Goal: Task Accomplishment & Management: Complete application form

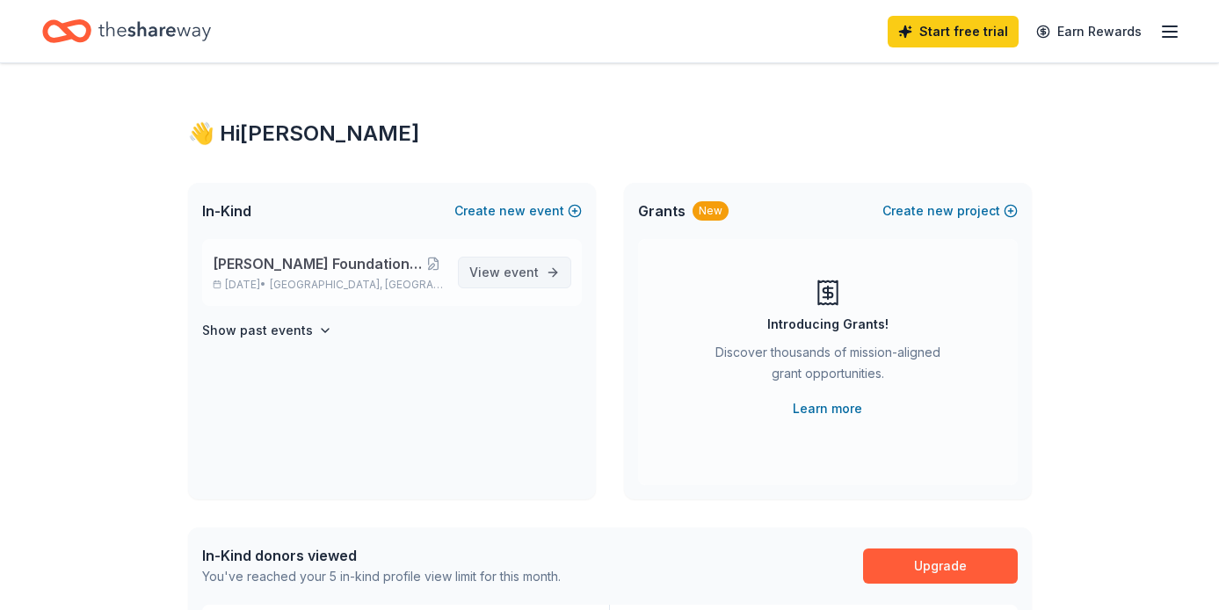
click at [479, 275] on span "View event" at bounding box center [503, 272] width 69 height 21
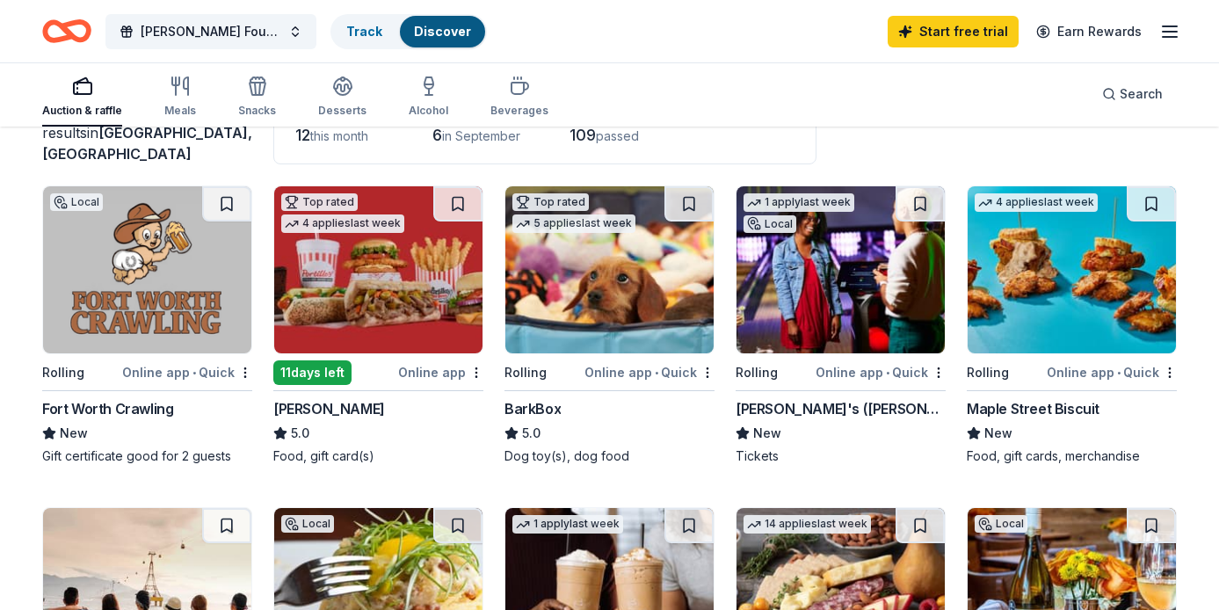
scroll to position [105, 0]
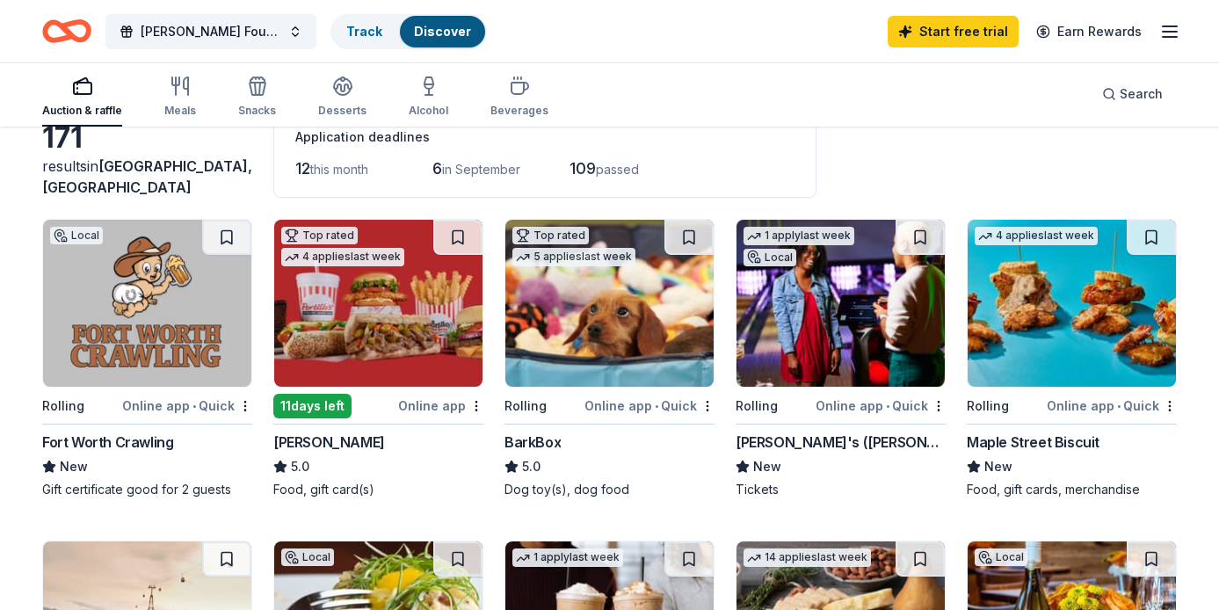
click at [211, 339] on img at bounding box center [147, 303] width 208 height 167
click at [422, 335] on img at bounding box center [378, 303] width 208 height 167
click at [355, 30] on link "Track" at bounding box center [364, 31] width 36 height 15
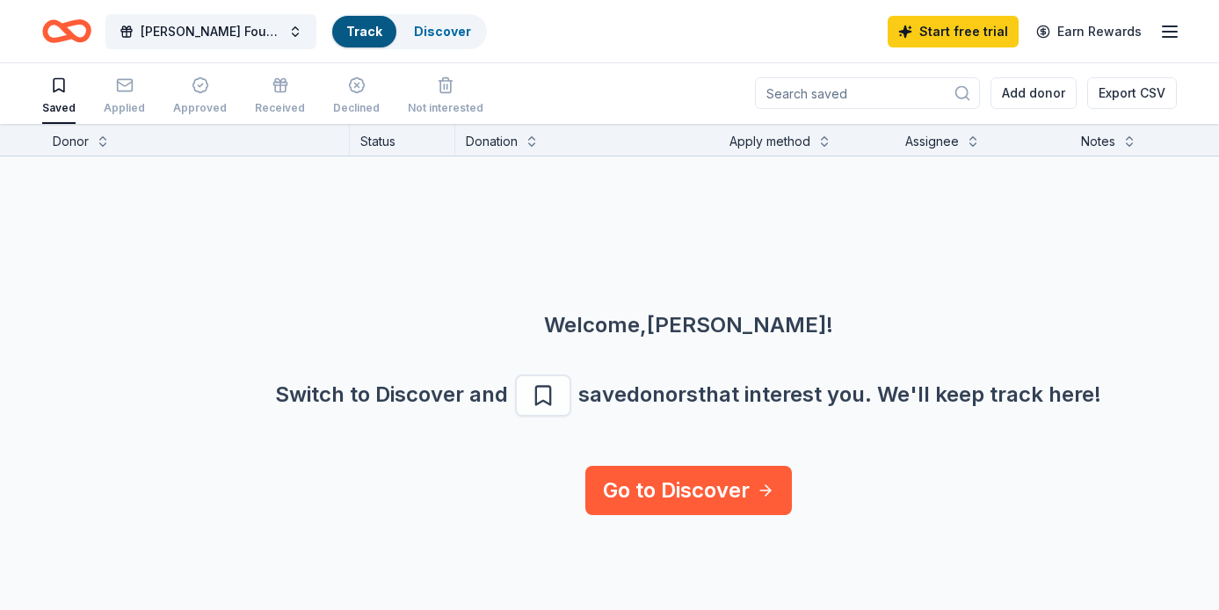
scroll to position [1, 0]
click at [124, 98] on div "Applied" at bounding box center [124, 95] width 41 height 39
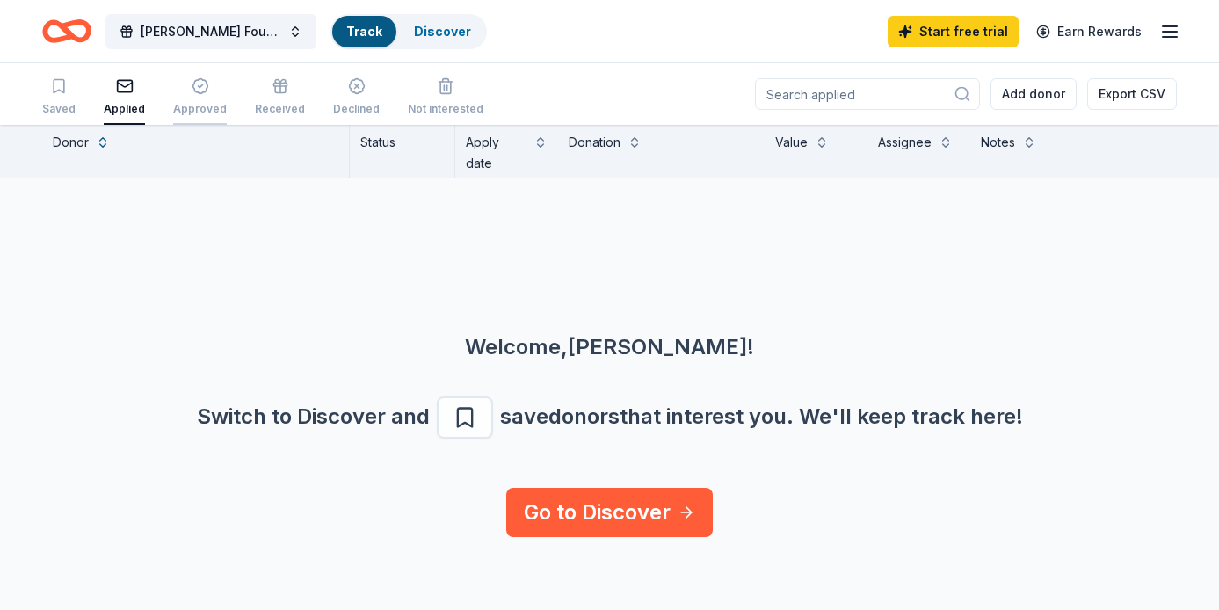
click at [182, 91] on div "button" at bounding box center [200, 86] width 54 height 18
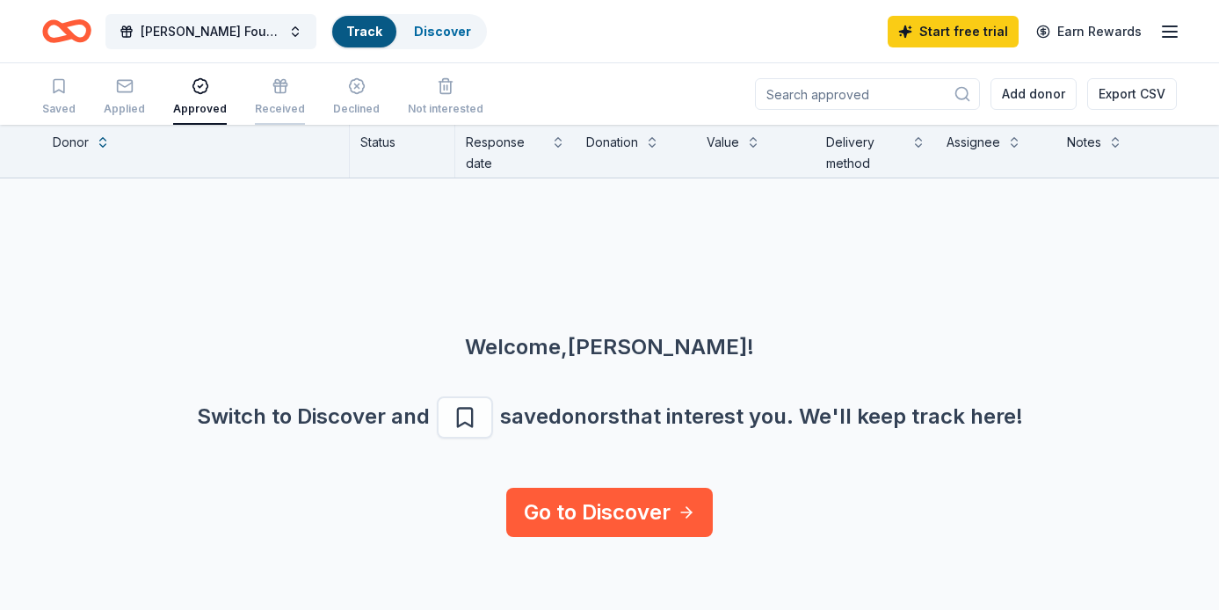
click at [260, 105] on div "Received" at bounding box center [280, 109] width 50 height 14
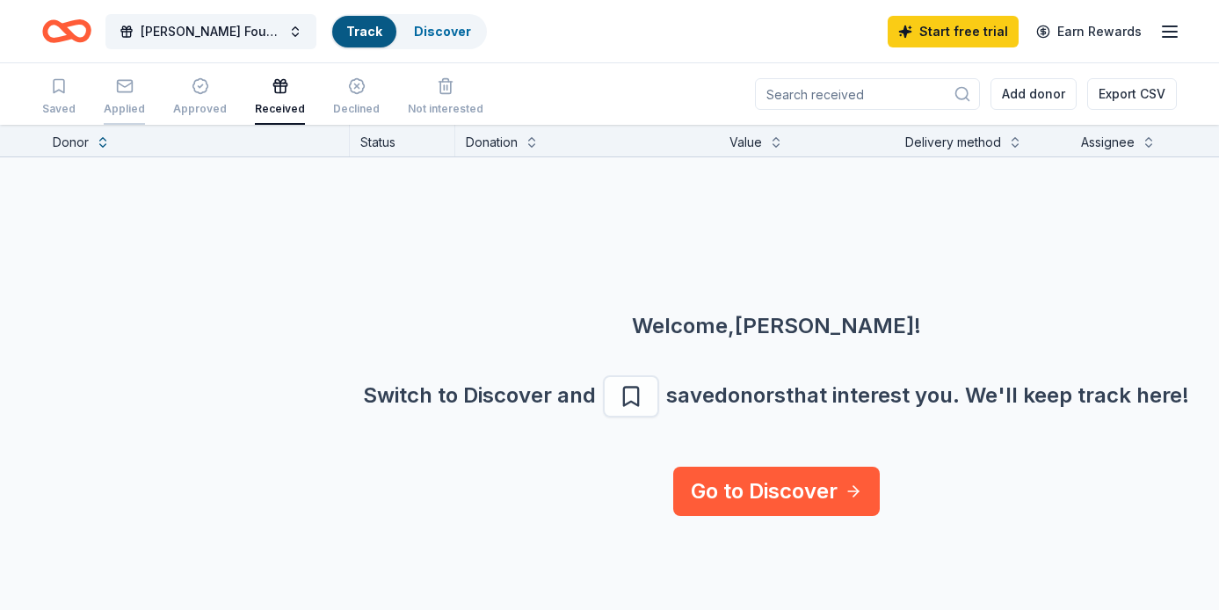
click at [120, 103] on div "Applied" at bounding box center [124, 109] width 41 height 14
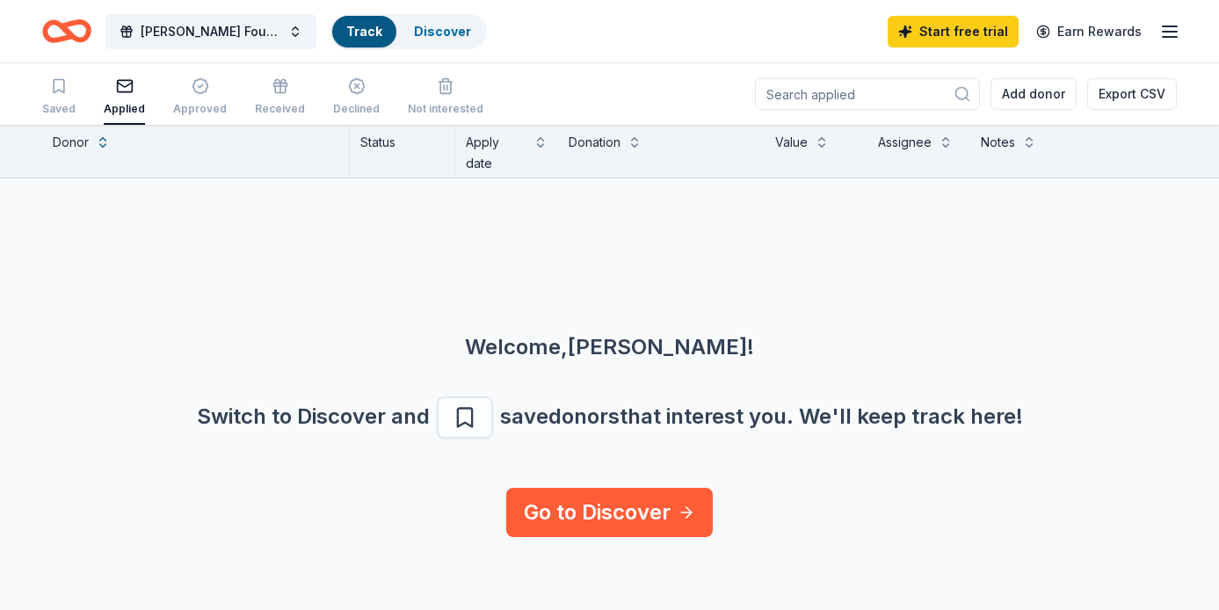
click at [320, 92] on div "Saved Applied Approved Received Declined Not interested" at bounding box center [262, 97] width 441 height 55
click at [350, 92] on icon "button" at bounding box center [357, 86] width 18 height 18
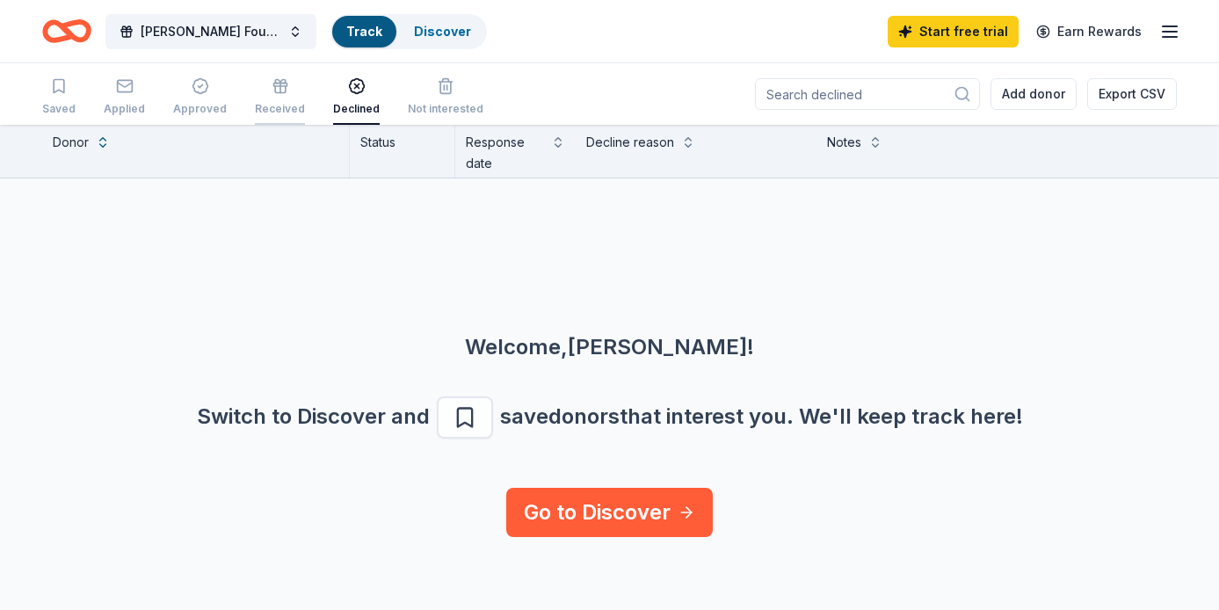
click at [287, 96] on div "Received" at bounding box center [280, 96] width 50 height 39
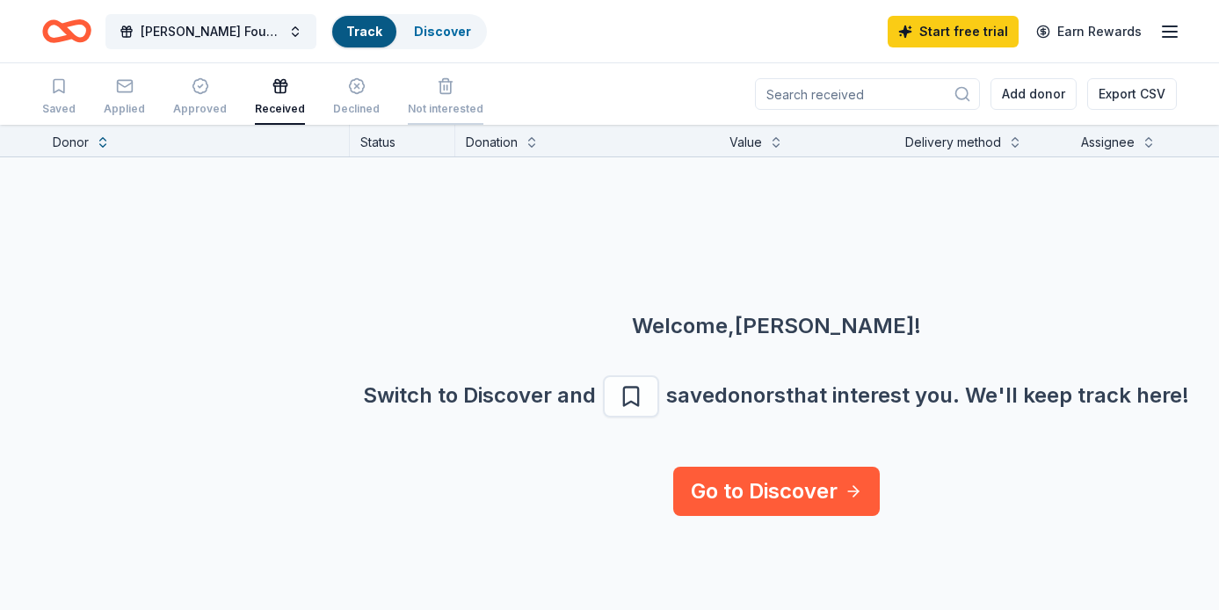
click at [418, 89] on div "button" at bounding box center [446, 86] width 76 height 18
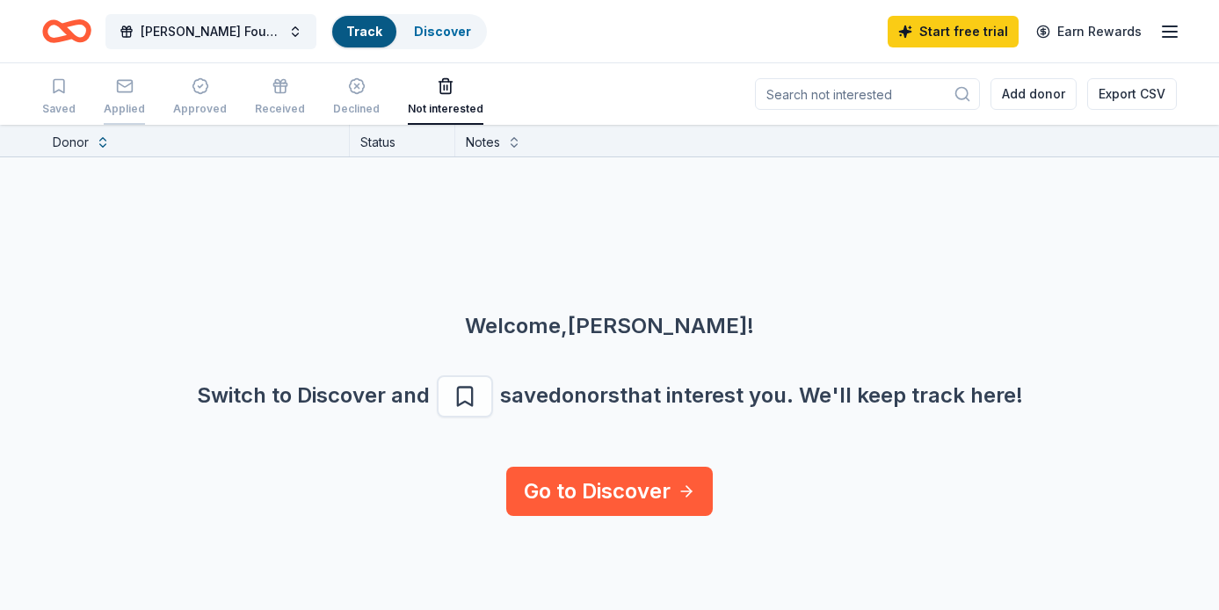
click at [126, 87] on icon "button" at bounding box center [125, 86] width 18 height 18
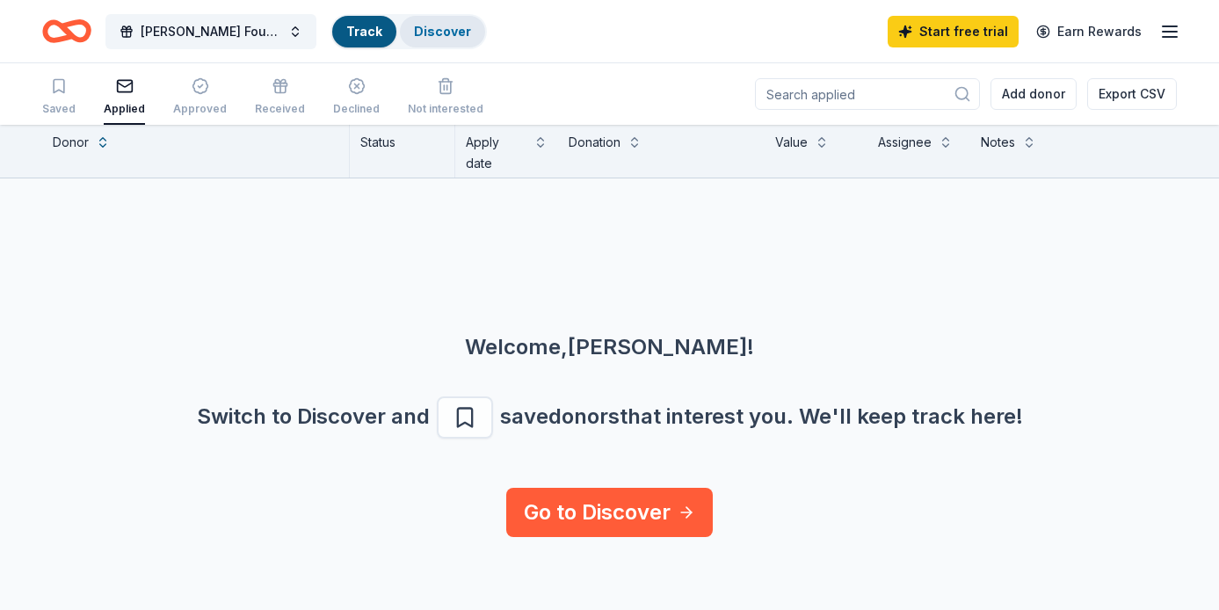
click at [432, 25] on link "Discover" at bounding box center [442, 31] width 57 height 15
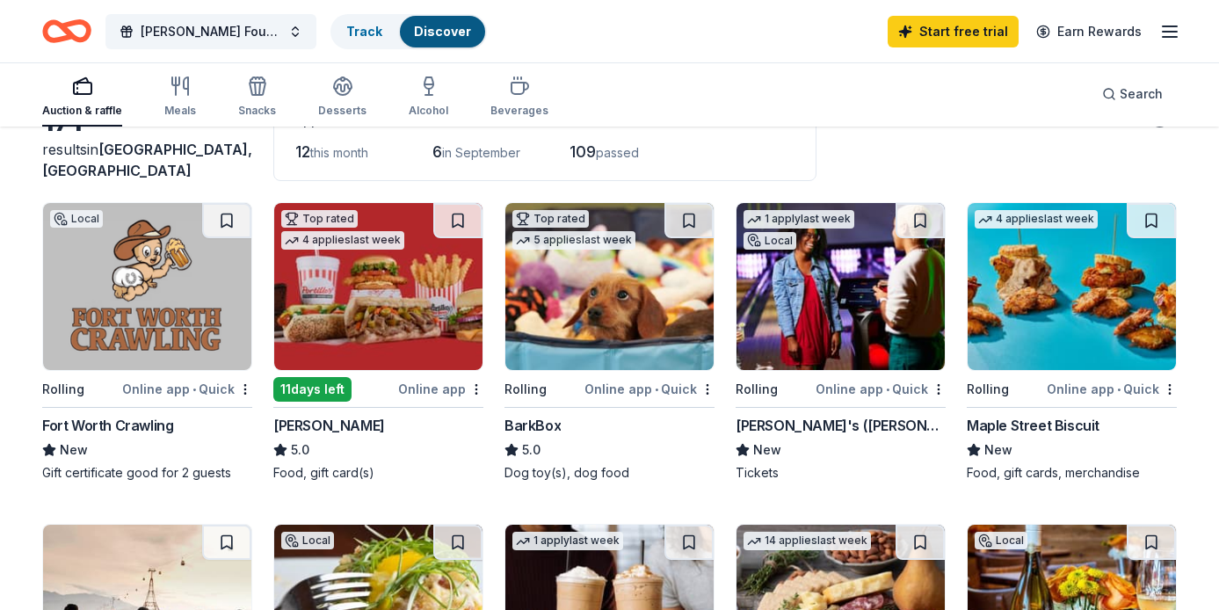
scroll to position [130, 0]
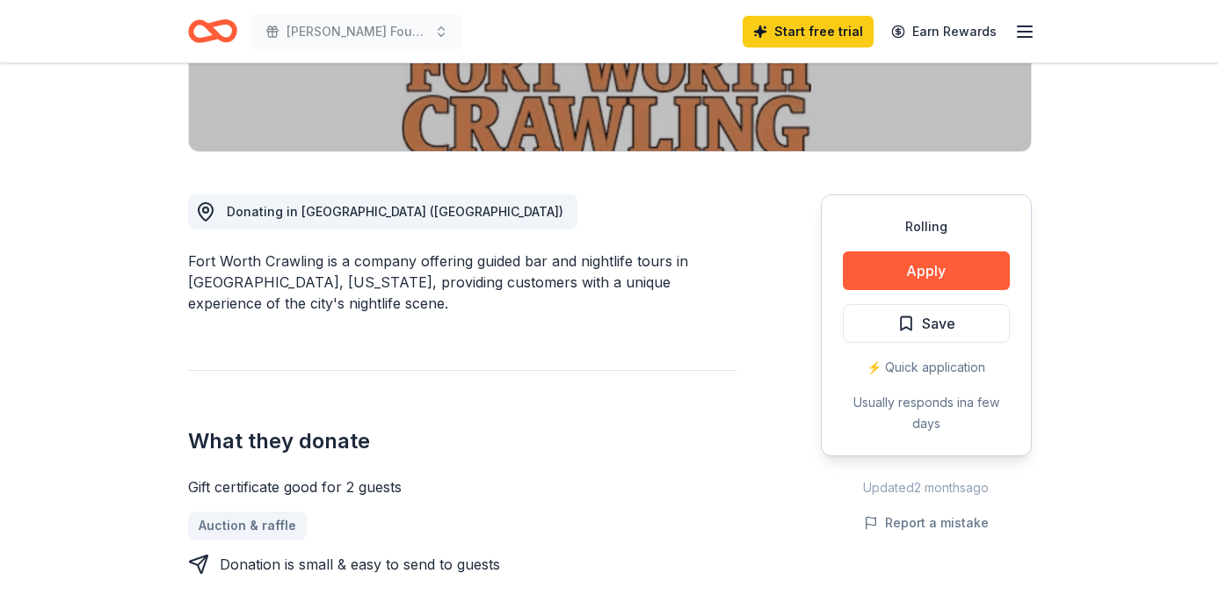
scroll to position [370, 0]
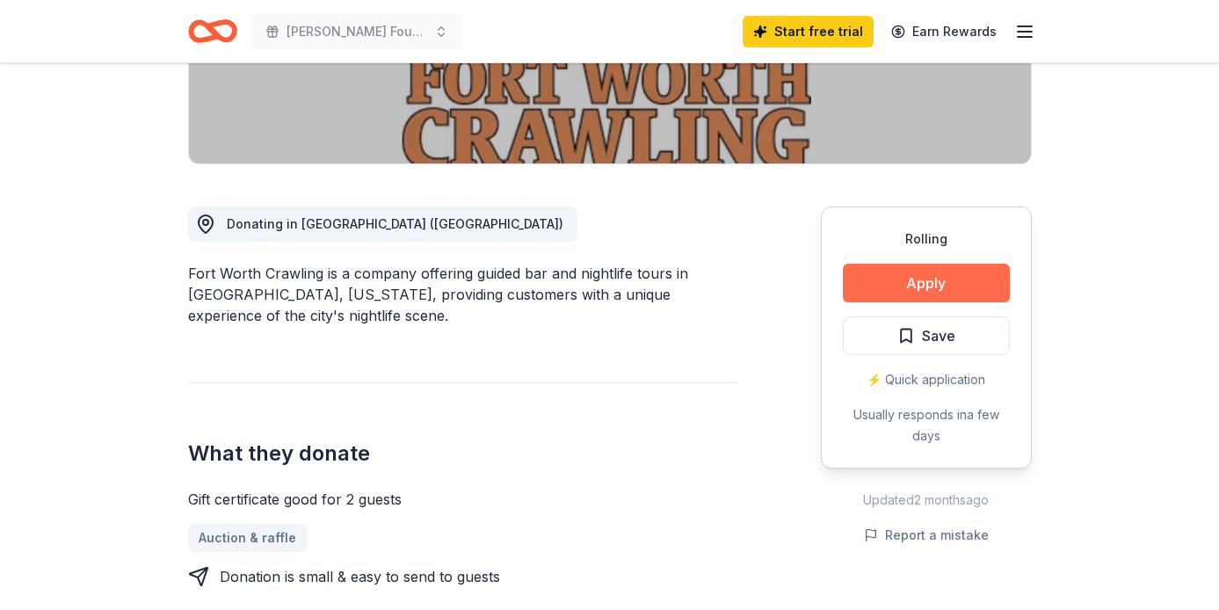
click at [916, 282] on button "Apply" at bounding box center [926, 283] width 167 height 39
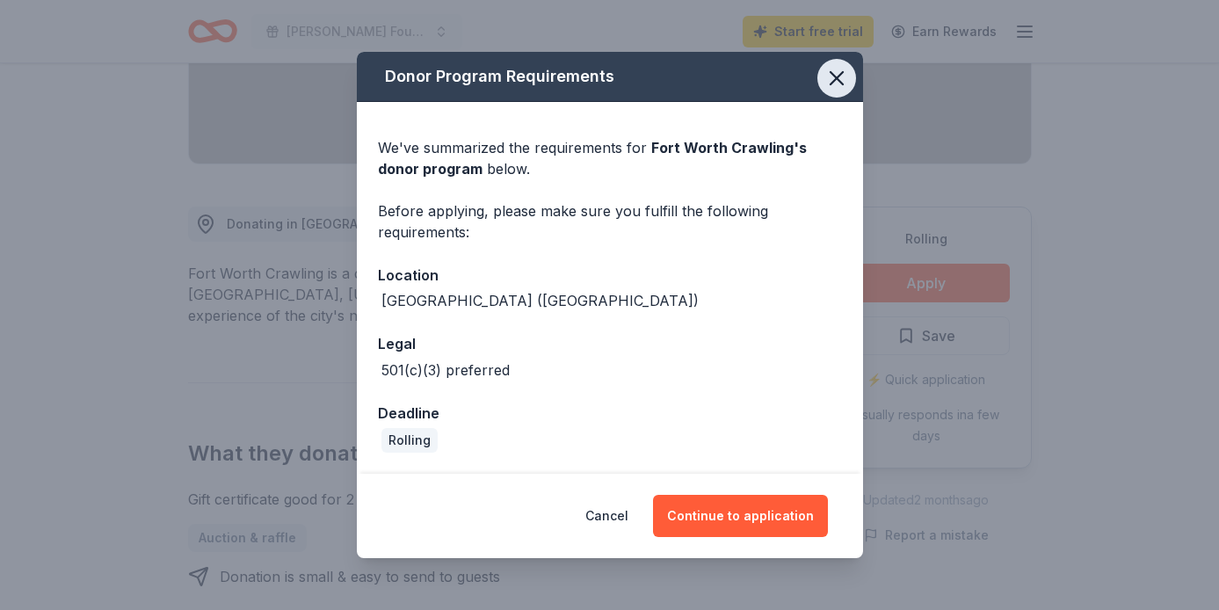
click at [830, 77] on icon "button" at bounding box center [837, 78] width 25 height 25
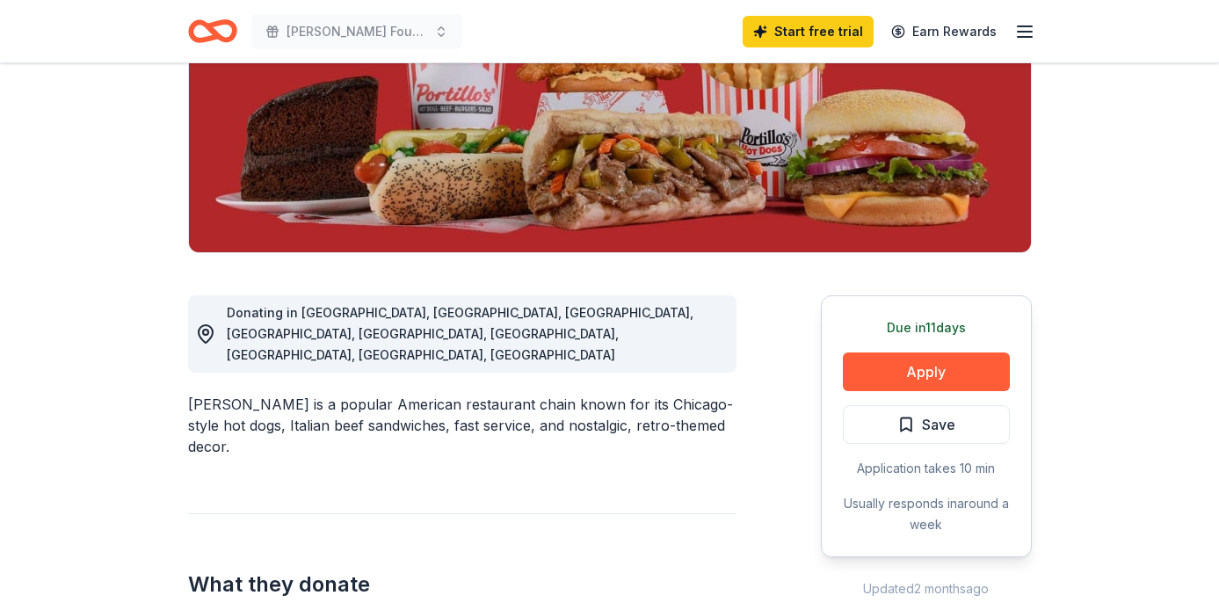
scroll to position [299, 0]
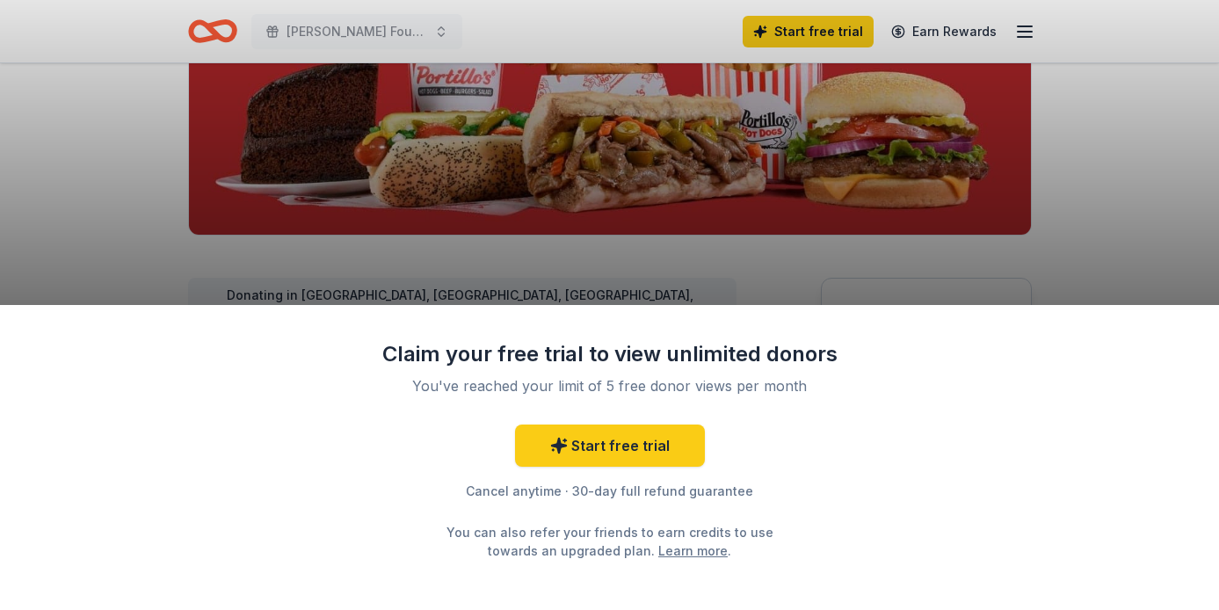
click at [624, 495] on div "Cancel anytime · 30-day full refund guarantee" at bounding box center [610, 491] width 457 height 21
click at [605, 449] on link "Start free trial" at bounding box center [610, 446] width 190 height 42
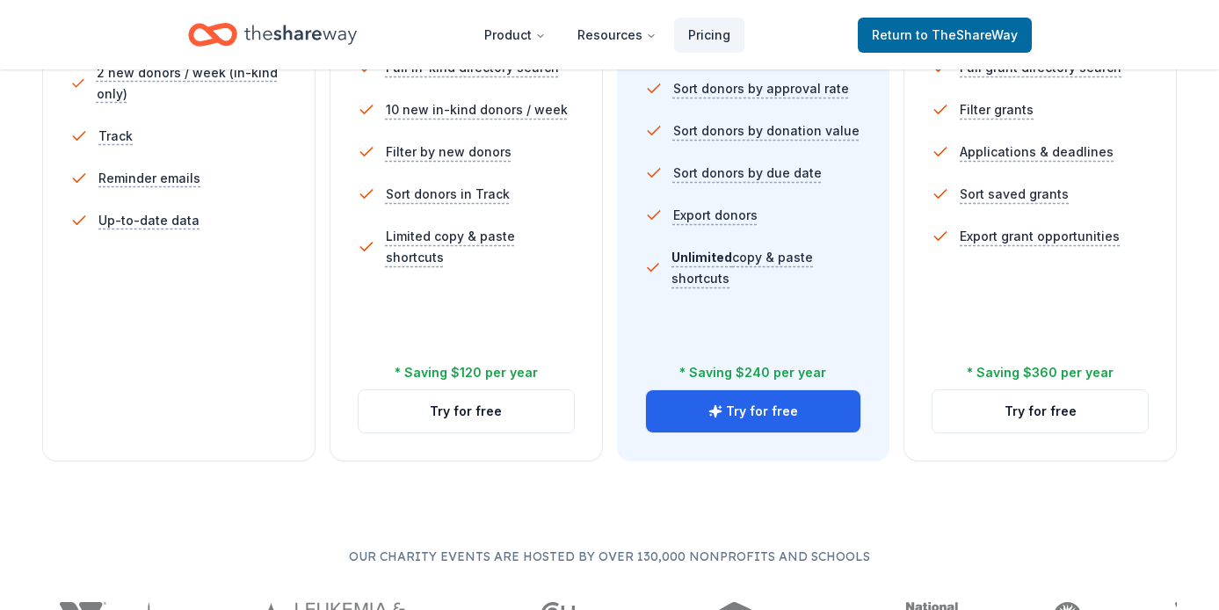
scroll to position [623, 0]
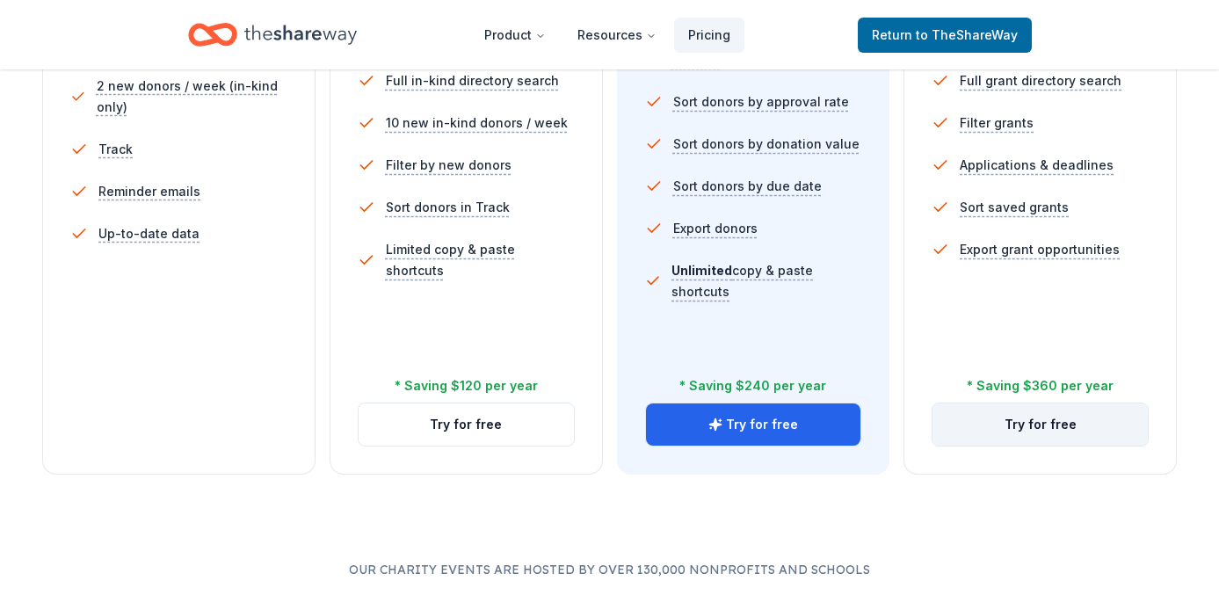
click at [1018, 426] on button "Try for free" at bounding box center [1040, 425] width 215 height 42
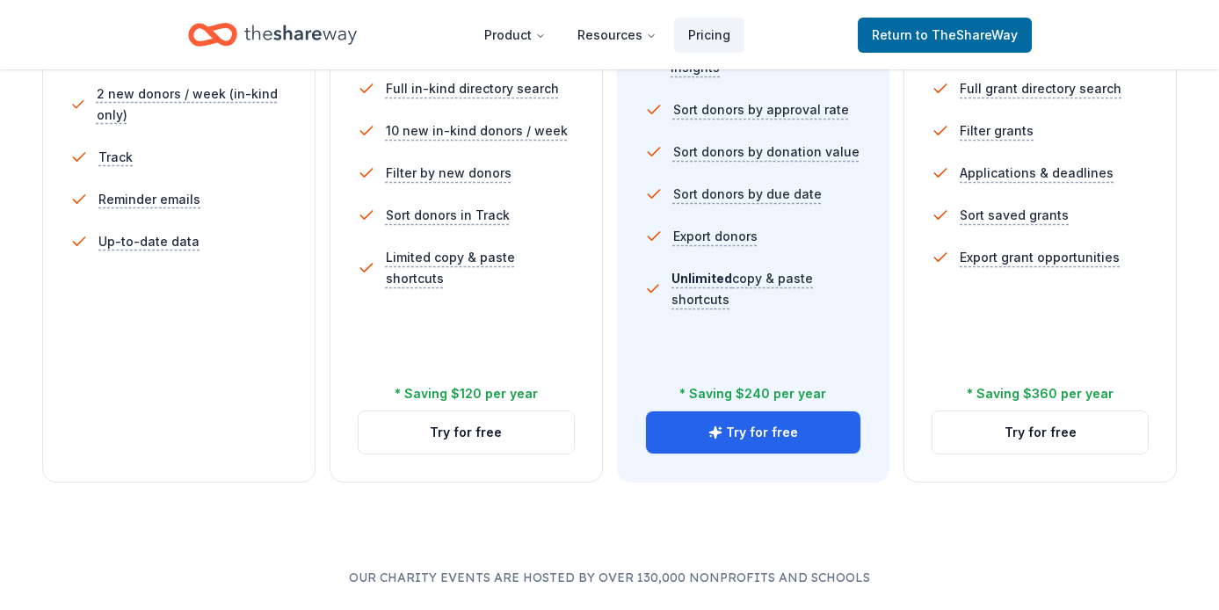
scroll to position [617, 0]
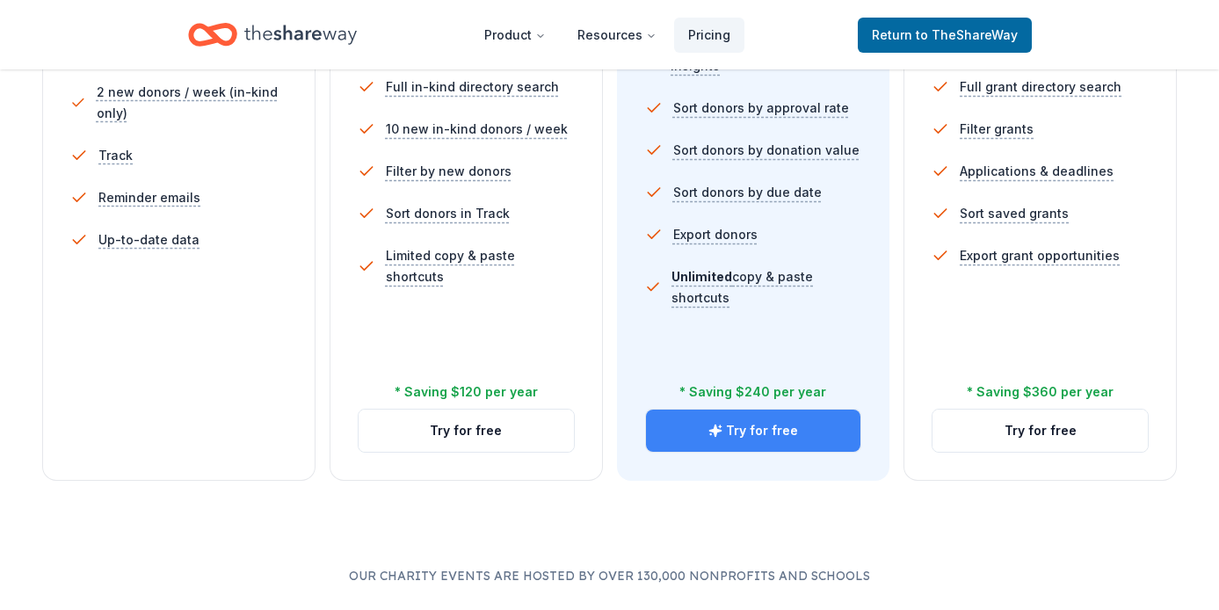
click at [753, 427] on button "Try for free" at bounding box center [753, 431] width 215 height 42
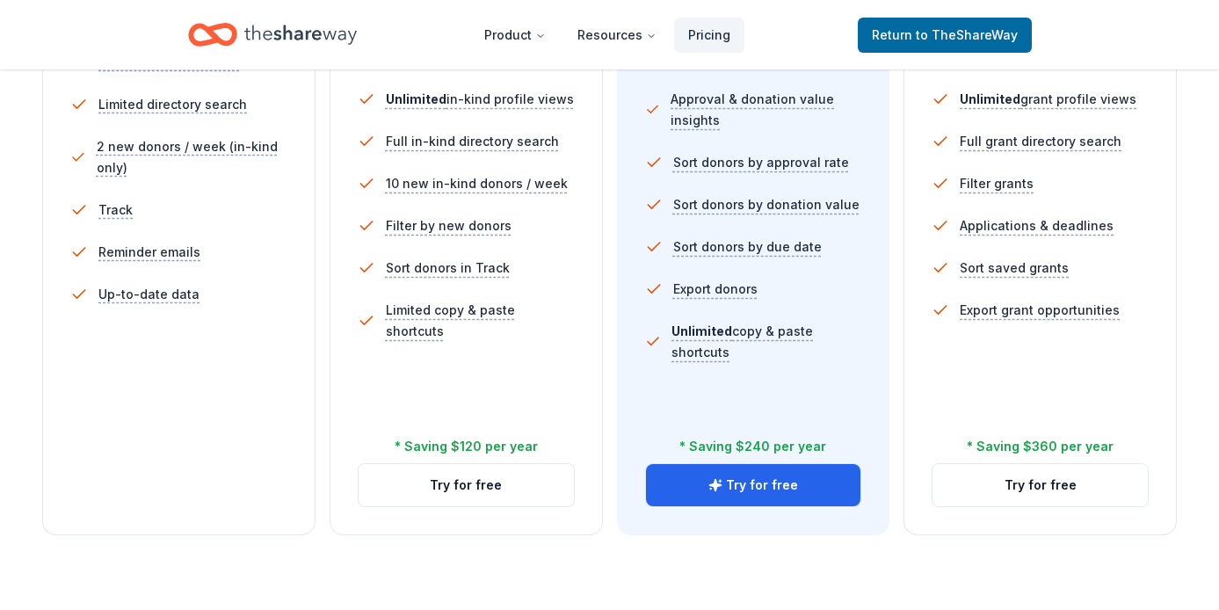
scroll to position [566, 0]
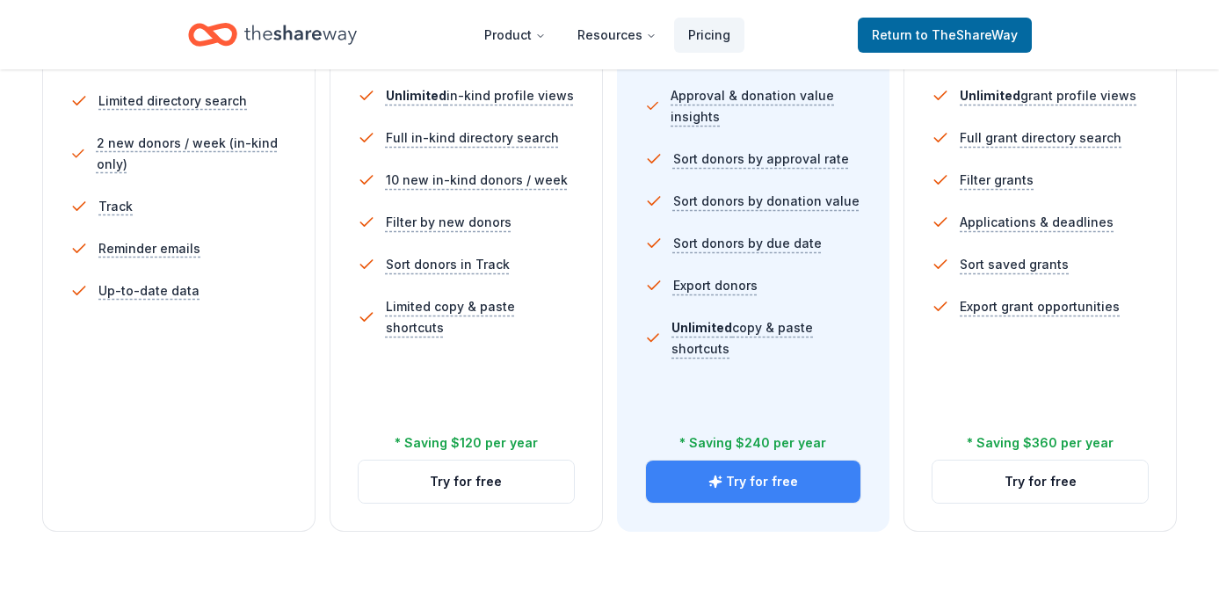
click at [736, 491] on button "Try for free" at bounding box center [753, 482] width 215 height 42
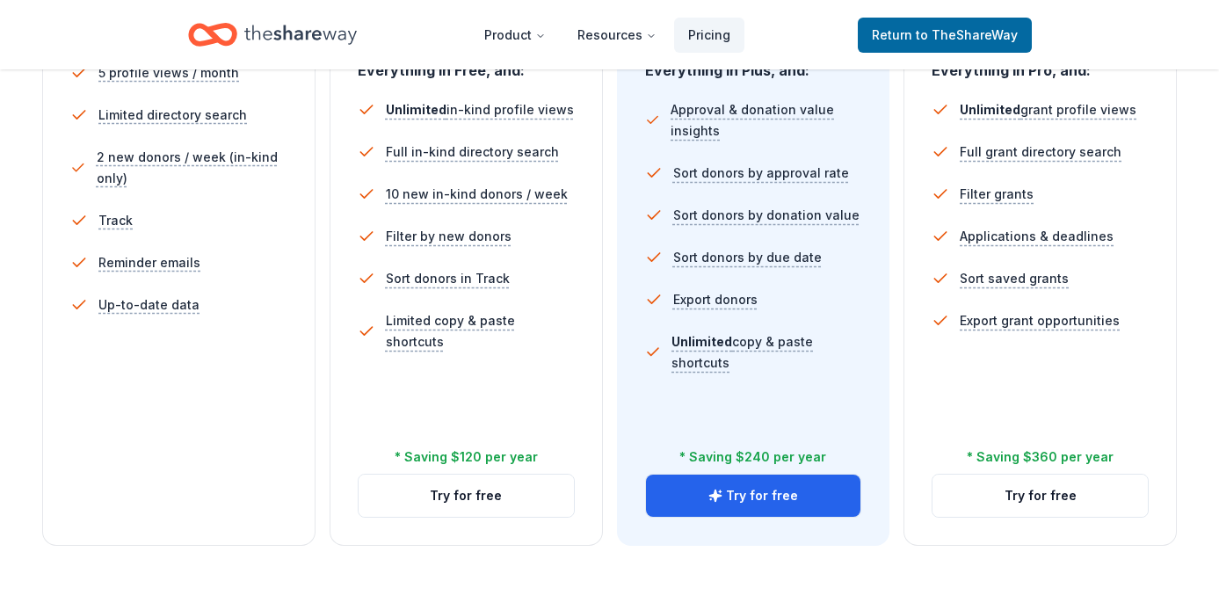
scroll to position [690, 0]
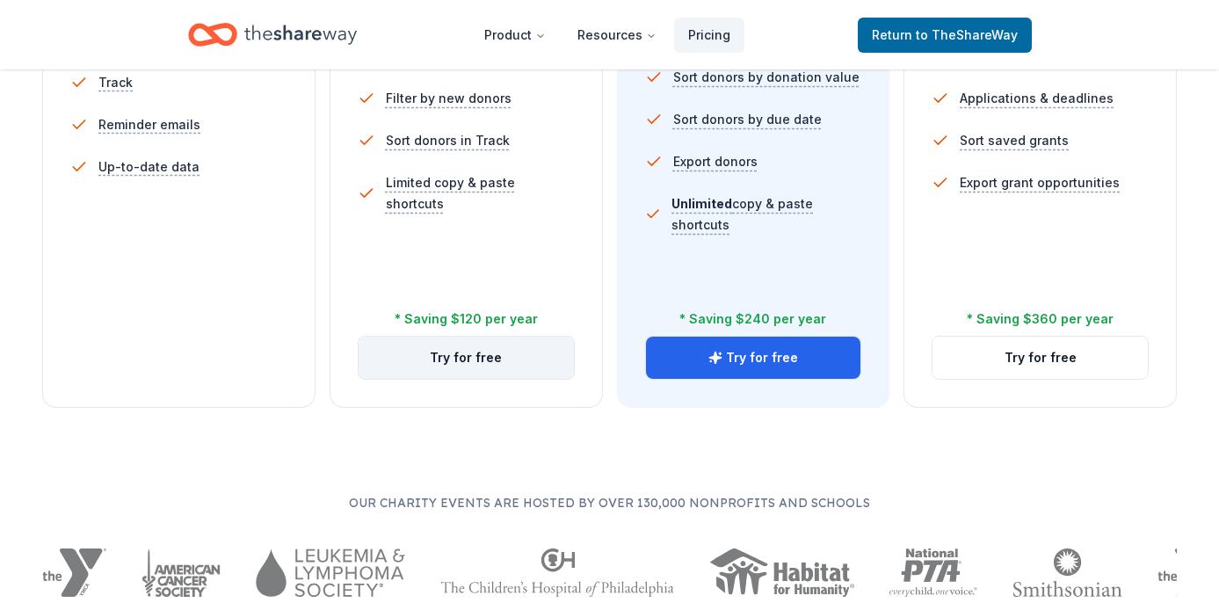
click at [456, 367] on button "Try for free" at bounding box center [466, 358] width 215 height 42
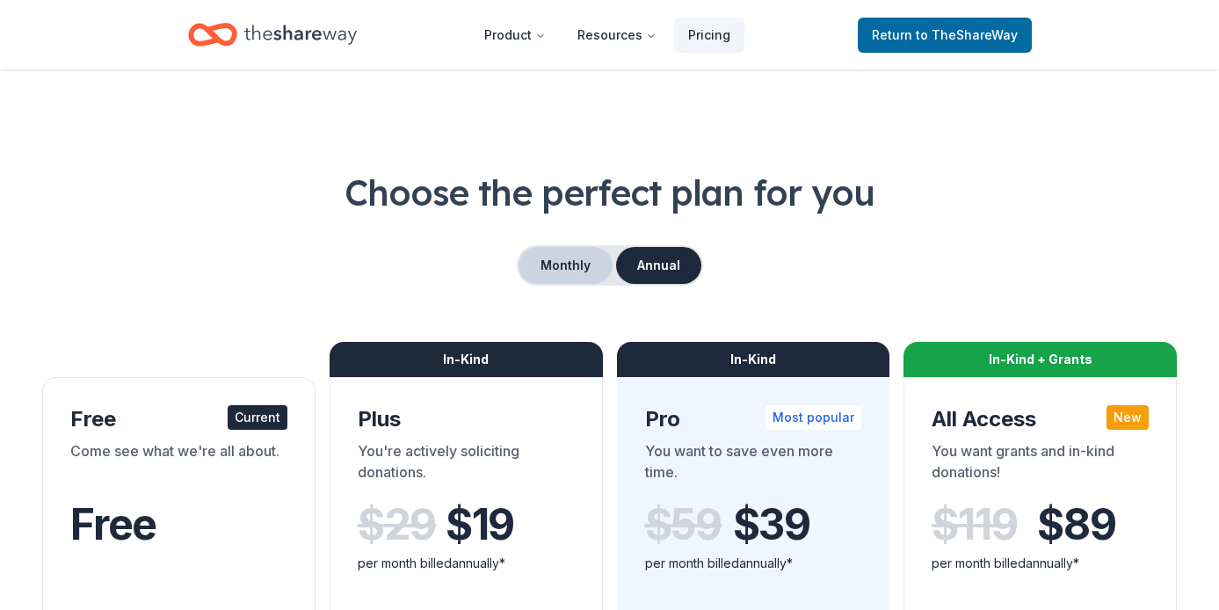
click at [578, 277] on button "Monthly" at bounding box center [566, 265] width 94 height 37
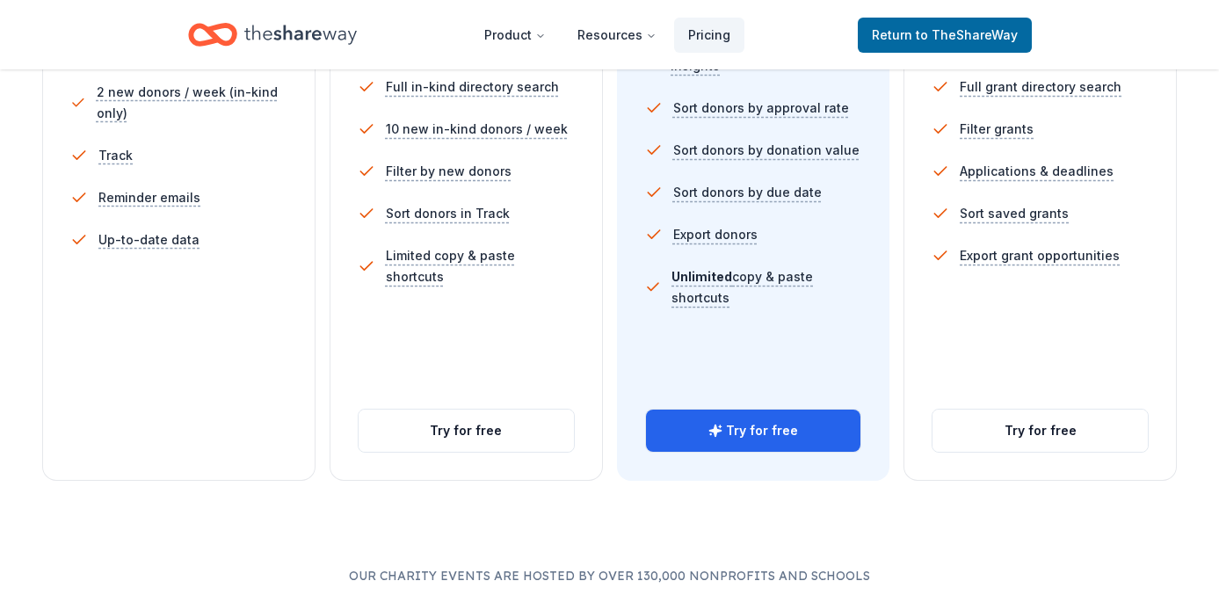
scroll to position [674, 0]
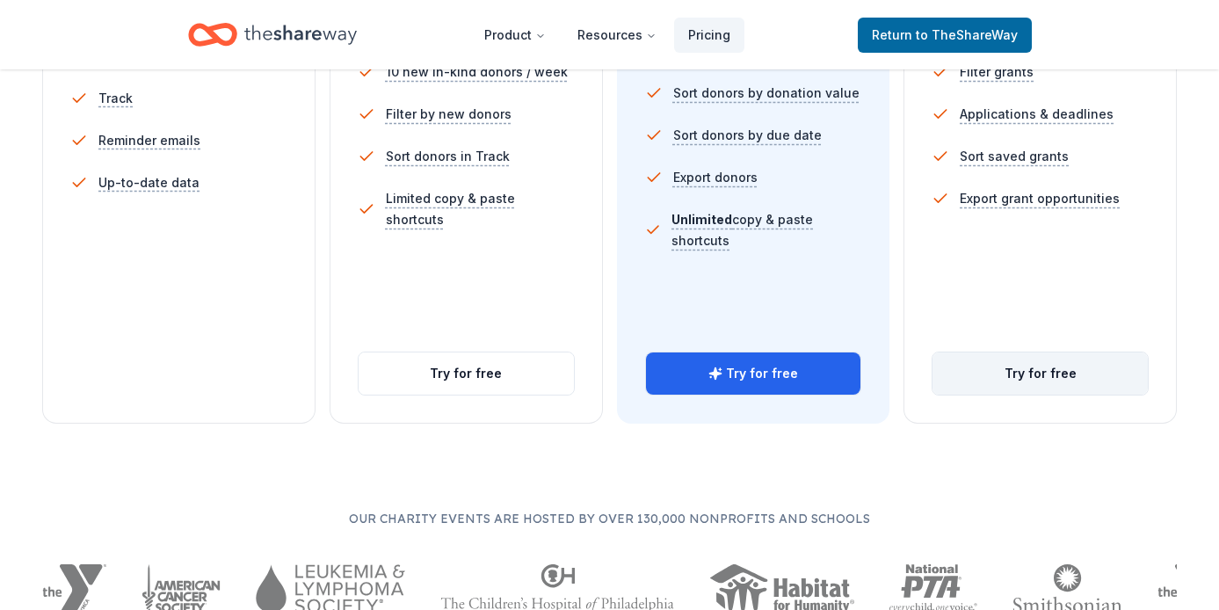
click at [1021, 371] on button "Try for free" at bounding box center [1040, 374] width 215 height 42
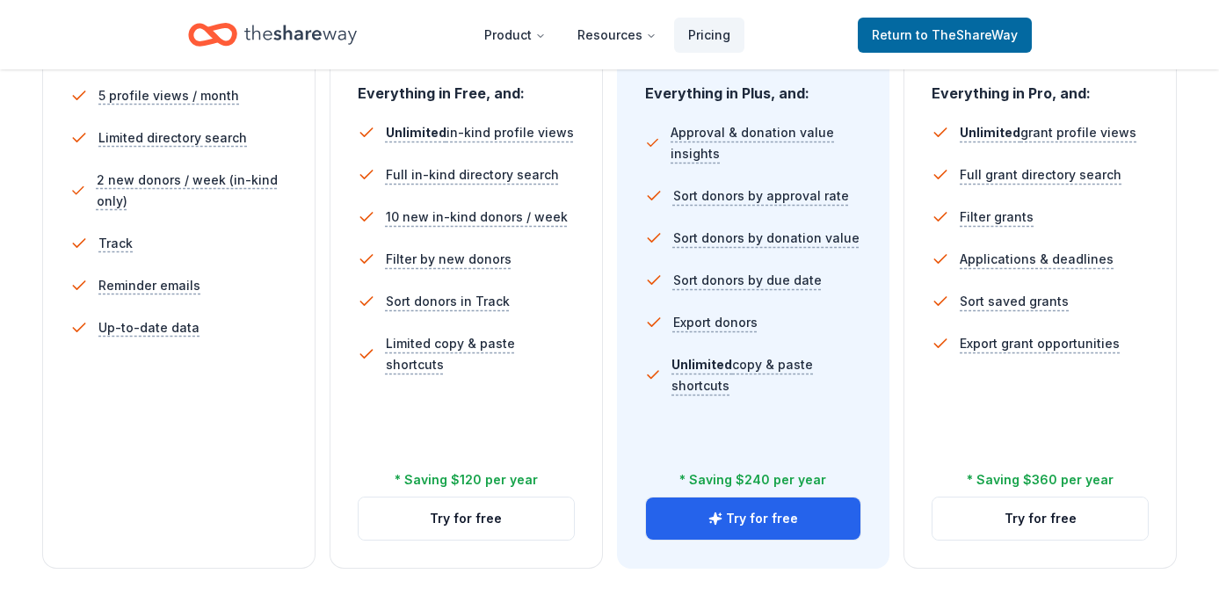
scroll to position [574, 0]
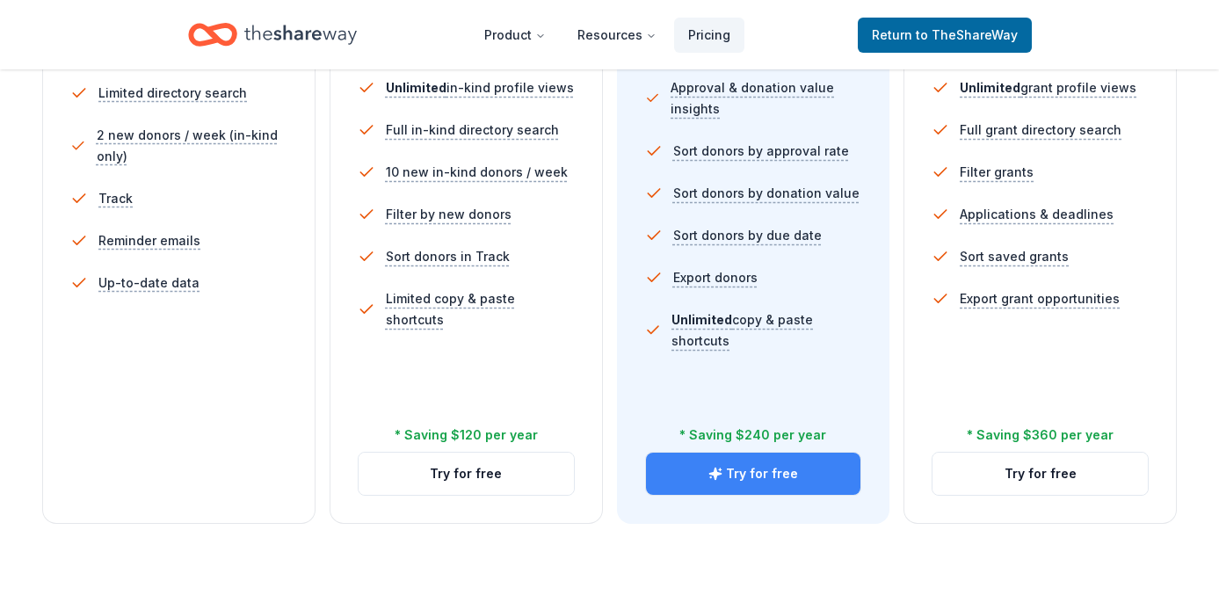
click at [709, 455] on button "Try for free" at bounding box center [753, 474] width 215 height 42
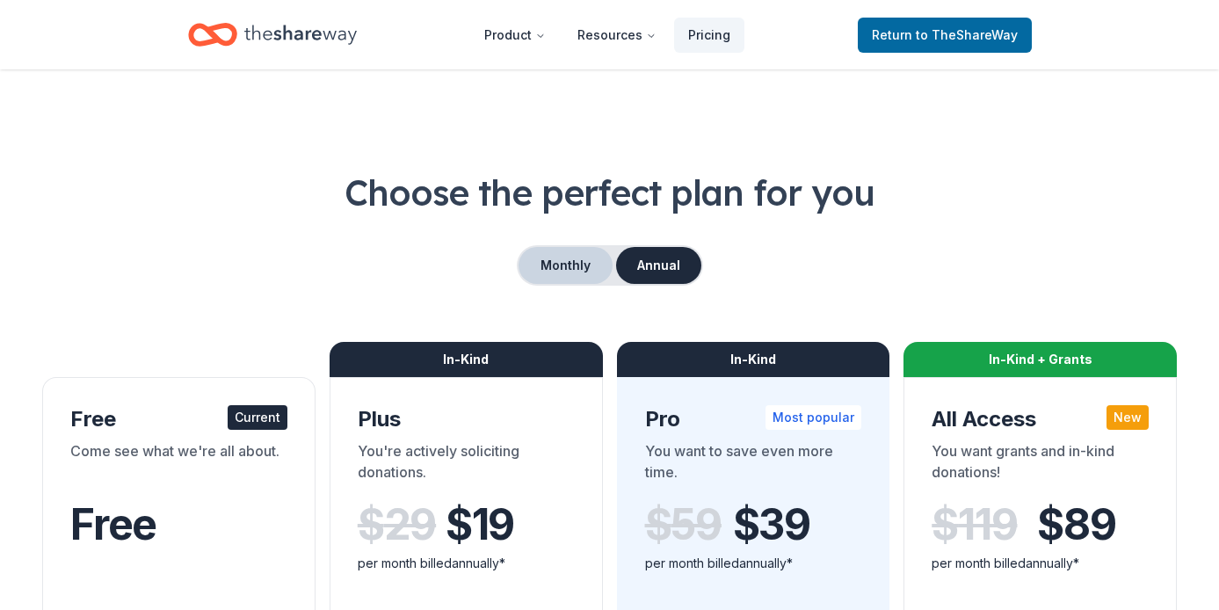
click at [559, 268] on button "Monthly" at bounding box center [566, 265] width 94 height 37
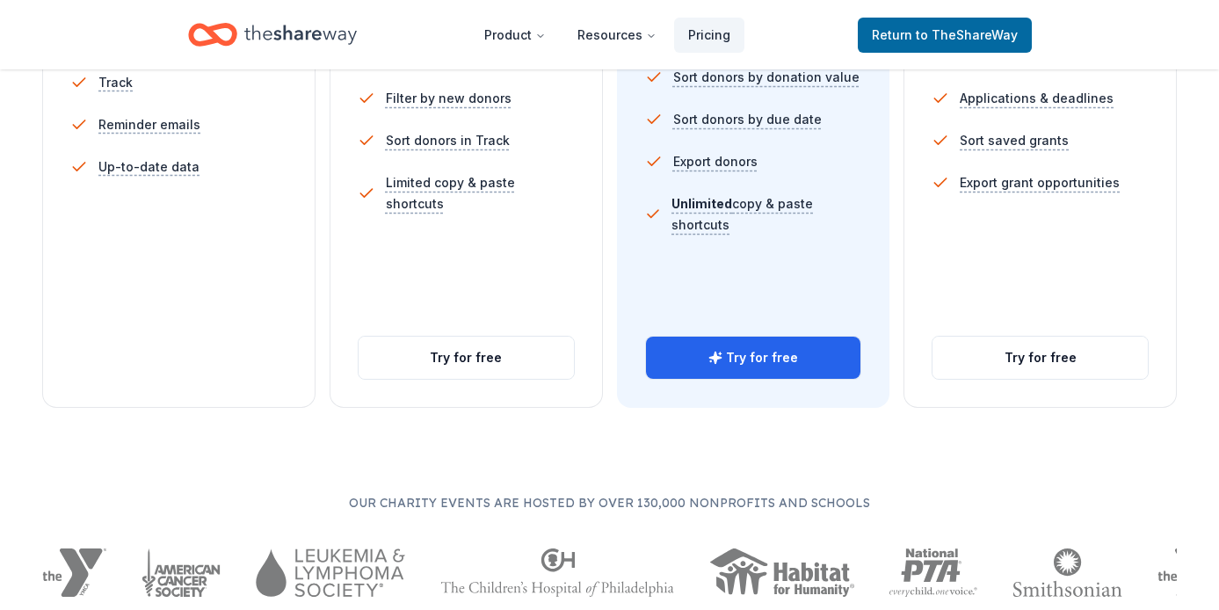
scroll to position [693, 0]
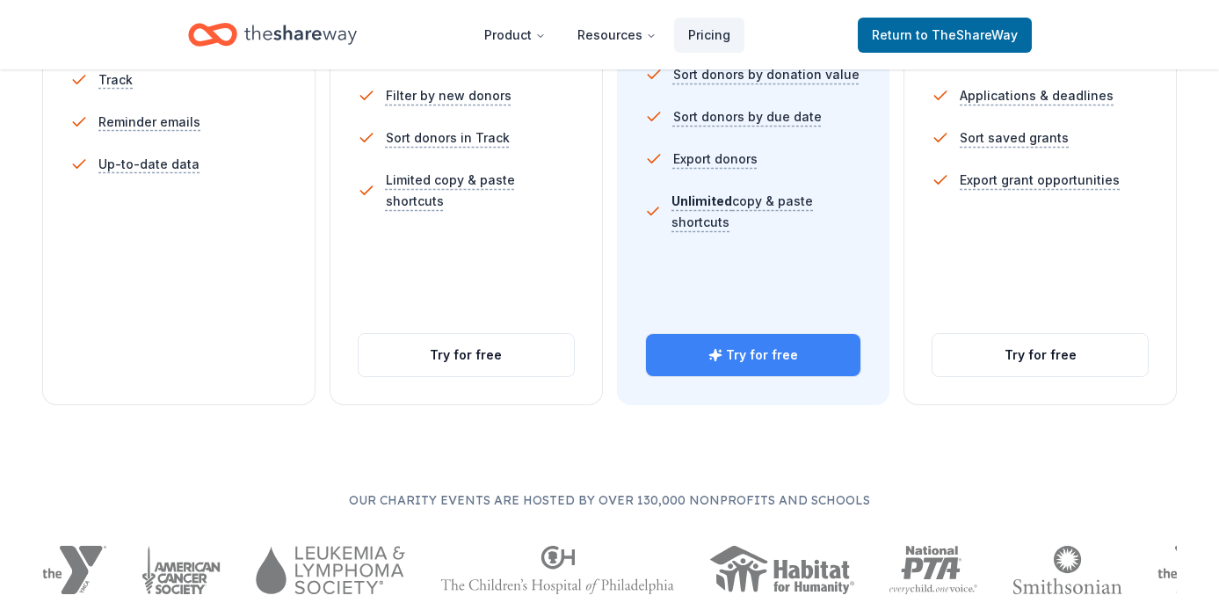
click at [754, 345] on button "Try for free" at bounding box center [753, 355] width 215 height 42
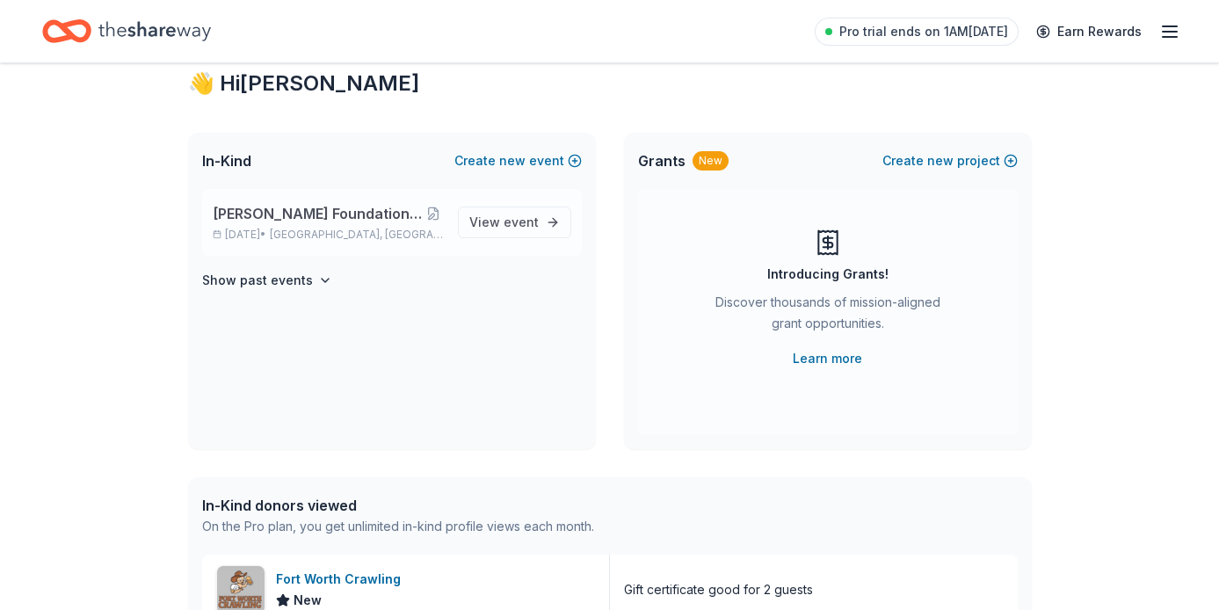
scroll to position [110, 0]
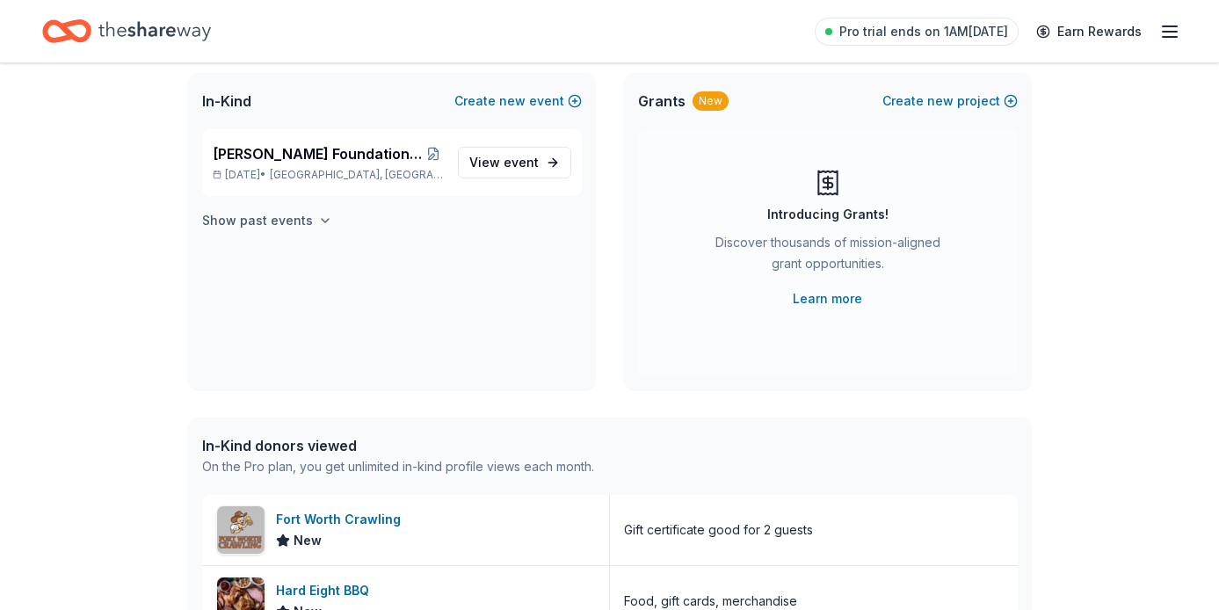
click at [318, 219] on icon "button" at bounding box center [325, 221] width 14 height 14
click at [491, 156] on span "View event" at bounding box center [503, 162] width 69 height 21
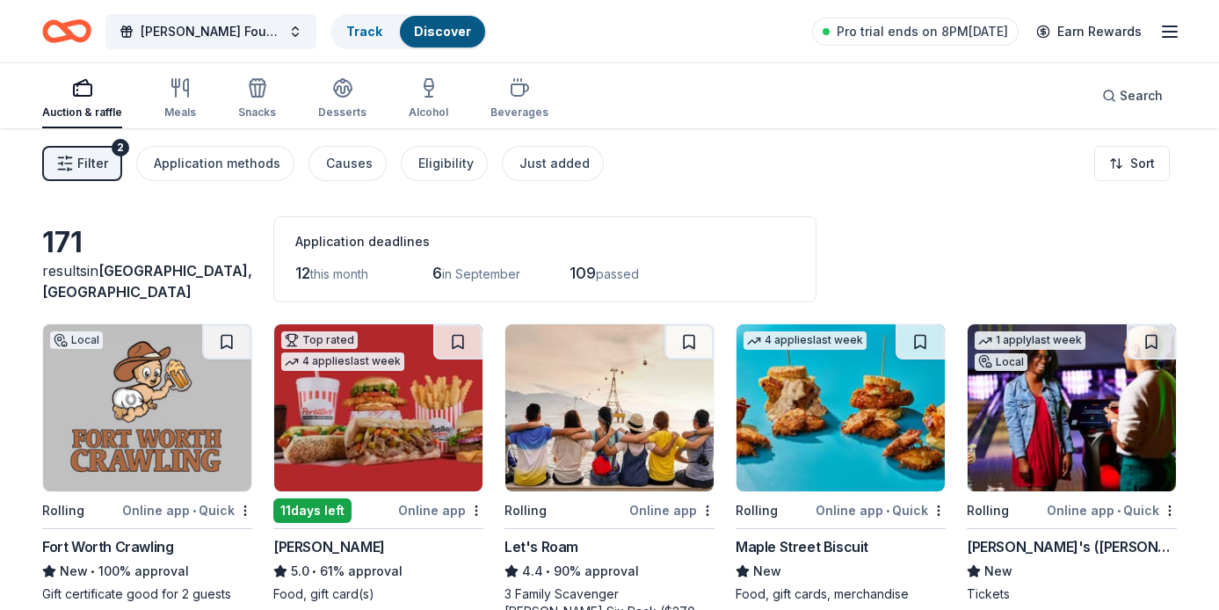
click at [1175, 28] on icon "button" at bounding box center [1170, 31] width 21 height 21
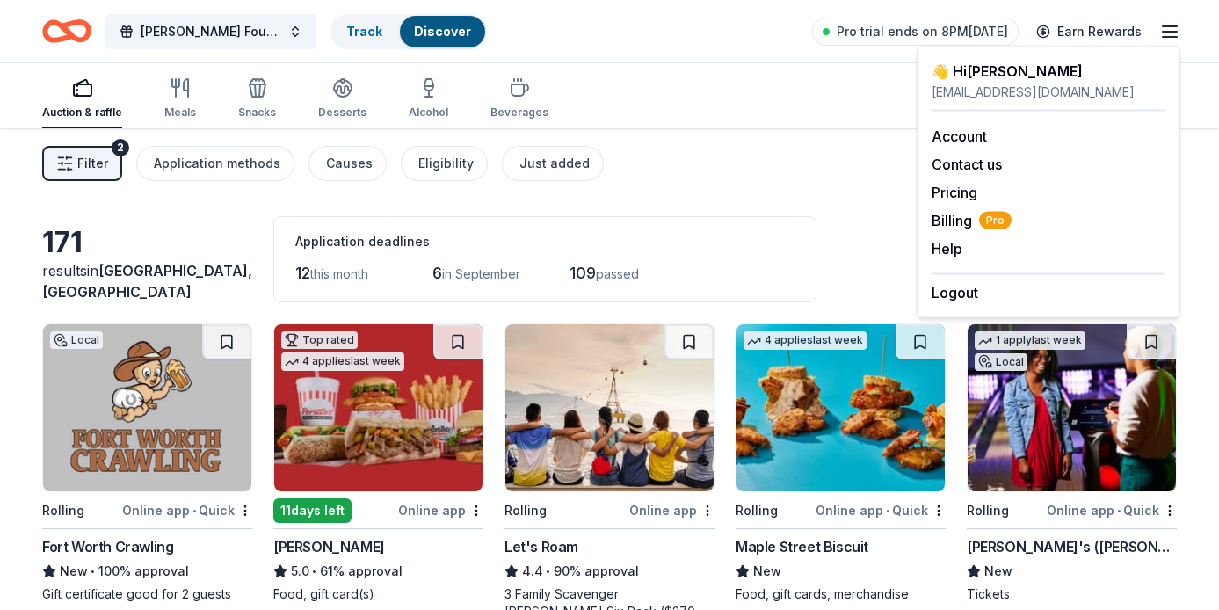
click at [1175, 28] on icon "button" at bounding box center [1170, 31] width 21 height 21
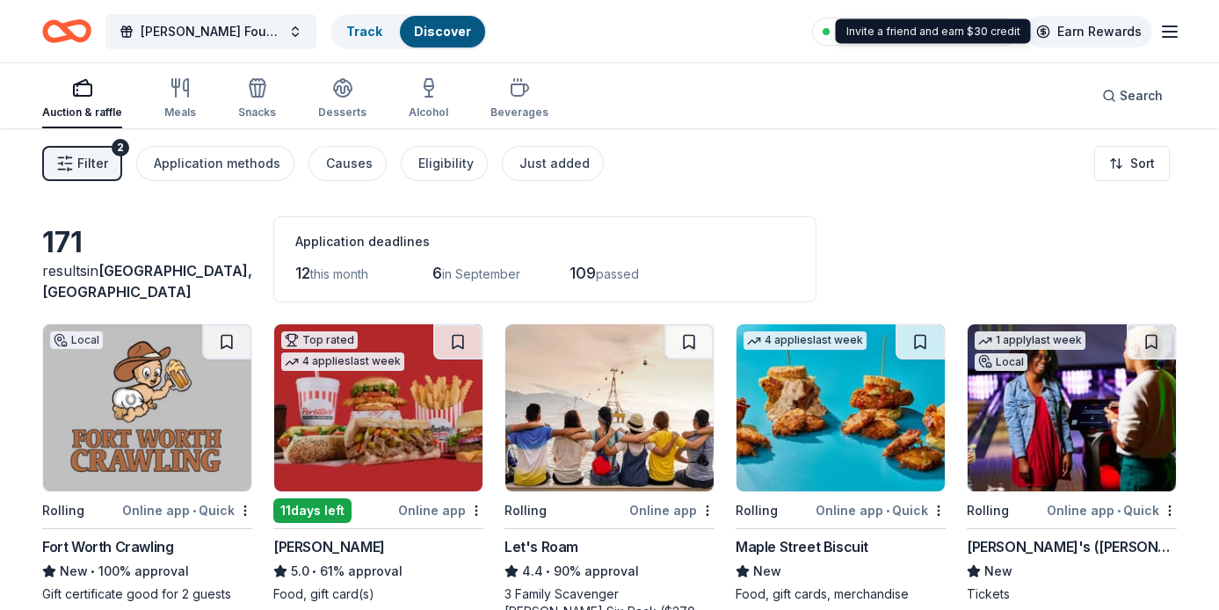
click at [1140, 34] on link "Earn Rewards" at bounding box center [1089, 32] width 127 height 32
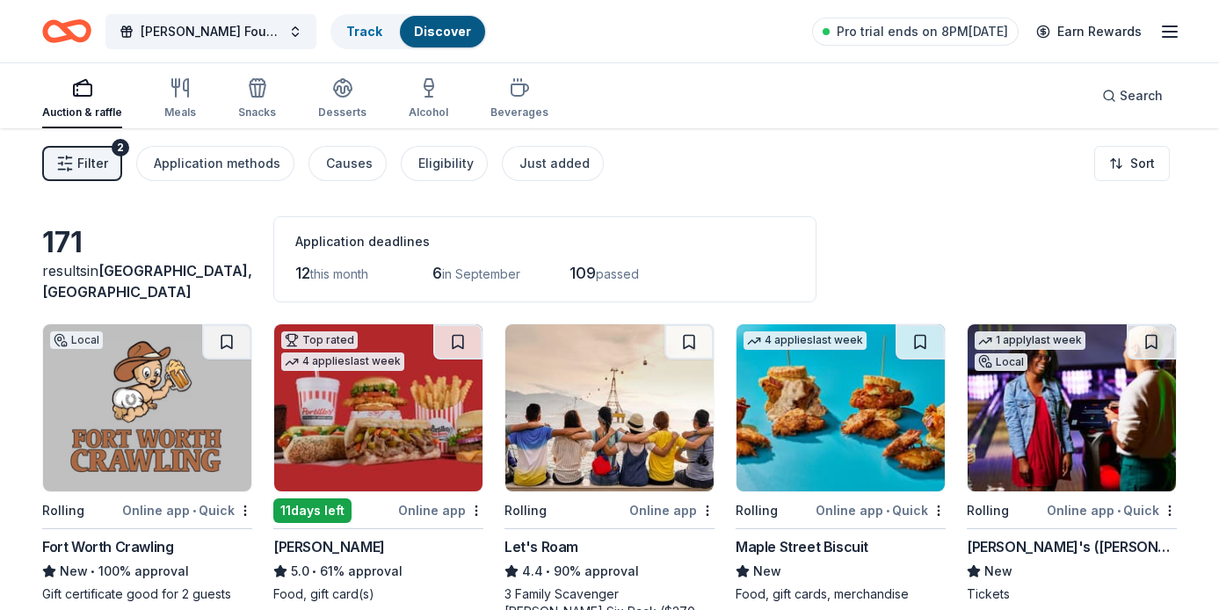
click at [1174, 35] on icon "button" at bounding box center [1170, 31] width 21 height 21
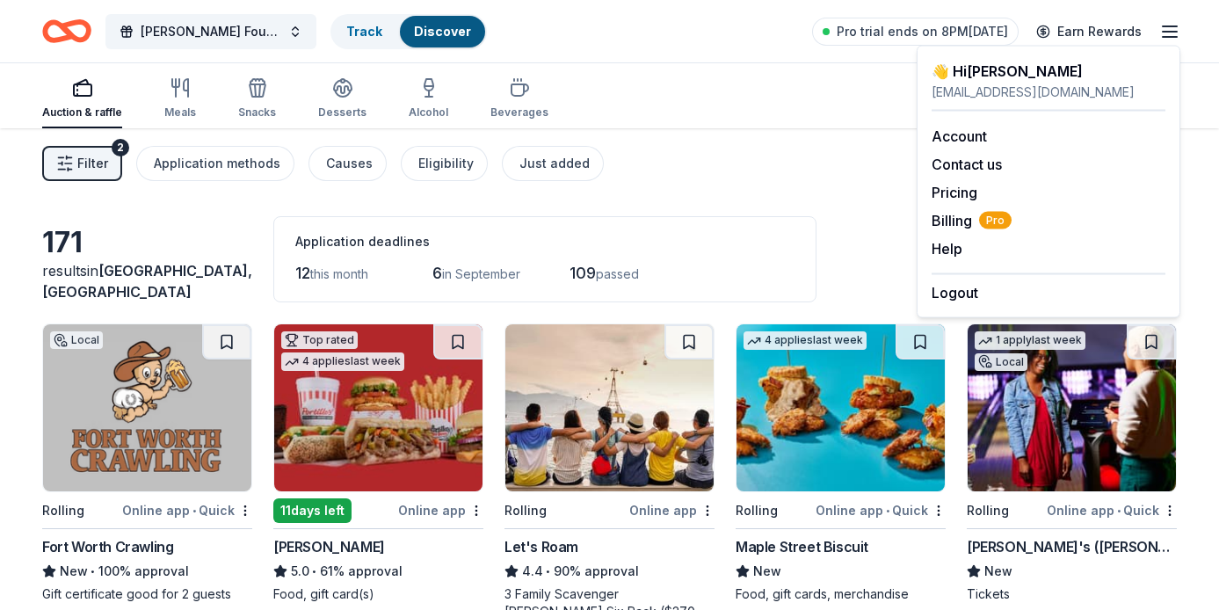
click at [848, 161] on div "Filter 2 Application methods Causes Eligibility Just added Sort" at bounding box center [609, 163] width 1219 height 70
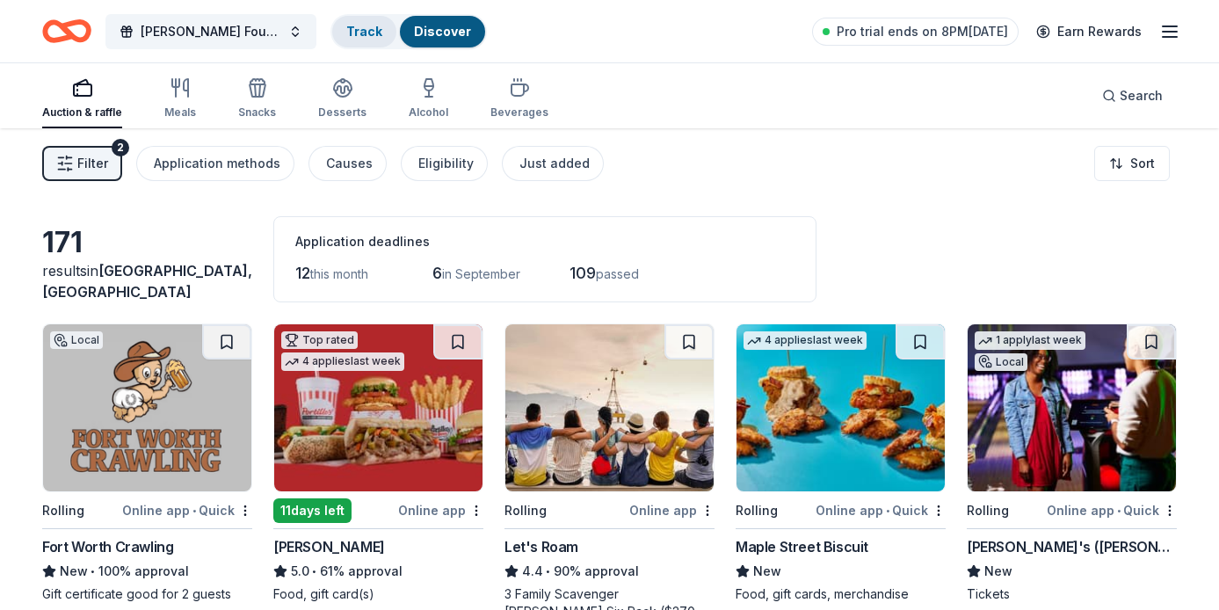
click at [374, 35] on link "Track" at bounding box center [364, 31] width 36 height 15
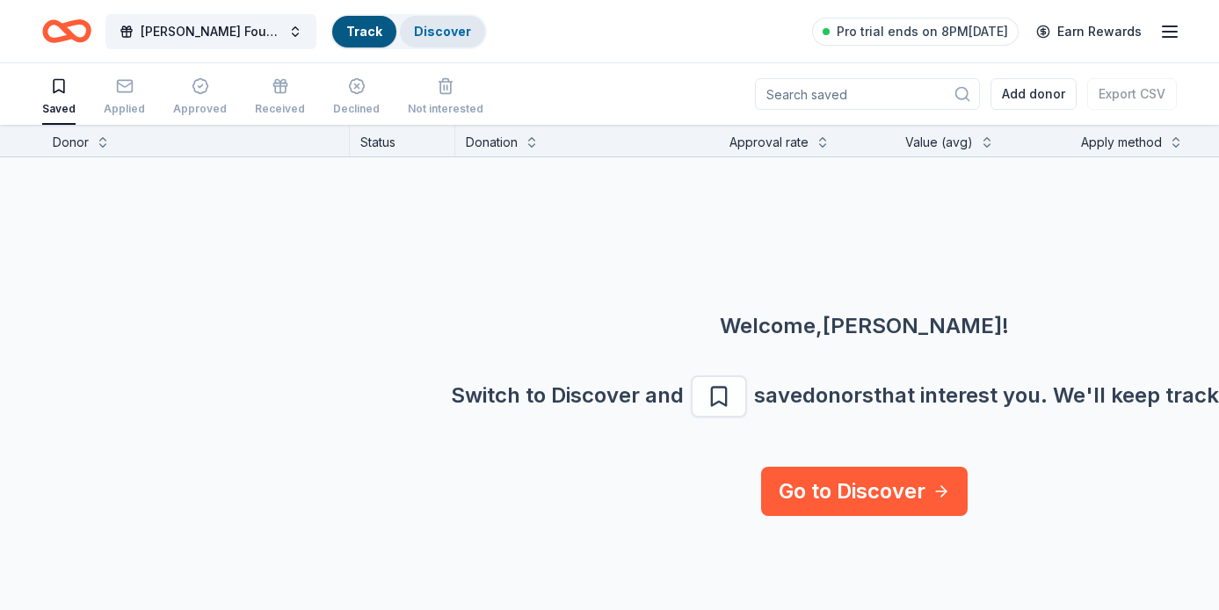
scroll to position [1, 0]
click at [278, 94] on div "Received" at bounding box center [280, 95] width 50 height 39
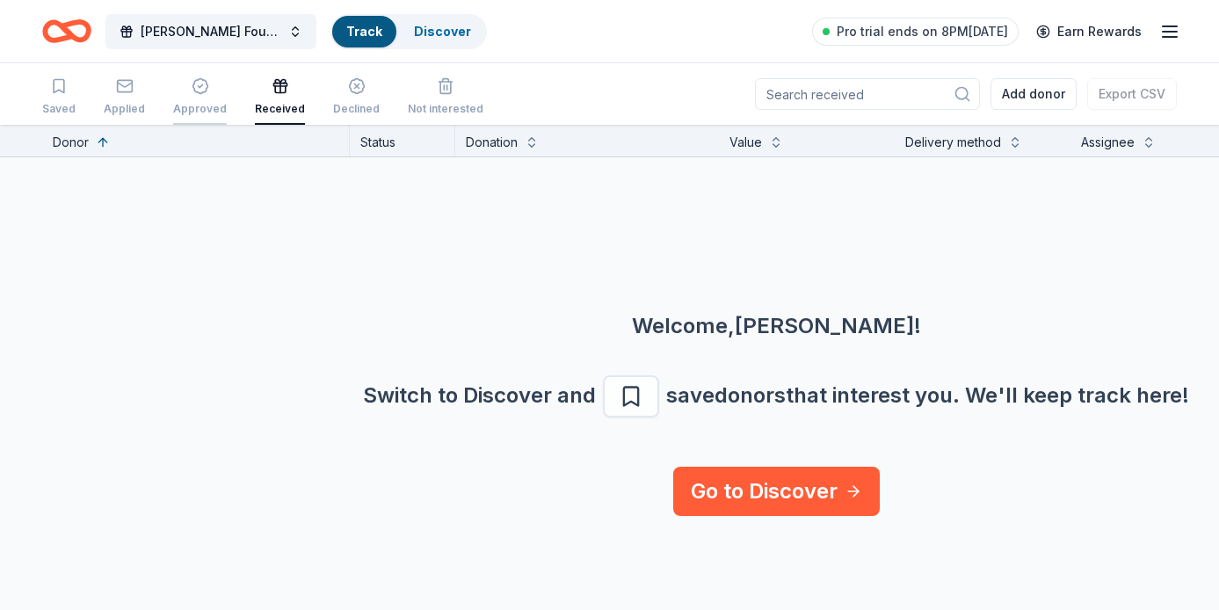
click at [178, 89] on div "button" at bounding box center [200, 86] width 54 height 18
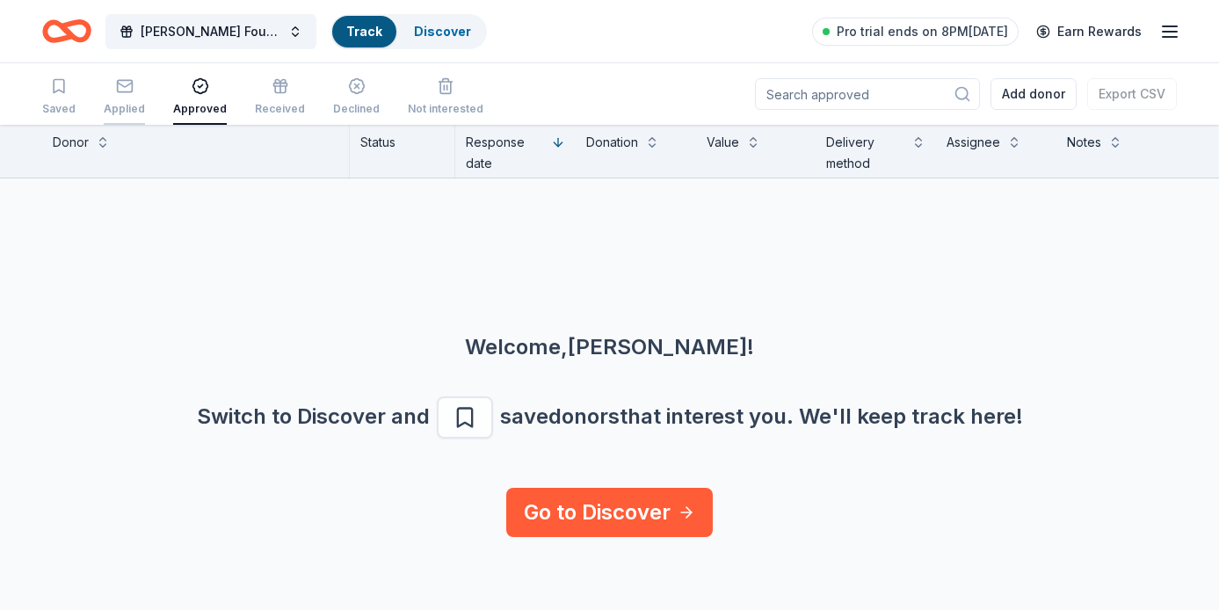
click at [127, 89] on icon "button" at bounding box center [125, 86] width 18 height 18
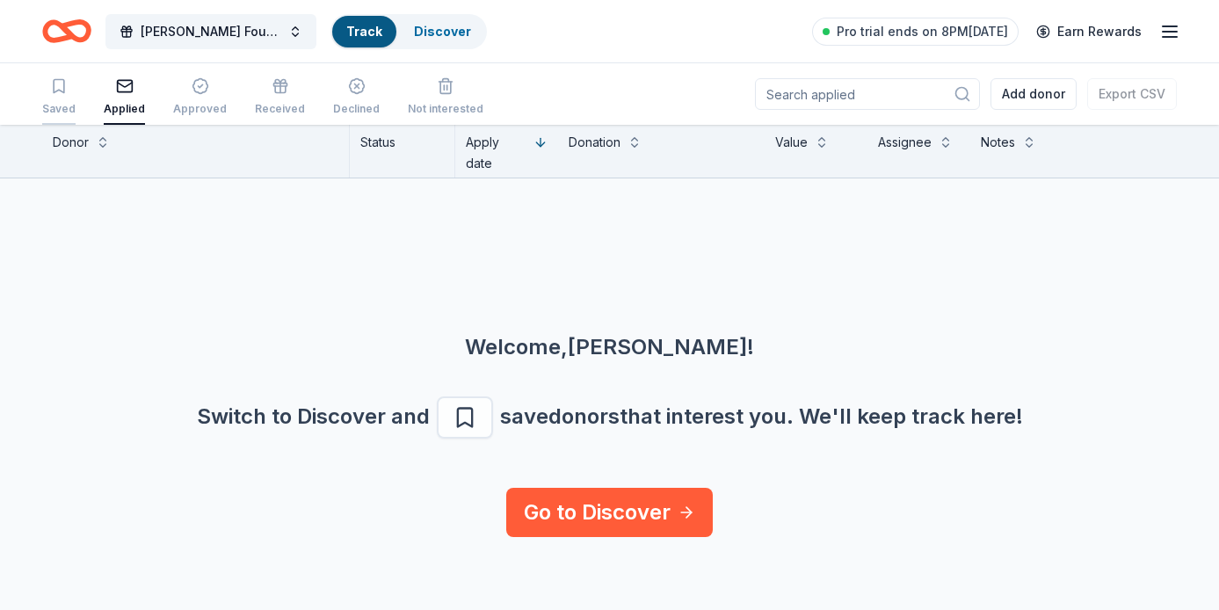
click at [62, 93] on icon "button" at bounding box center [59, 86] width 18 height 18
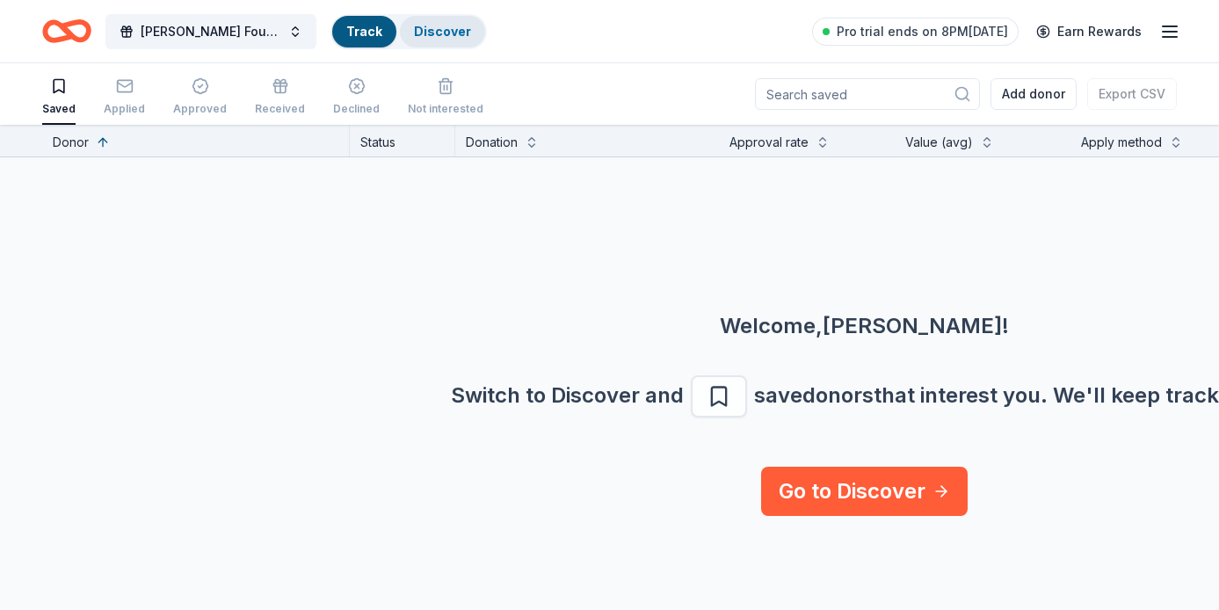
click at [458, 31] on link "Discover" at bounding box center [442, 31] width 57 height 15
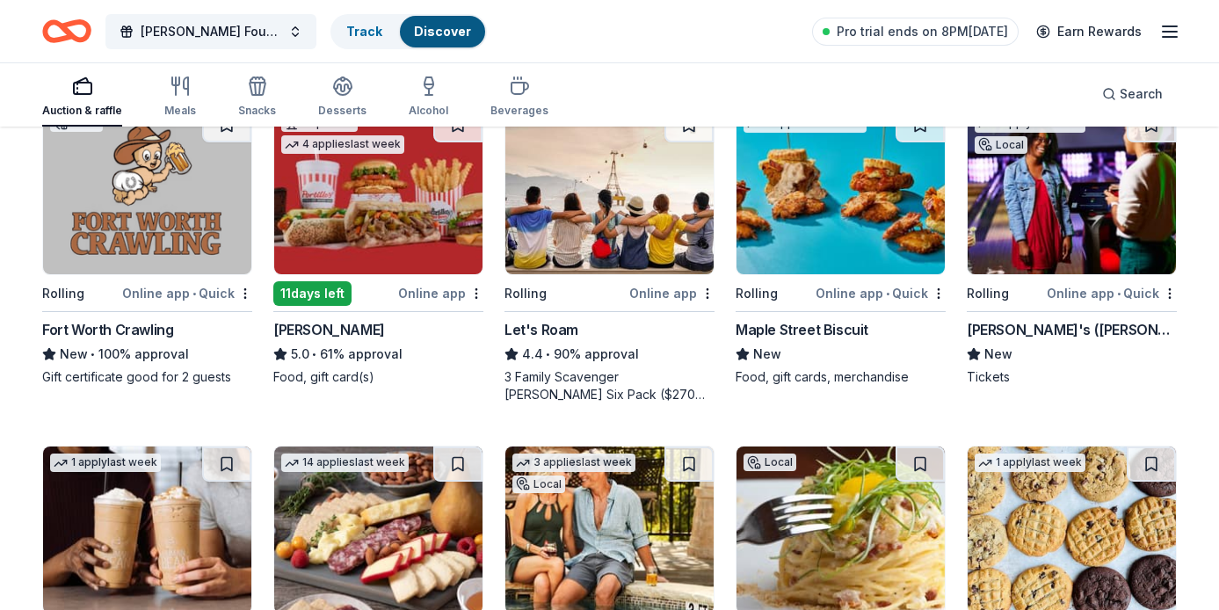
scroll to position [110, 0]
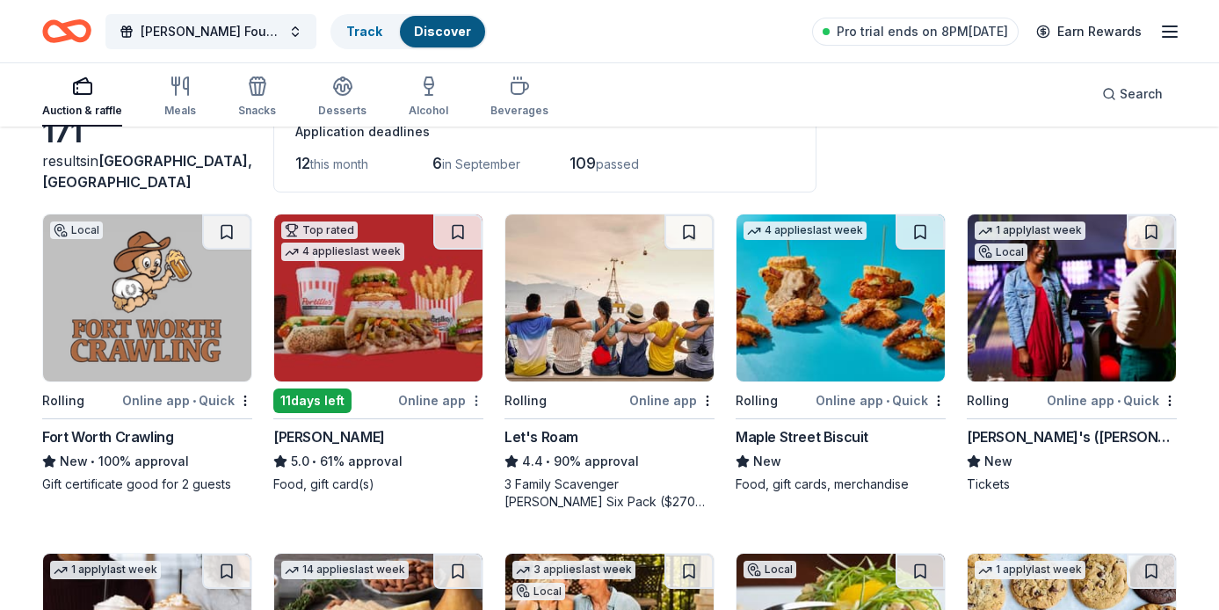
click at [477, 403] on html "Vinod Sharan Foundation Presents: The Howdy Gala! Track Discover Pro trial ends…" at bounding box center [609, 195] width 1219 height 610
click at [462, 484] on html "Vinod Sharan Foundation Presents: The Howdy Gala! Track Discover Pro trial ends…" at bounding box center [609, 195] width 1219 height 610
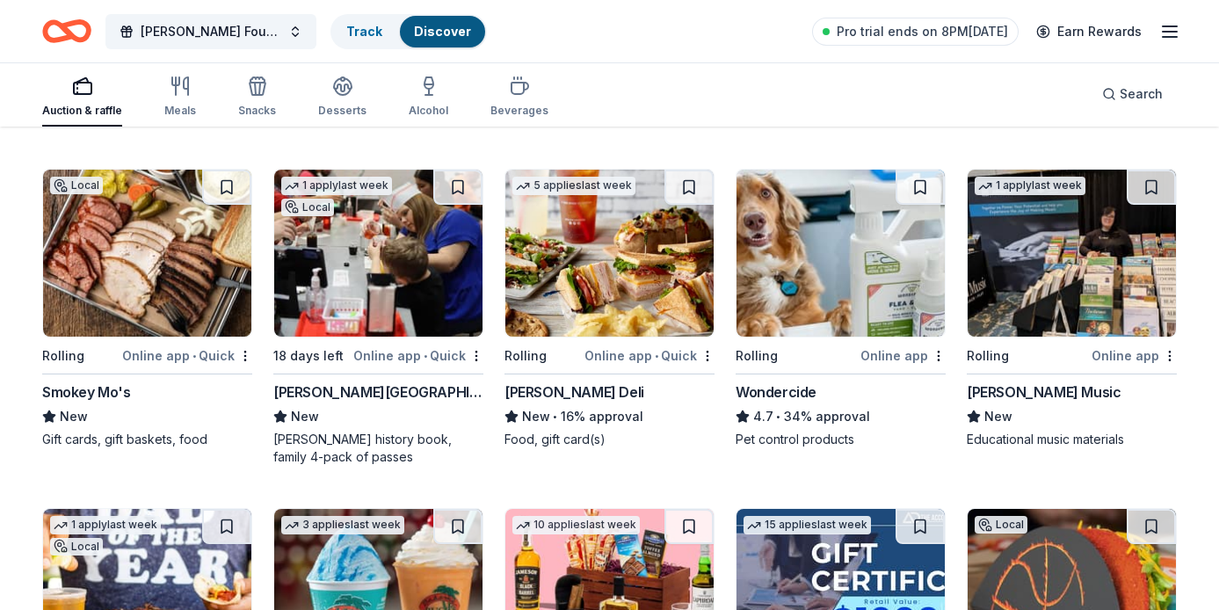
scroll to position [1205, 0]
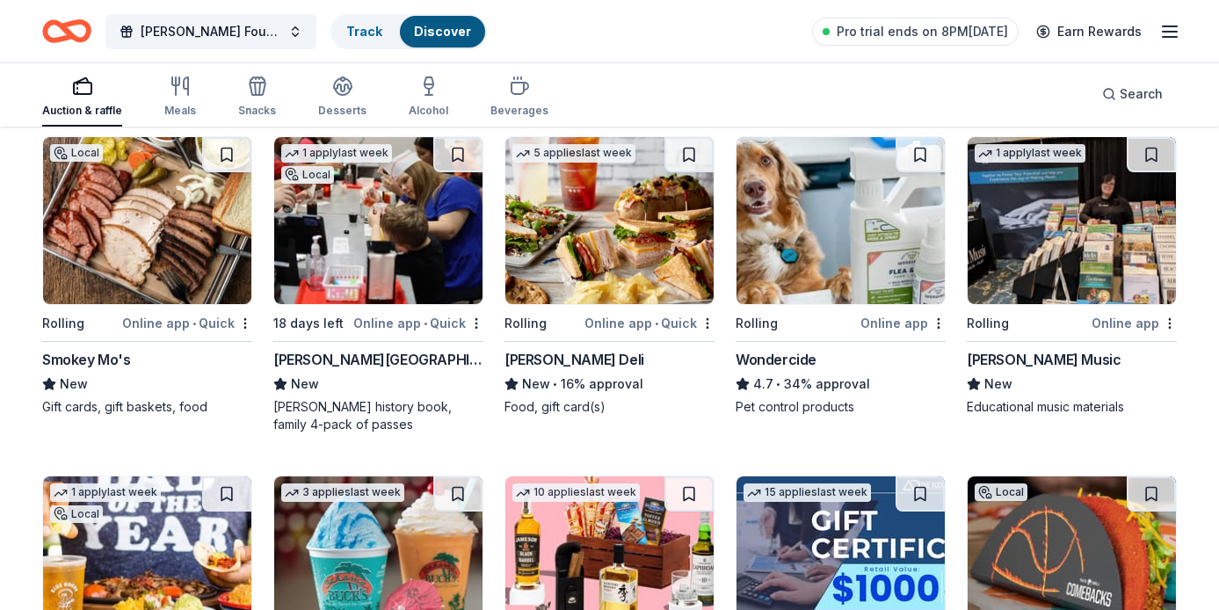
click at [594, 283] on img at bounding box center [610, 220] width 208 height 167
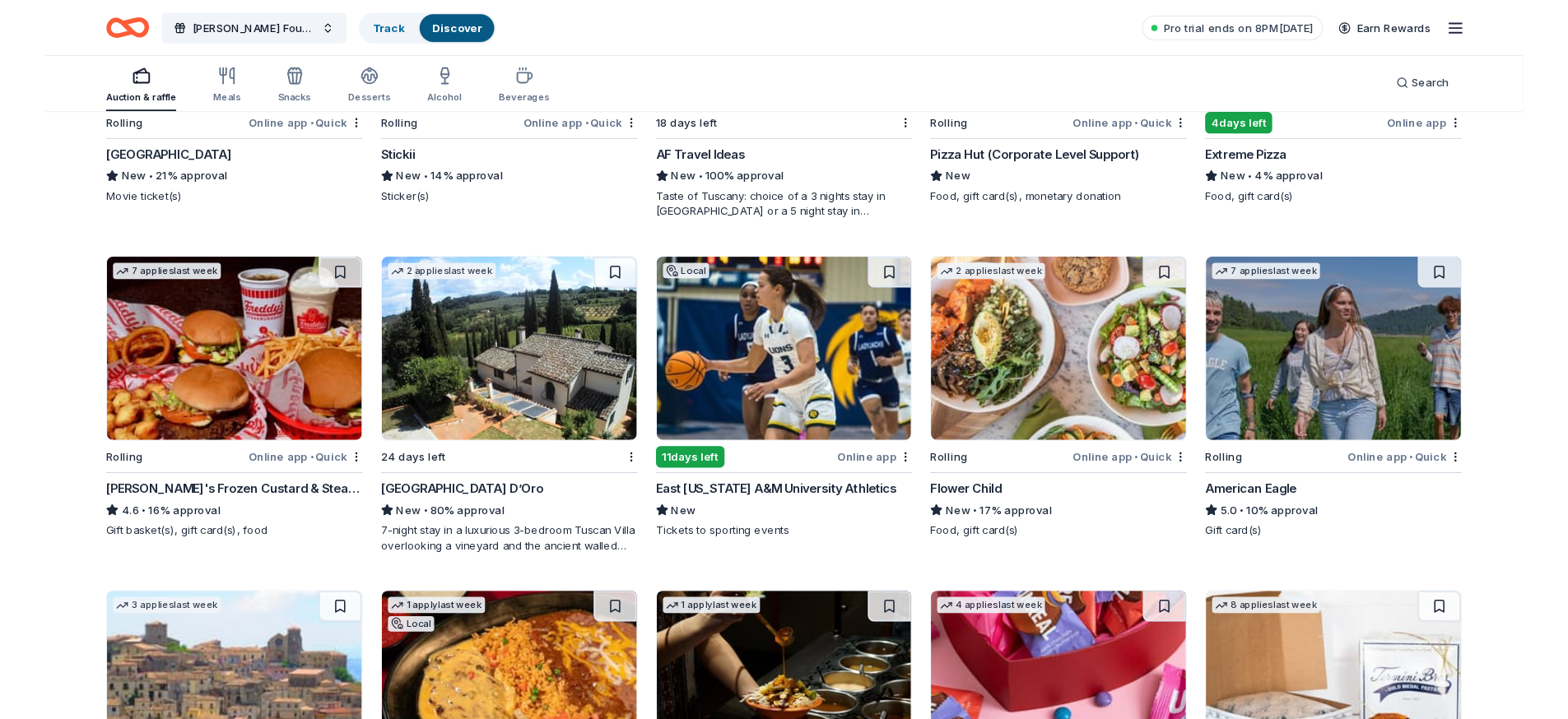
scroll to position [2179, 0]
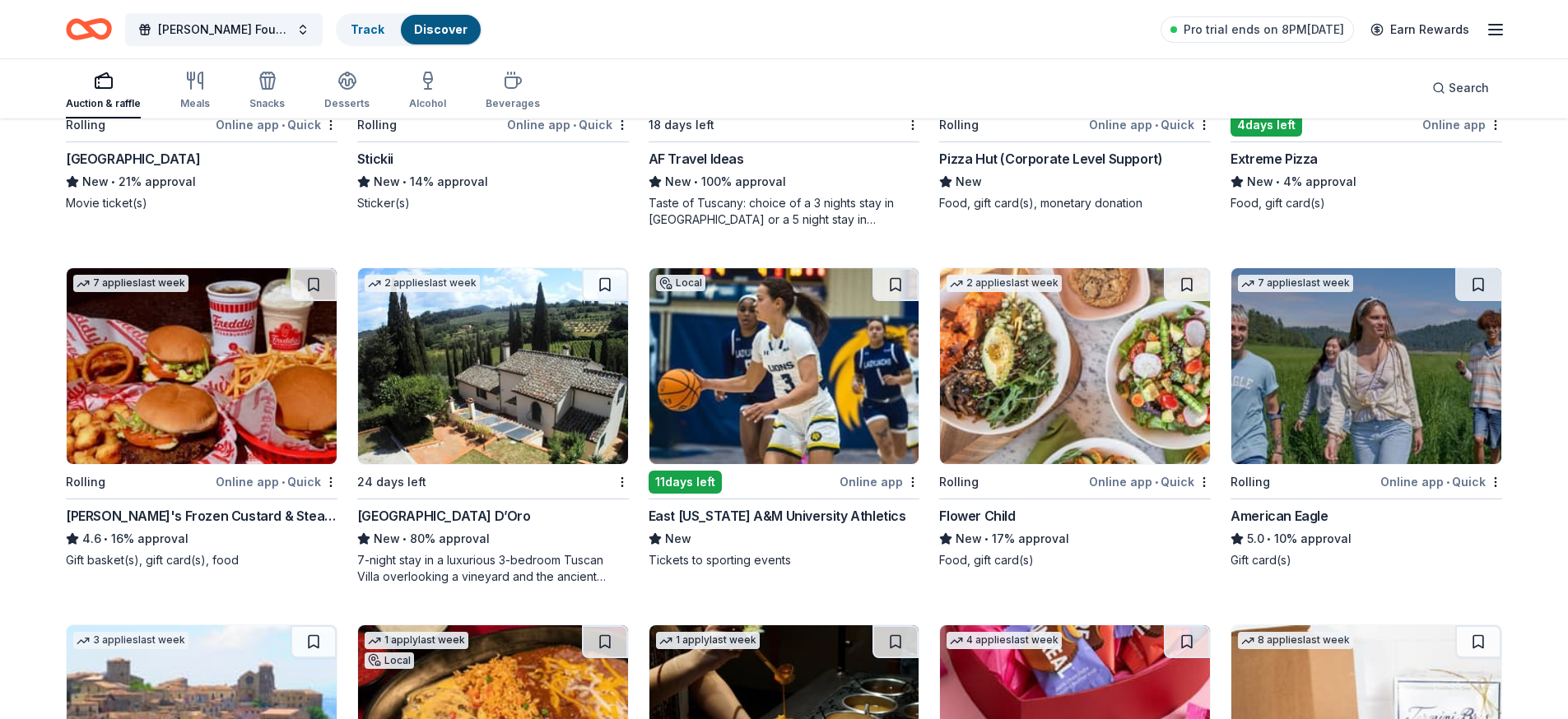
click at [1012, 350] on img at bounding box center [1075, 366] width 270 height 196
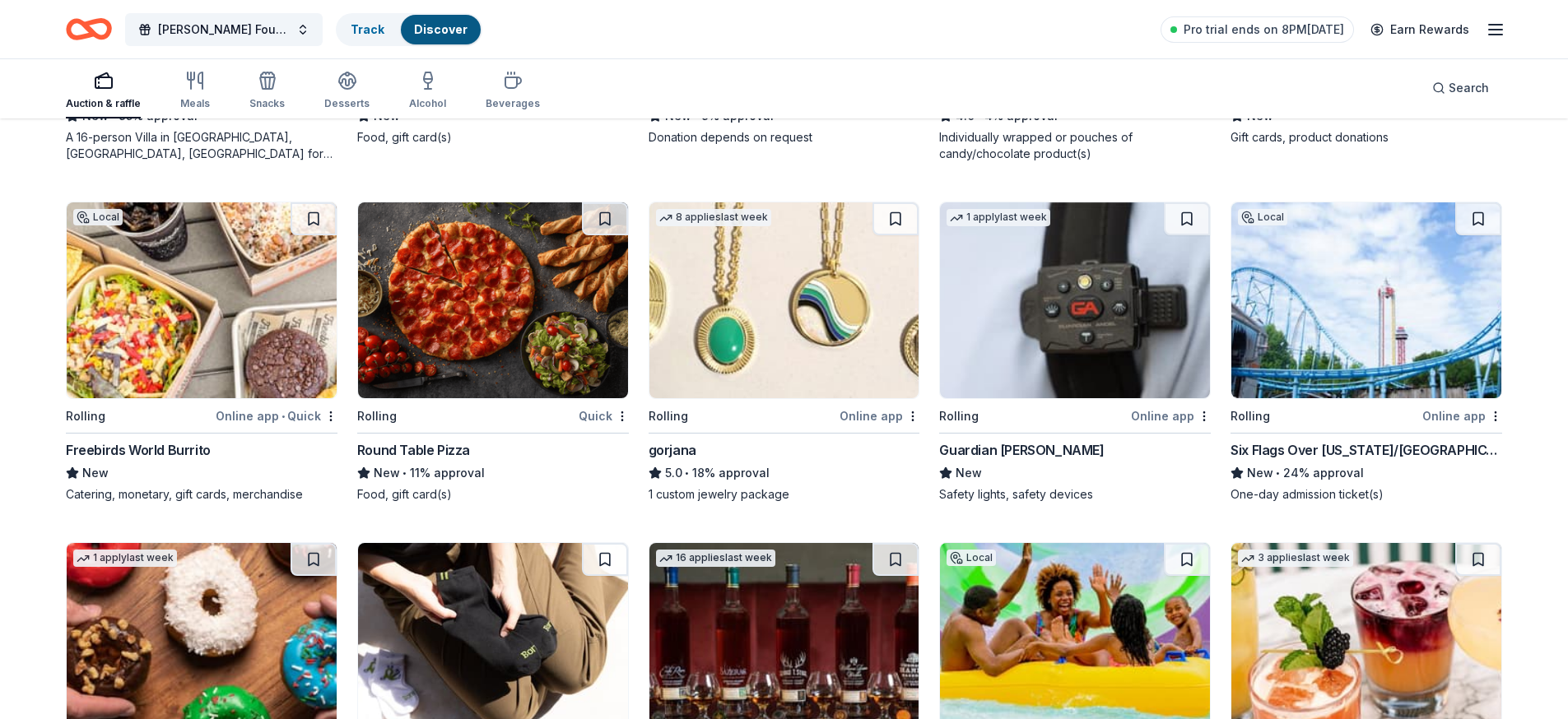
scroll to position [3199, 0]
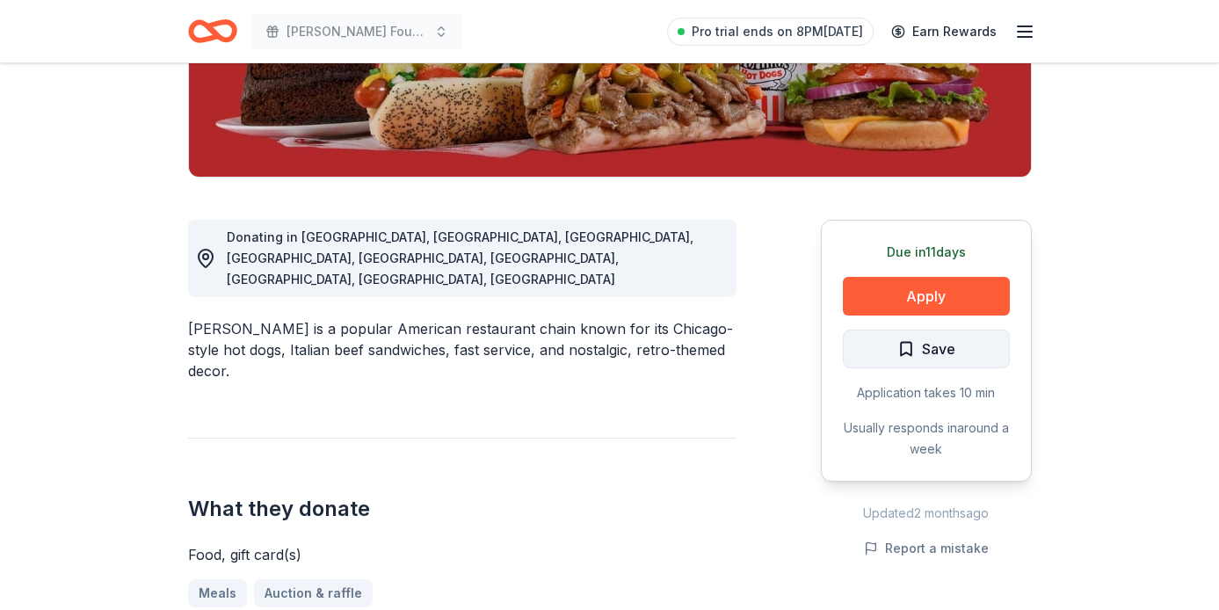
scroll to position [359, 0]
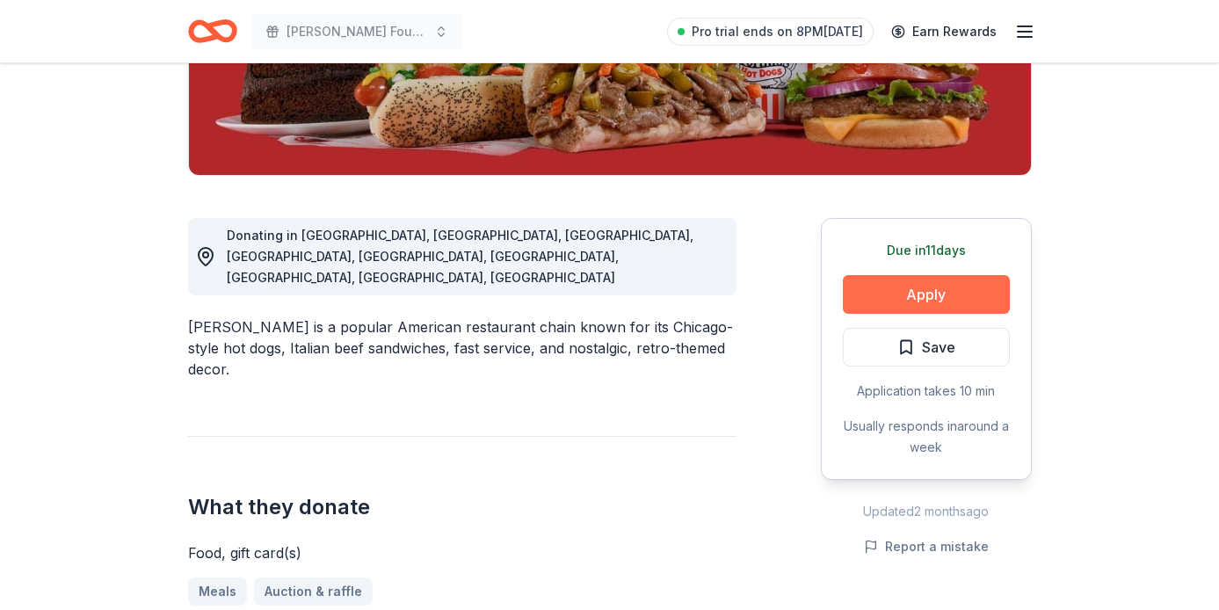
click at [904, 301] on button "Apply" at bounding box center [926, 294] width 167 height 39
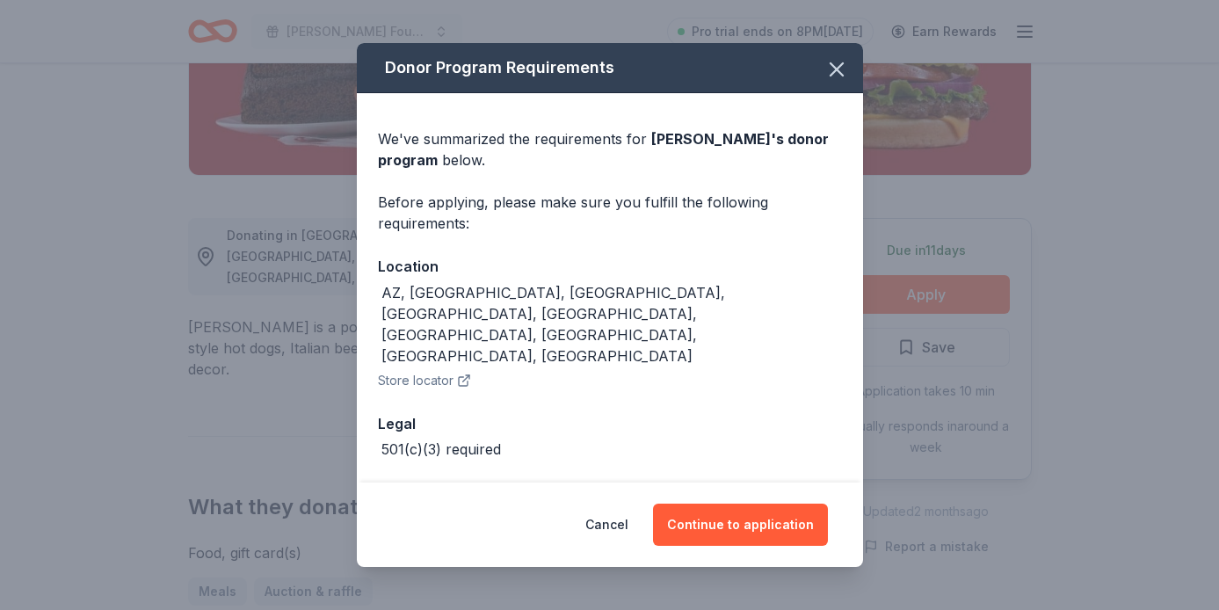
scroll to position [7, 0]
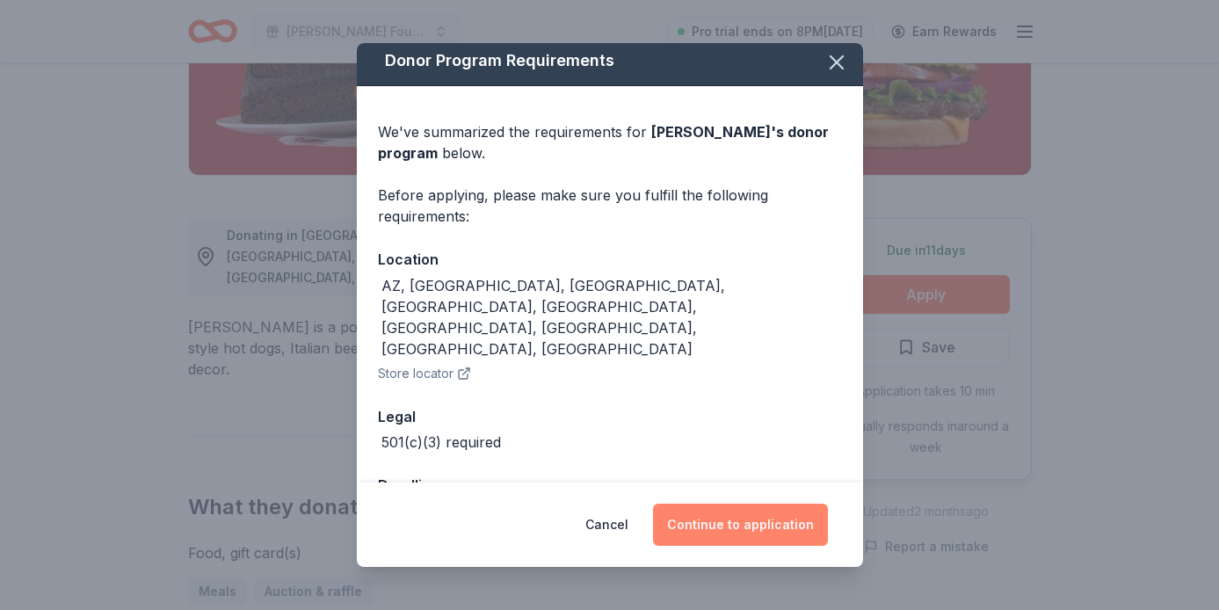
click at [713, 528] on button "Continue to application" at bounding box center [740, 525] width 175 height 42
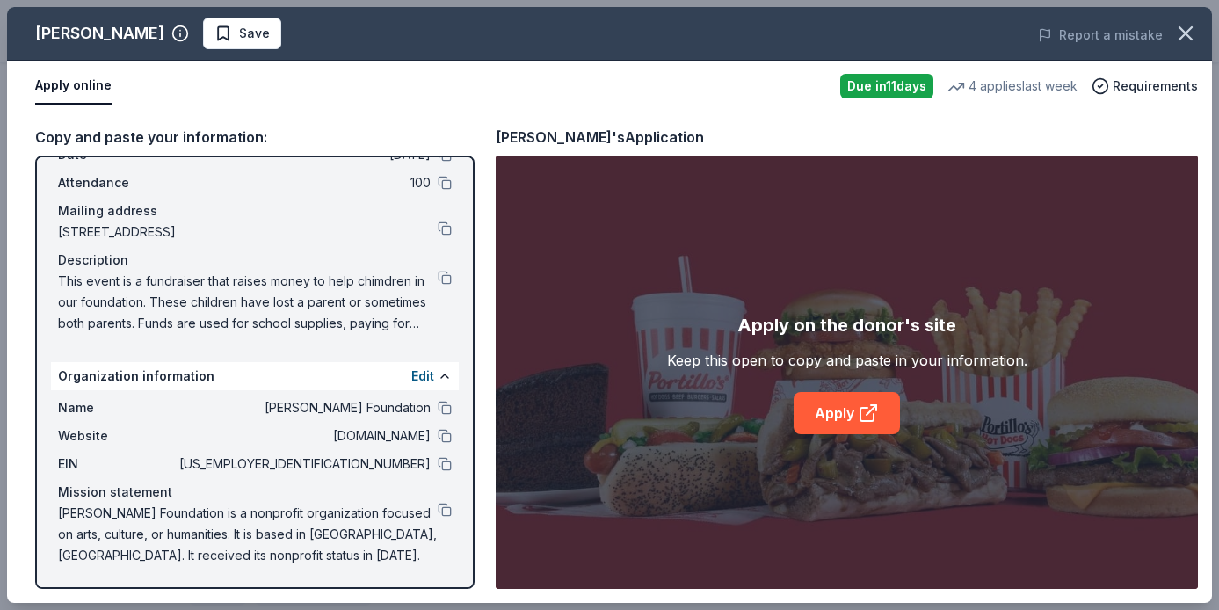
scroll to position [0, 0]
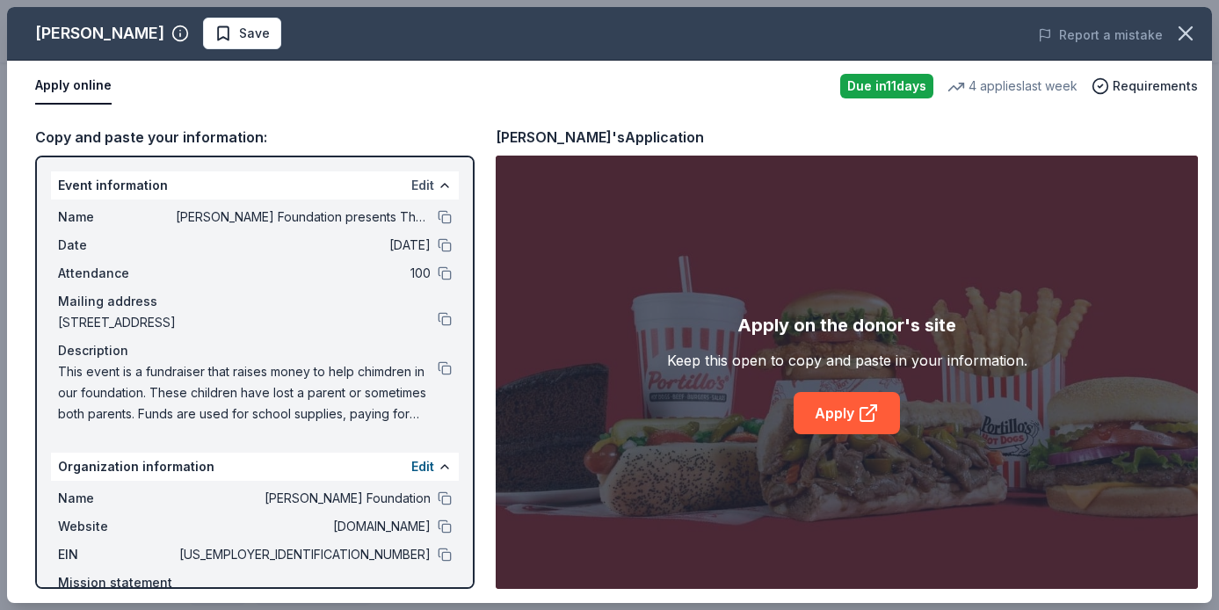
click at [421, 190] on button "Edit" at bounding box center [422, 185] width 23 height 21
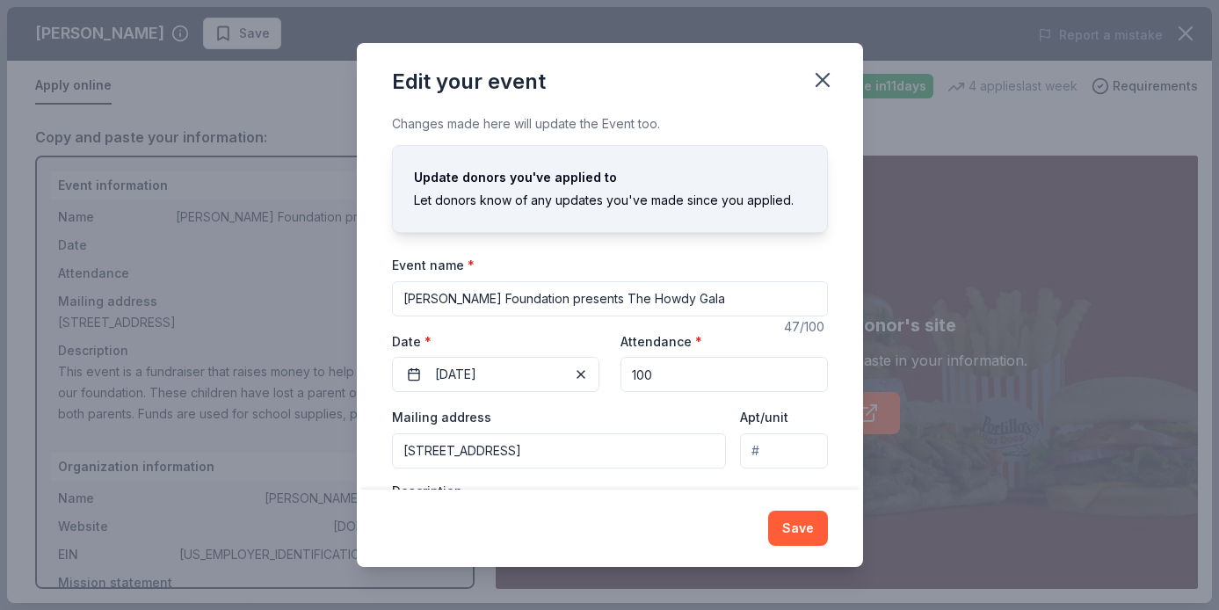
click at [573, 299] on input "[PERSON_NAME] Foundation presents The Howdy Gala" at bounding box center [610, 298] width 436 height 35
click at [717, 298] on input "[PERSON_NAME] Foundation Presents: The Howdy Gala" at bounding box center [610, 298] width 436 height 35
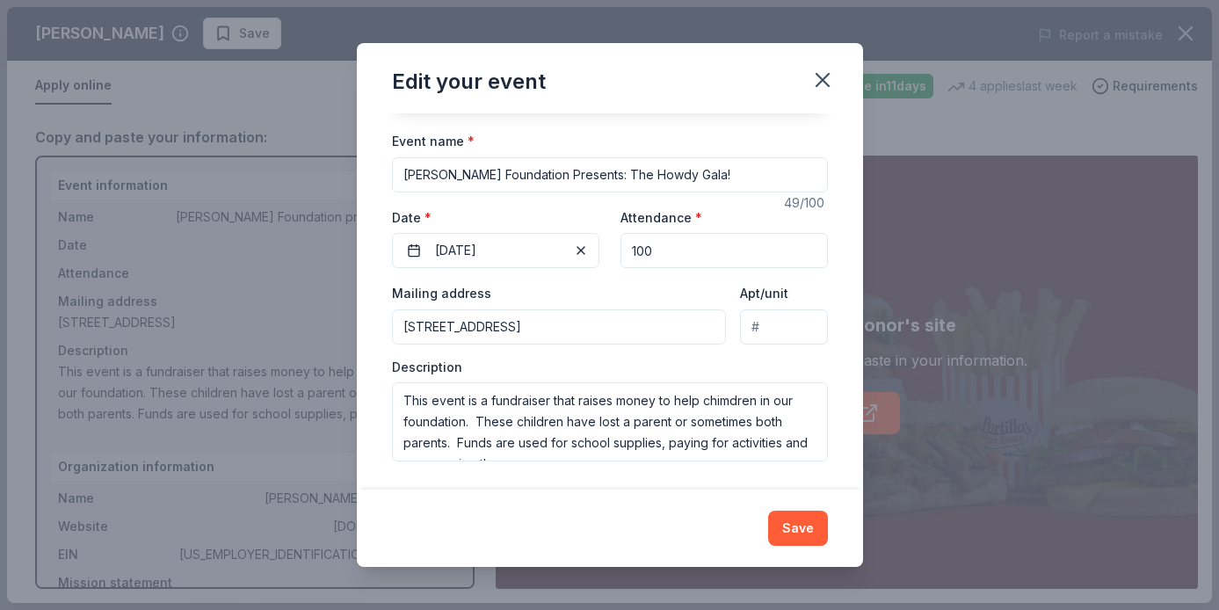
type input "[PERSON_NAME] Foundation Presents: The Howdy Gala!"
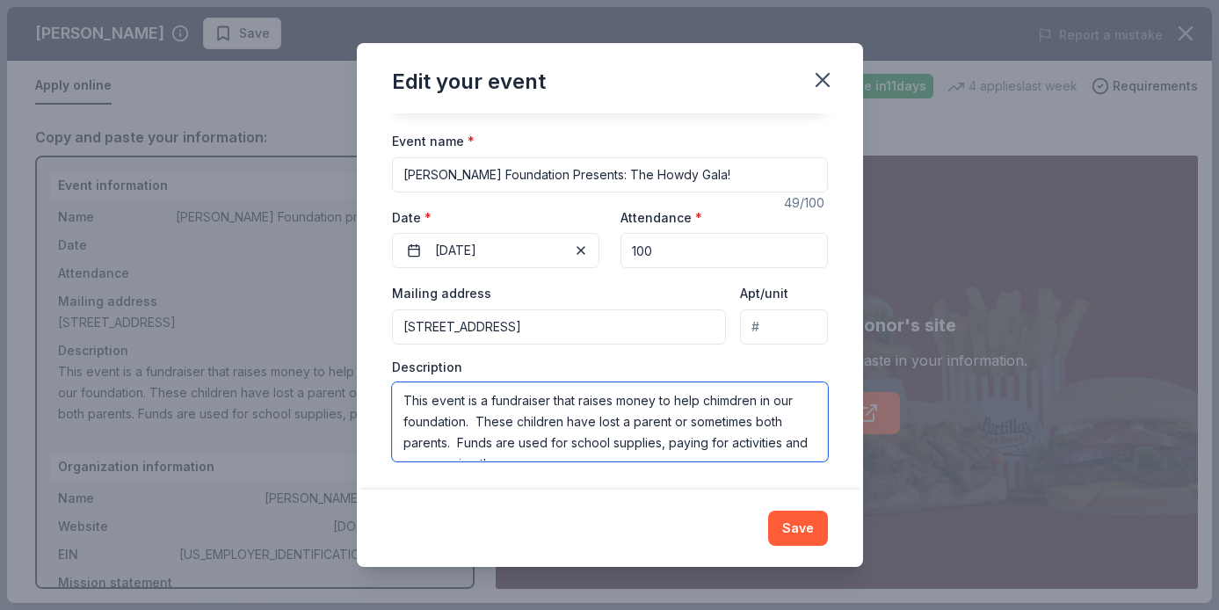
click at [728, 403] on textarea "This event is a fundraiser that raises money to help chimdren in our foundation…" at bounding box center [610, 421] width 436 height 79
click at [474, 403] on textarea "This event is a fundraiser that raises money to help children in our foundation…" at bounding box center [610, 421] width 436 height 79
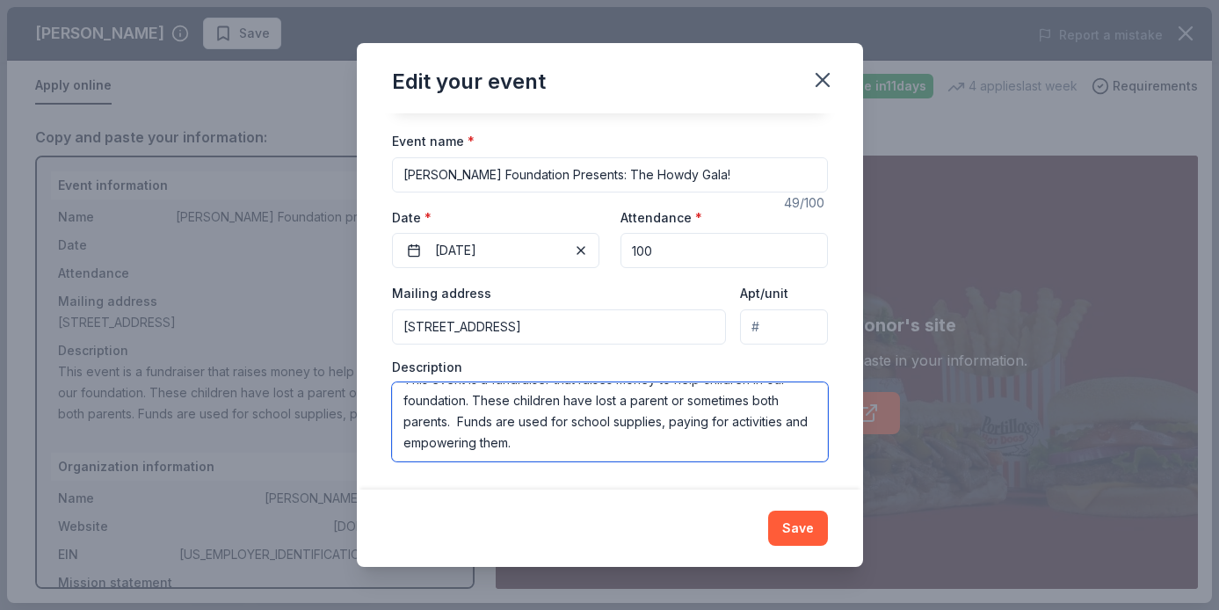
scroll to position [0, 0]
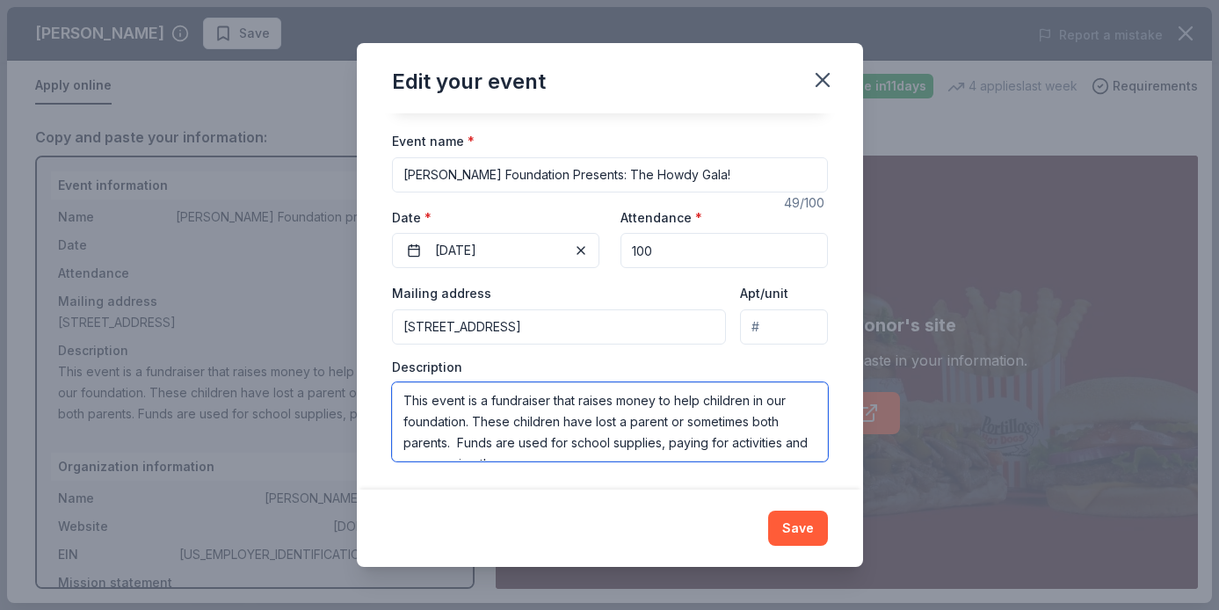
drag, startPoint x: 434, startPoint y: 400, endPoint x: 551, endPoint y: 400, distance: 116.9
click at [551, 400] on textarea "This event is a fundraiser that raises money to help children in our foundation…" at bounding box center [610, 421] width 436 height 79
click at [612, 402] on textarea "This is an annual fundraising event that raises money to help children in our f…" at bounding box center [610, 421] width 436 height 79
click at [745, 402] on textarea "This is an annual fundraising event in which we raise raises money to help chil…" at bounding box center [610, 421] width 436 height 79
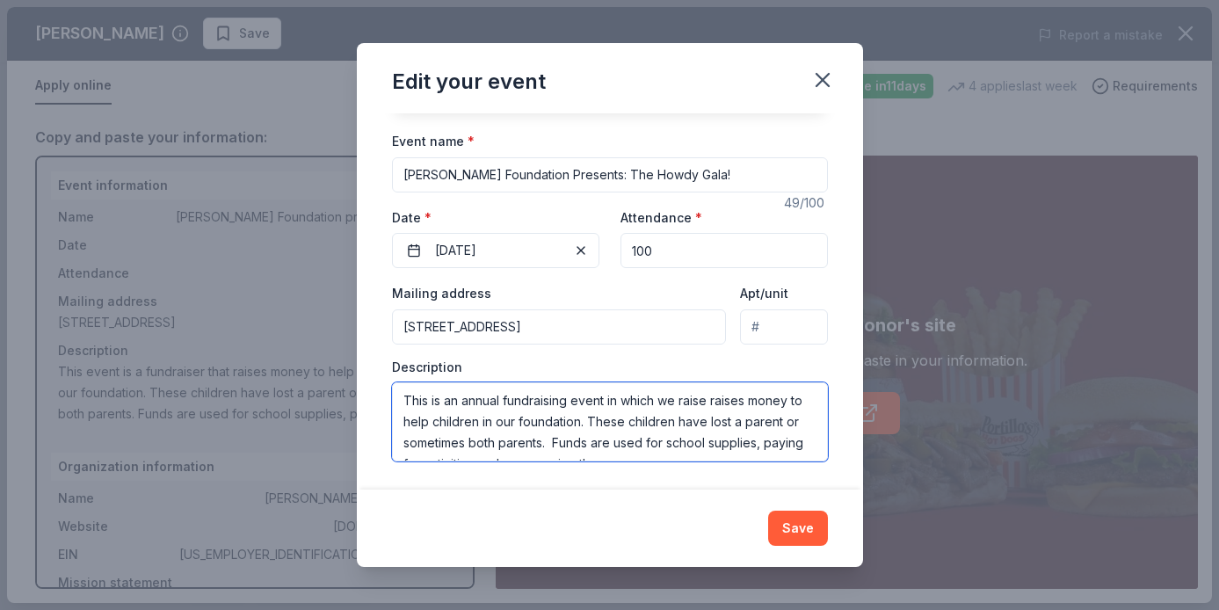
click at [745, 402] on textarea "This is an annual fundraising event in which we raise raises money to help chil…" at bounding box center [610, 421] width 436 height 79
click at [718, 400] on textarea "This is an annual fundraising event in which we raise raises money to help chil…" at bounding box center [610, 421] width 436 height 79
click at [751, 405] on textarea "This is an annual fundraising event in which we raise money to help children in…" at bounding box center [610, 421] width 436 height 79
drag, startPoint x: 754, startPoint y: 400, endPoint x: 550, endPoint y: 427, distance: 205.8
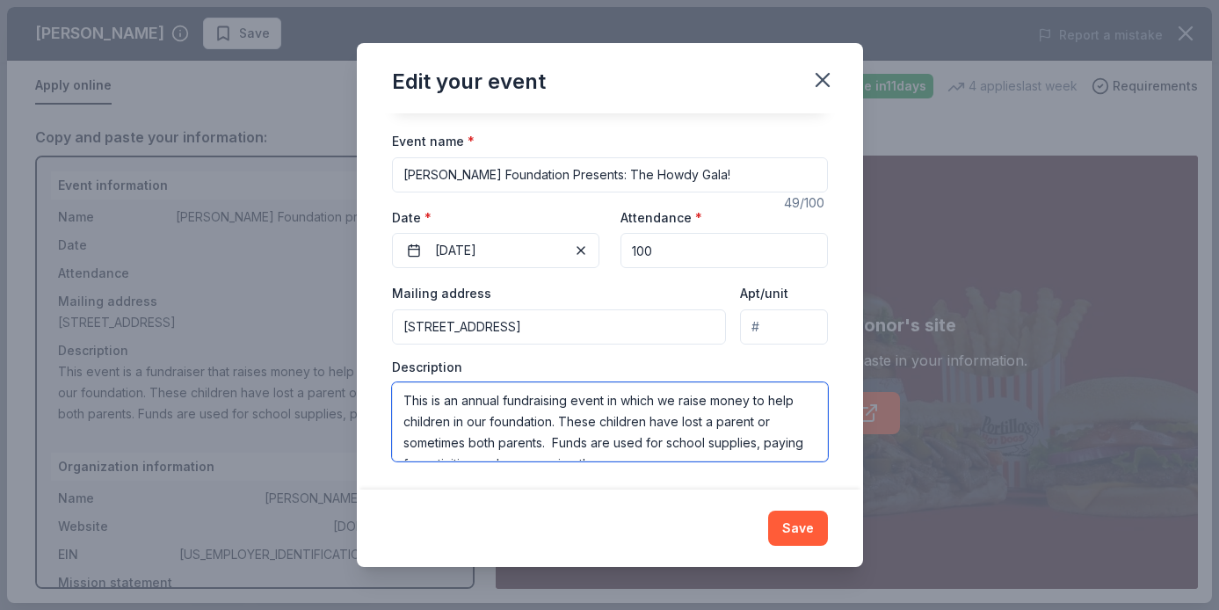
click at [550, 427] on textarea "This is an annual fundraising event in which we raise money to help children in…" at bounding box center [610, 421] width 436 height 79
click at [471, 430] on textarea "This is an annual fundraising event in which we raise money through tickets and…" at bounding box center [610, 421] width 436 height 79
click at [423, 426] on textarea "This is an annual fundraising event in which we raise money through tickets and…" at bounding box center [610, 421] width 436 height 79
click at [504, 426] on textarea "This is an annual fundraising event in which we raise money through donations a…" at bounding box center [610, 421] width 436 height 79
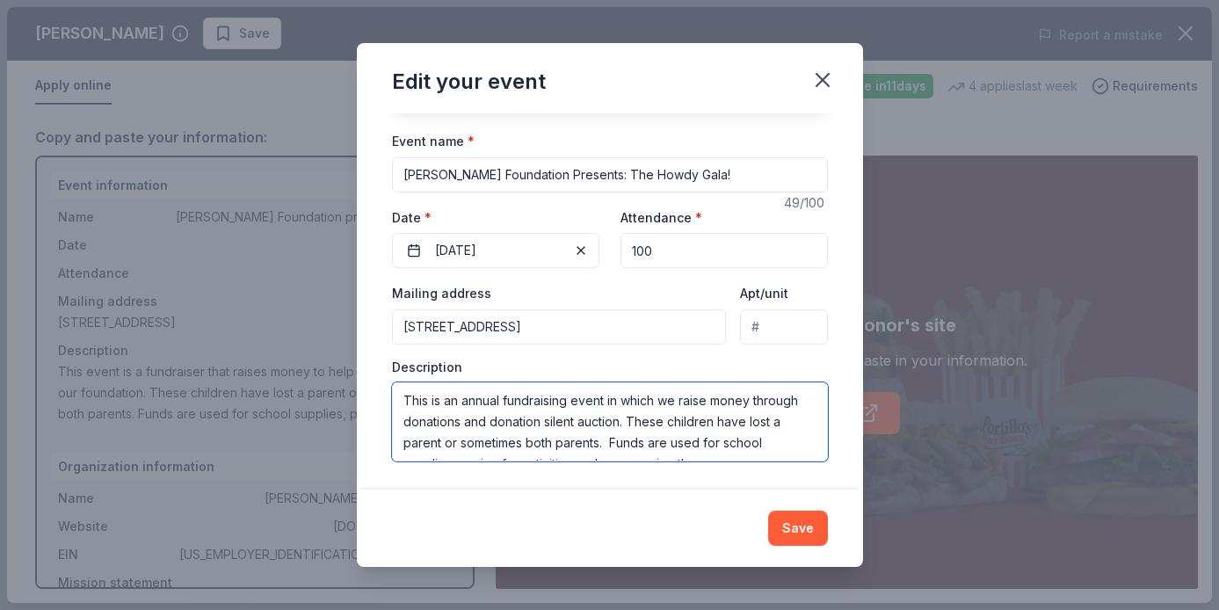
click at [504, 426] on textarea "This is an annual fundraising event in which we raise money through donations a…" at bounding box center [610, 421] width 436 height 79
click at [567, 425] on textarea "This is an annual fundraising event in which we raise money through donations a…" at bounding box center [610, 421] width 436 height 79
drag, startPoint x: 543, startPoint y: 442, endPoint x: 501, endPoint y: 411, distance: 52.2
click at [501, 411] on textarea "This is an annual fundraising event in which we raise money through donations a…" at bounding box center [610, 421] width 436 height 79
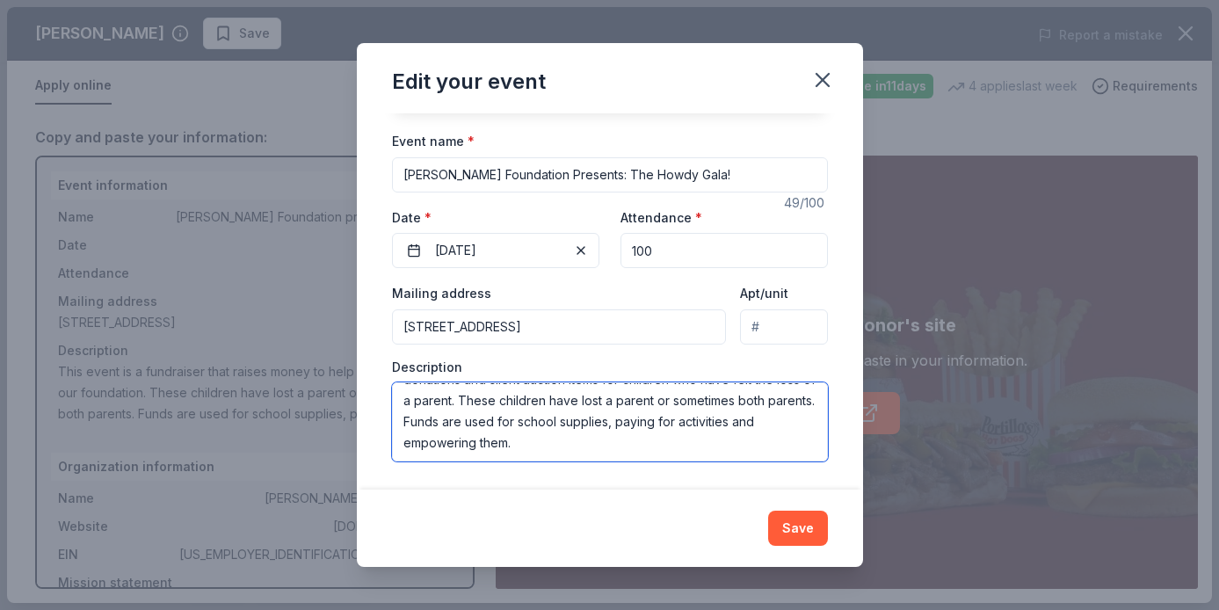
click at [456, 417] on textarea "This is an annual fundraising event in which we raise money through donations a…" at bounding box center [610, 421] width 436 height 79
drag, startPoint x: 457, startPoint y: 425, endPoint x: 475, endPoint y: 405, distance: 26.1
click at [475, 405] on textarea "This is an annual fundraising event in which we raise money through donations a…" at bounding box center [610, 421] width 436 height 79
click at [486, 418] on textarea "This is an annual fundraising event in which we raise money through donations a…" at bounding box center [610, 421] width 436 height 79
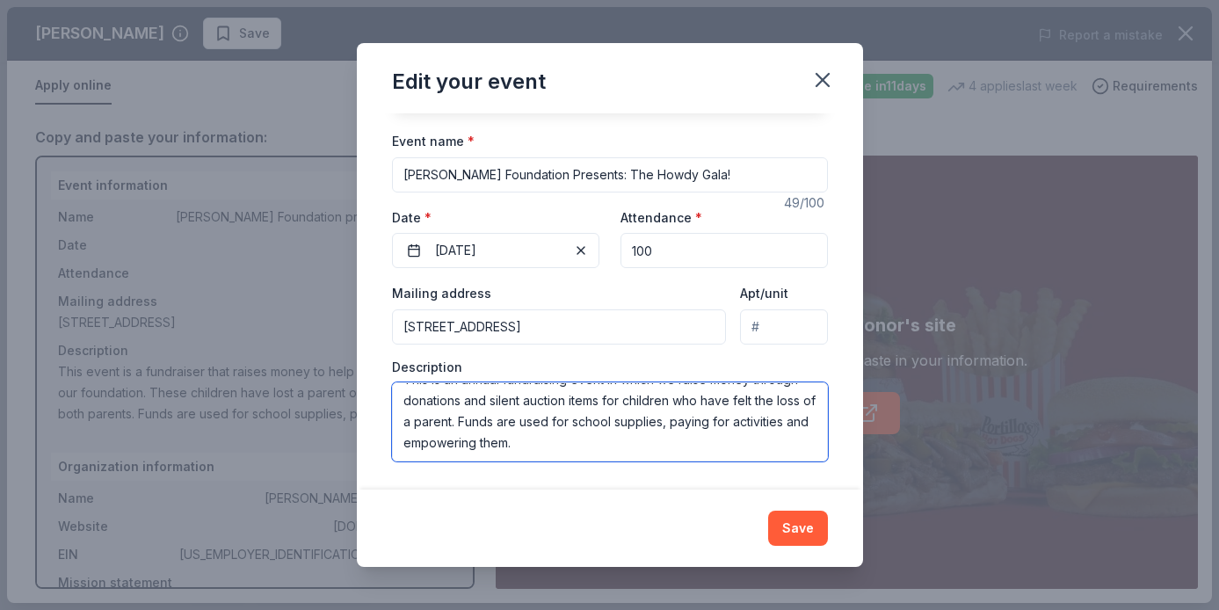
click at [486, 418] on textarea "This is an annual fundraising event in which we raise money through donations a…" at bounding box center [610, 421] width 436 height 79
click at [457, 446] on textarea "This is an annual fundraising event in which we raise money through donations a…" at bounding box center [610, 421] width 436 height 79
drag, startPoint x: 704, startPoint y: 423, endPoint x: 453, endPoint y: 452, distance: 253.1
click at [453, 452] on textarea "This is an annual fundraising event in which we raise money through donations a…" at bounding box center [610, 421] width 436 height 79
click at [535, 448] on textarea "This is an annual fundraising event in which we raise money through donations a…" at bounding box center [610, 421] width 436 height 79
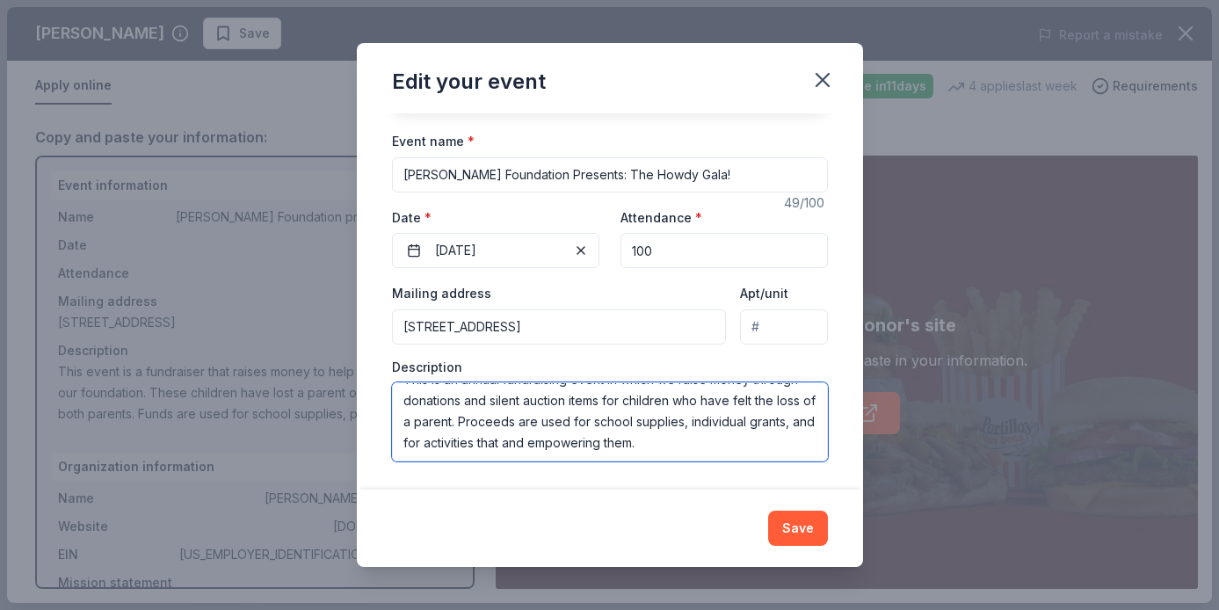
click at [535, 448] on textarea "This is an annual fundraising event in which we raise money through donations a…" at bounding box center [610, 421] width 436 height 79
click at [497, 446] on textarea "This is an annual fundraising event in which we raise money through donations a…" at bounding box center [610, 421] width 436 height 79
click at [615, 442] on textarea "This is an annual fundraising event in which we raise money through donations a…" at bounding box center [610, 421] width 436 height 79
click at [607, 425] on textarea "This is an annual fundraising event in which we raise money through donations a…" at bounding box center [610, 421] width 436 height 79
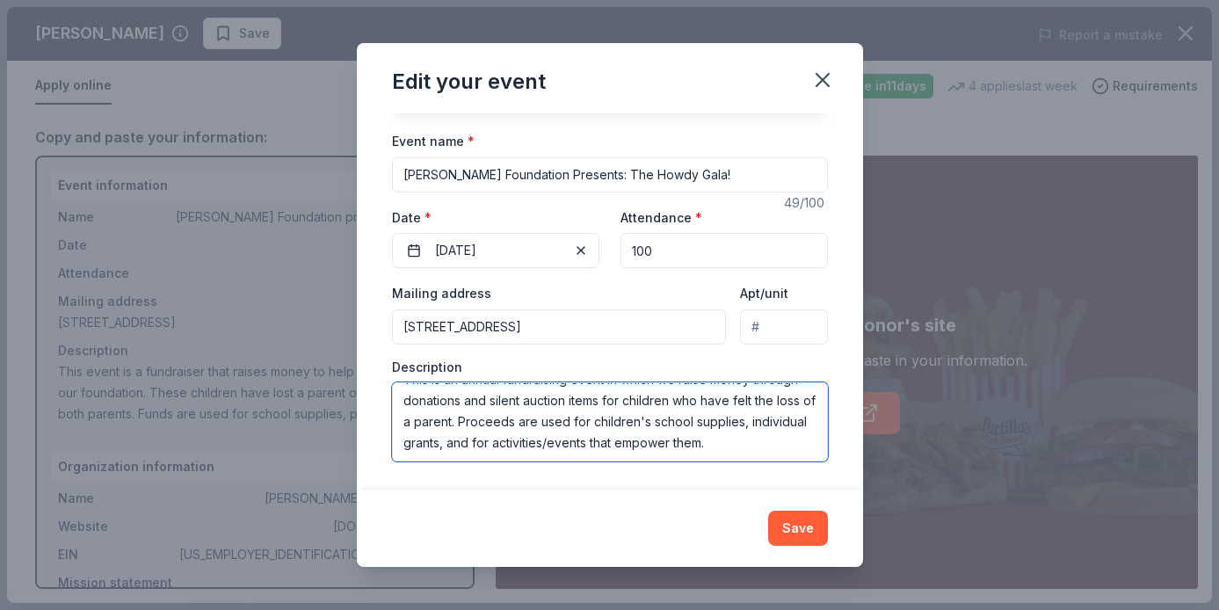
click at [787, 436] on textarea "This is an annual fundraising event in which we raise money through donations a…" at bounding box center [610, 421] width 436 height 79
type textarea "This is an annual fundraising event in which we raise money through donations a…"
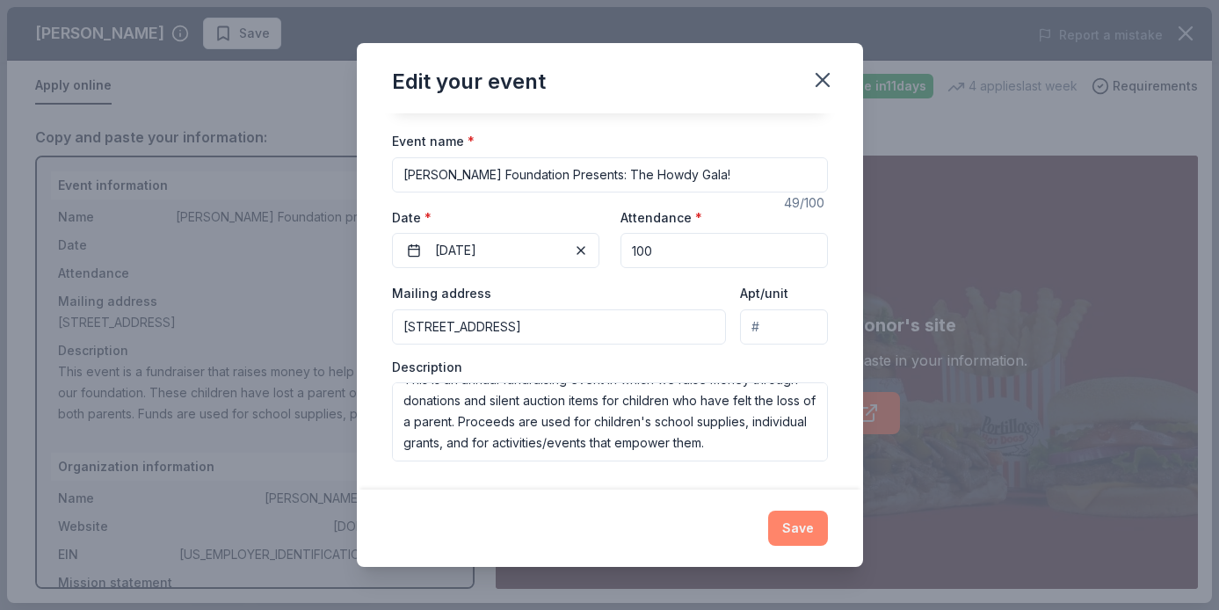
click at [798, 522] on button "Save" at bounding box center [798, 528] width 60 height 35
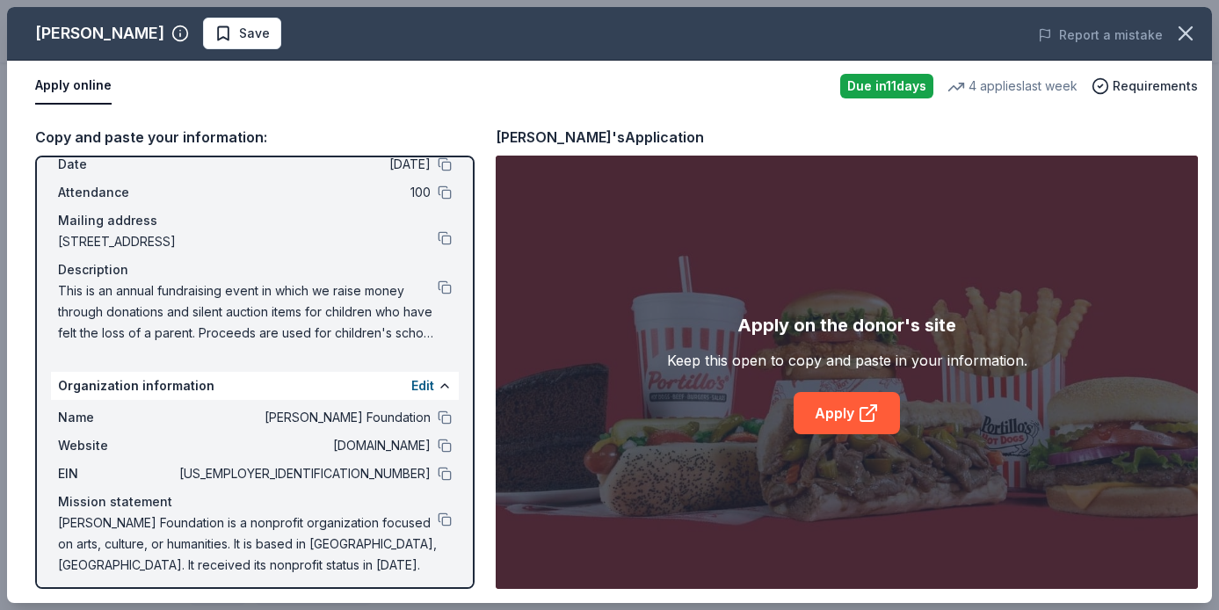
scroll to position [91, 0]
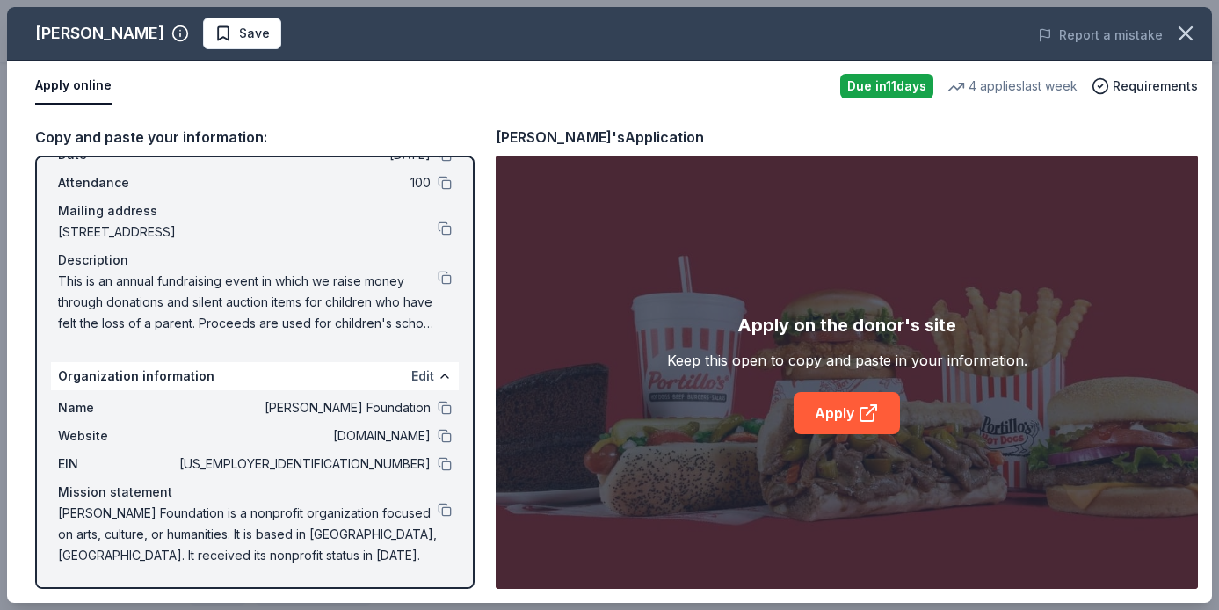
click at [419, 376] on button "Edit" at bounding box center [422, 376] width 23 height 21
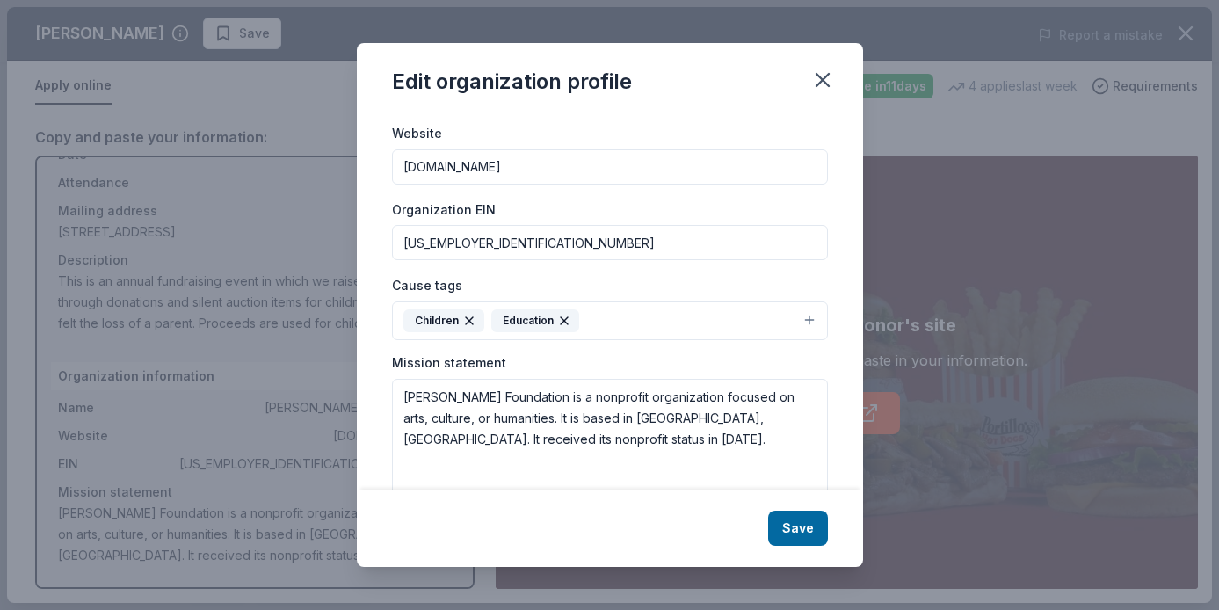
scroll to position [213, 0]
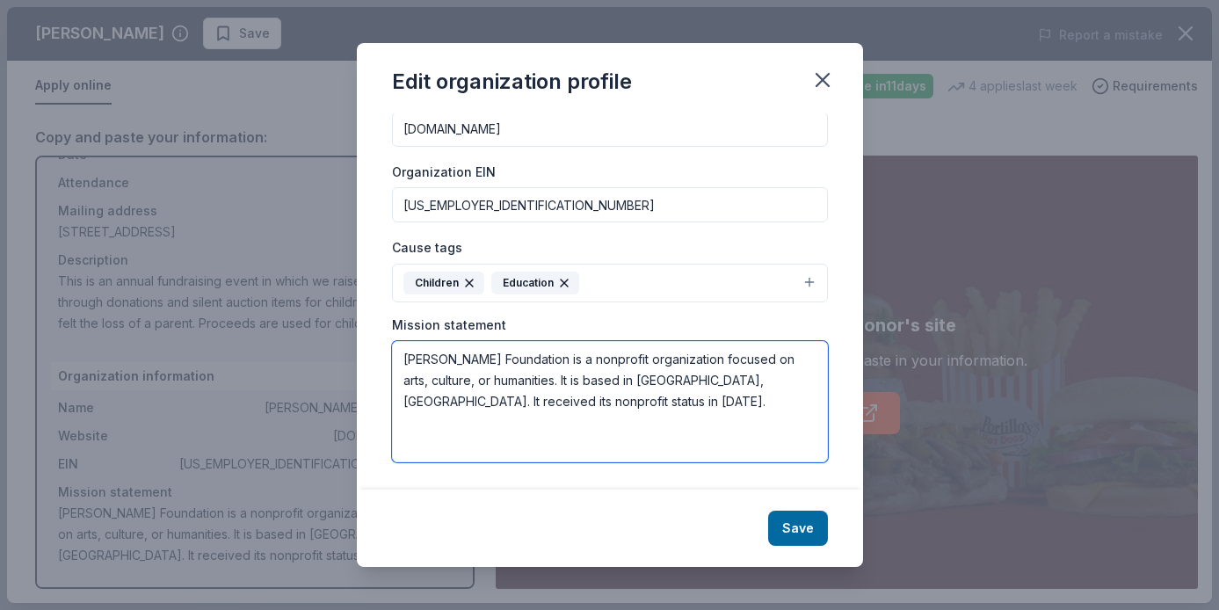
drag, startPoint x: 511, startPoint y: 402, endPoint x: 380, endPoint y: 356, distance: 138.7
click at [380, 356] on div "Changes made here will be reflected on your Account. Organization name Vinod Sh…" at bounding box center [610, 301] width 506 height 376
paste textarea "Our mission is to provide support and empower young children of North Texas who…"
click at [614, 382] on textarea "Our mission is to provide support and empower young children of North Texas who…" at bounding box center [610, 401] width 436 height 121
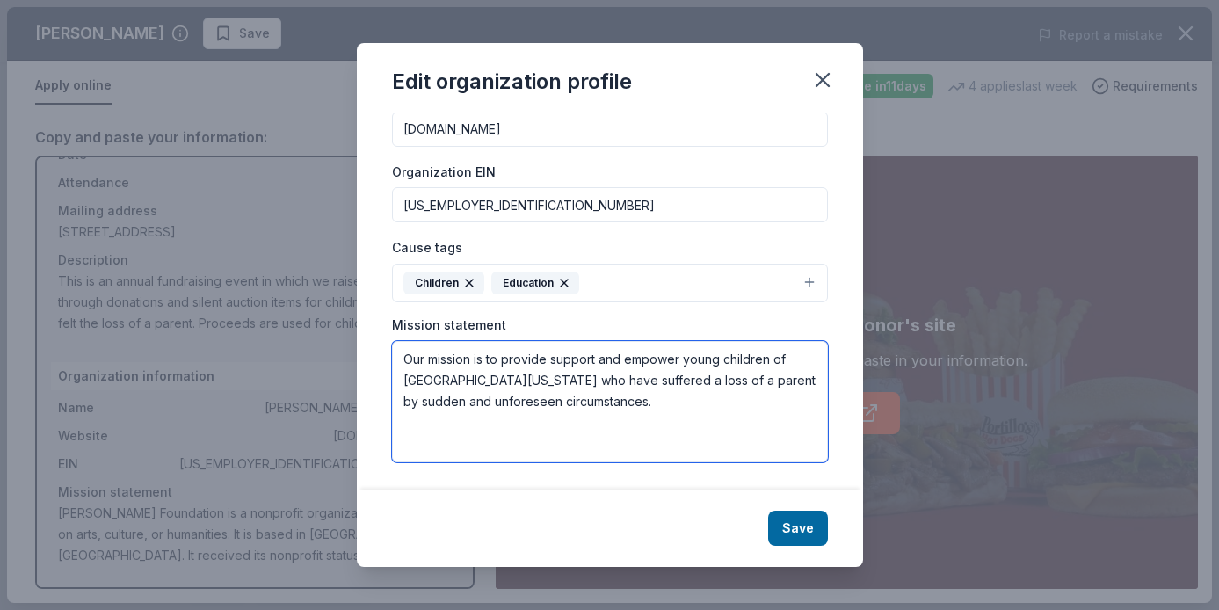
drag, startPoint x: 692, startPoint y: 381, endPoint x: 556, endPoint y: 397, distance: 137.2
click at [556, 397] on textarea "Our mission is to provide support and empower young children of North Texas who…" at bounding box center [610, 401] width 436 height 121
click at [559, 379] on textarea "Our mission is to provide support and empower young children of North Texas who…" at bounding box center [610, 401] width 436 height 121
click at [586, 382] on textarea "Our mission is to provide support and empower young children of North Texas who…" at bounding box center [610, 401] width 436 height 121
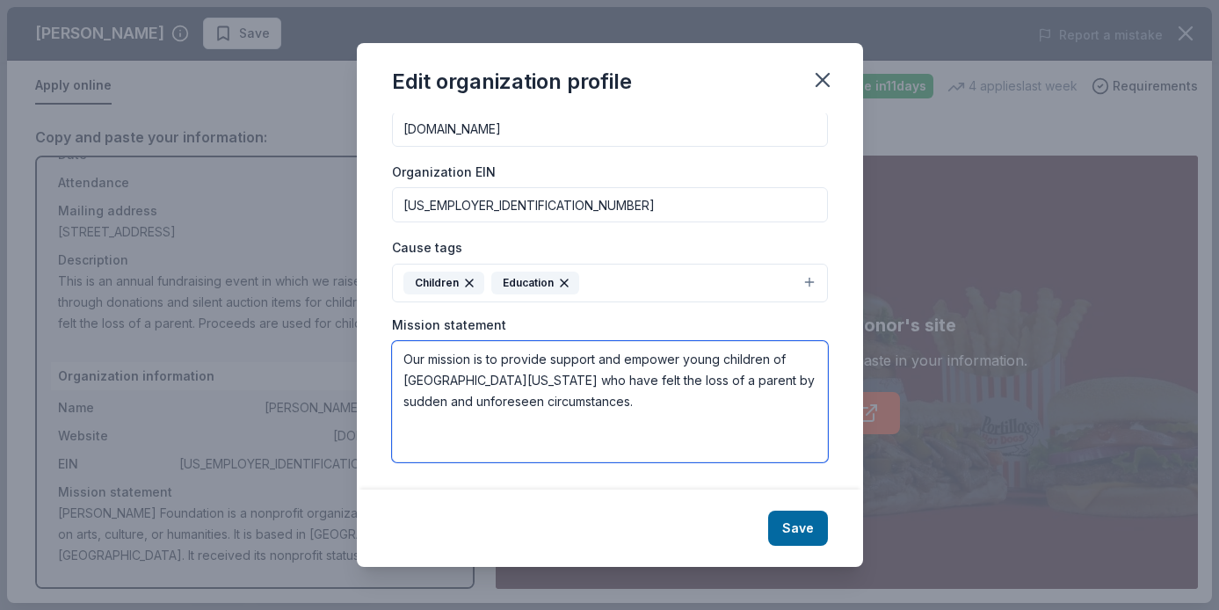
drag, startPoint x: 557, startPoint y: 404, endPoint x: 668, endPoint y: 382, distance: 113.8
click at [668, 382] on textarea "Our mission is to provide support and empower young children of North Texas who…" at bounding box center [610, 401] width 436 height 121
type textarea "Our mission is to provide support and empower young children of [GEOGRAPHIC_DAT…"
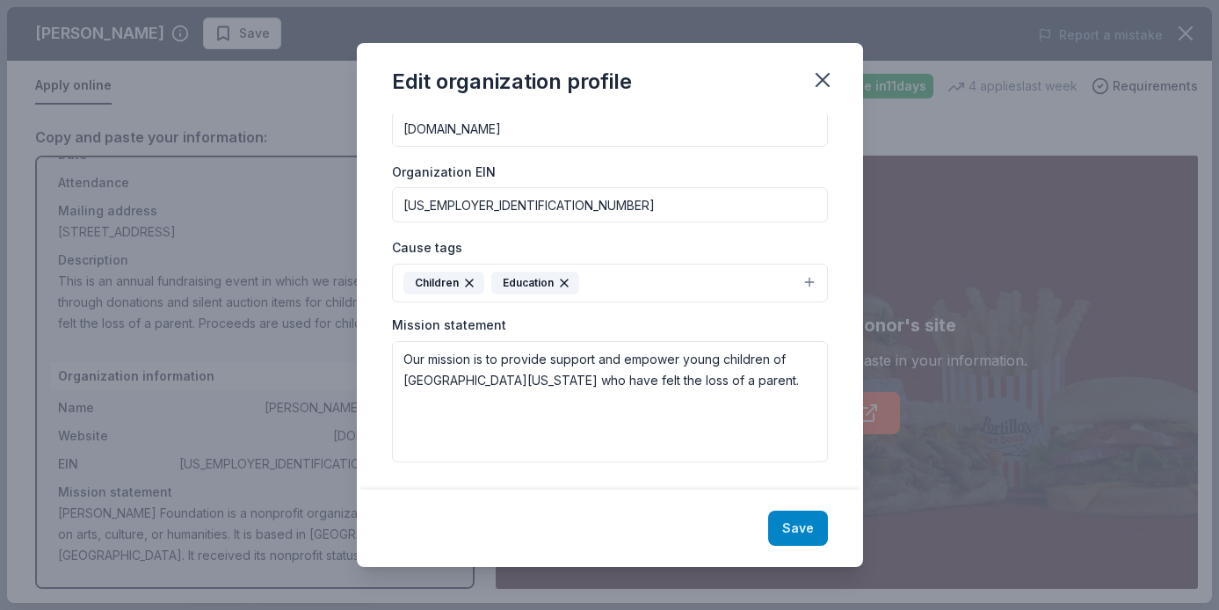
click at [797, 537] on button "Save" at bounding box center [798, 528] width 60 height 35
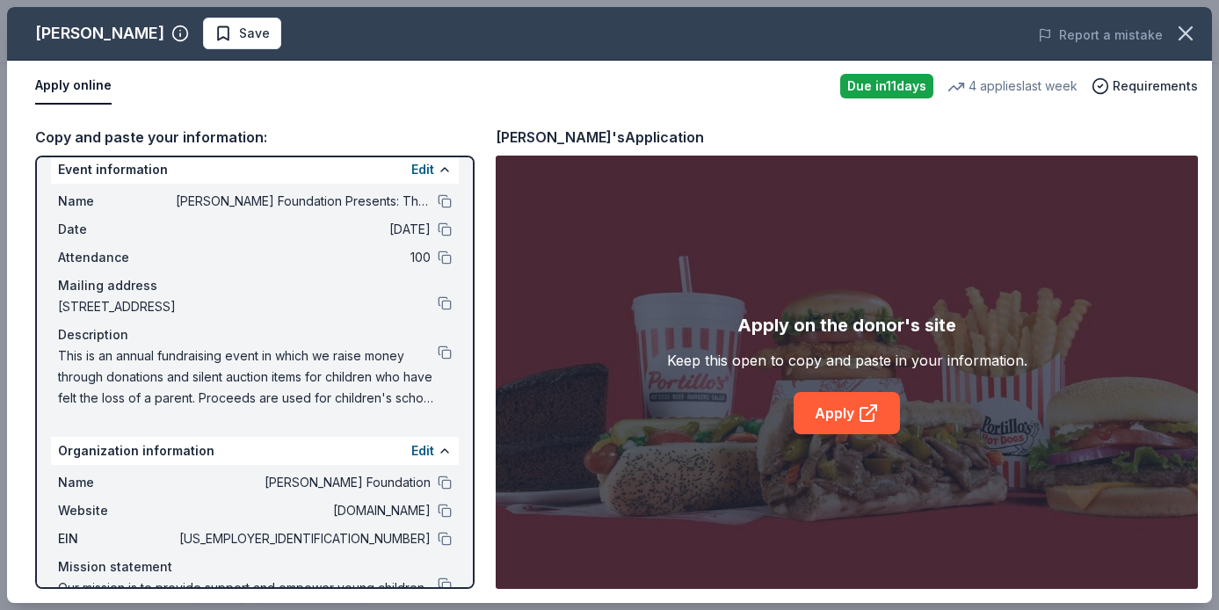
scroll to position [0, 0]
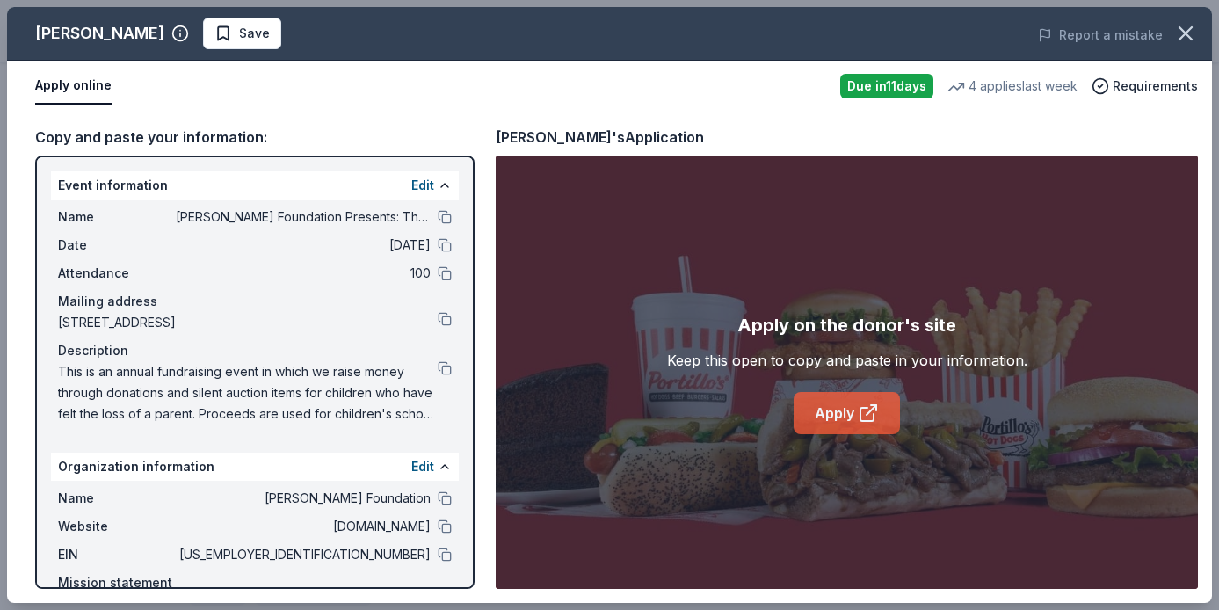
click at [847, 415] on link "Apply" at bounding box center [847, 413] width 106 height 42
click at [449, 557] on button at bounding box center [445, 555] width 14 height 14
click at [444, 361] on button at bounding box center [445, 368] width 14 height 14
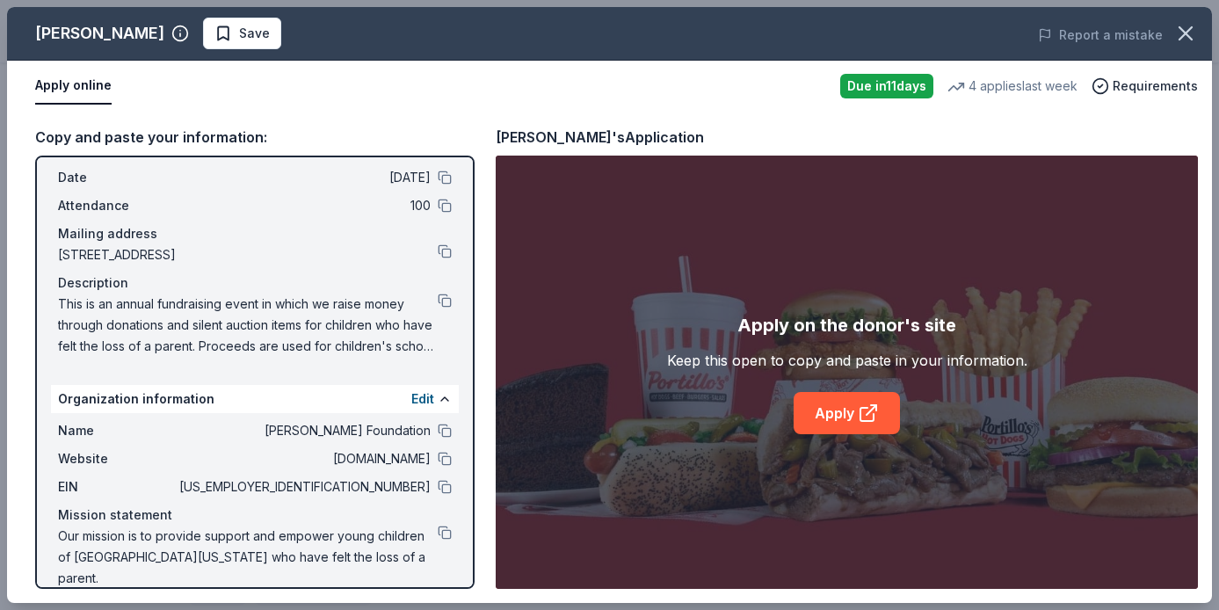
scroll to position [69, 0]
click at [1198, 33] on button "button" at bounding box center [1186, 33] width 39 height 39
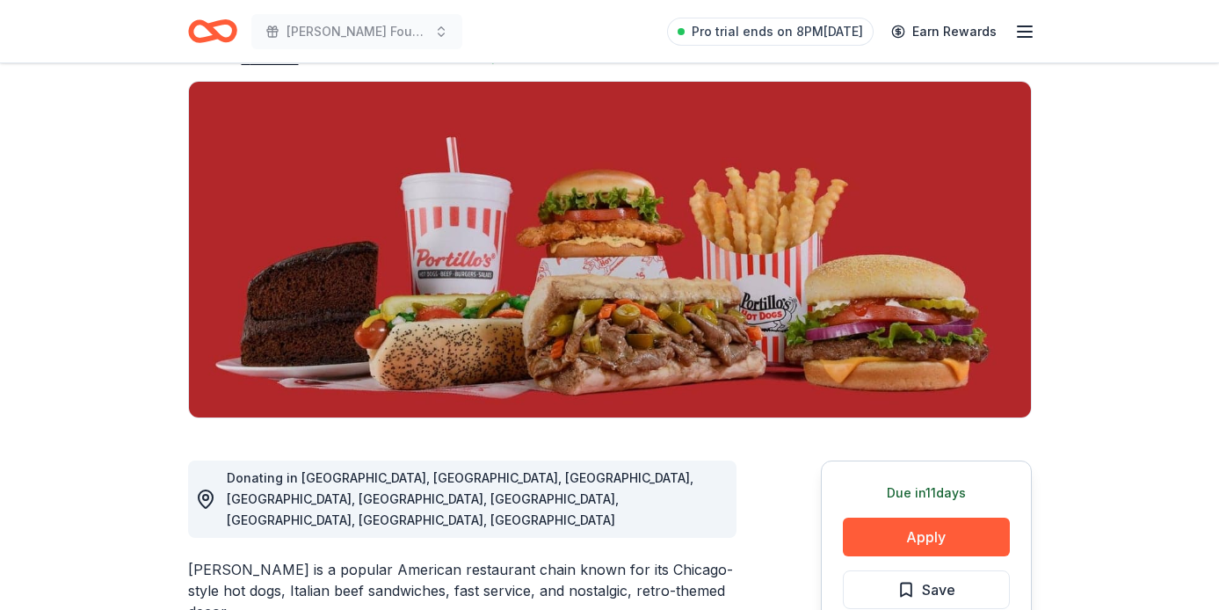
scroll to position [0, 0]
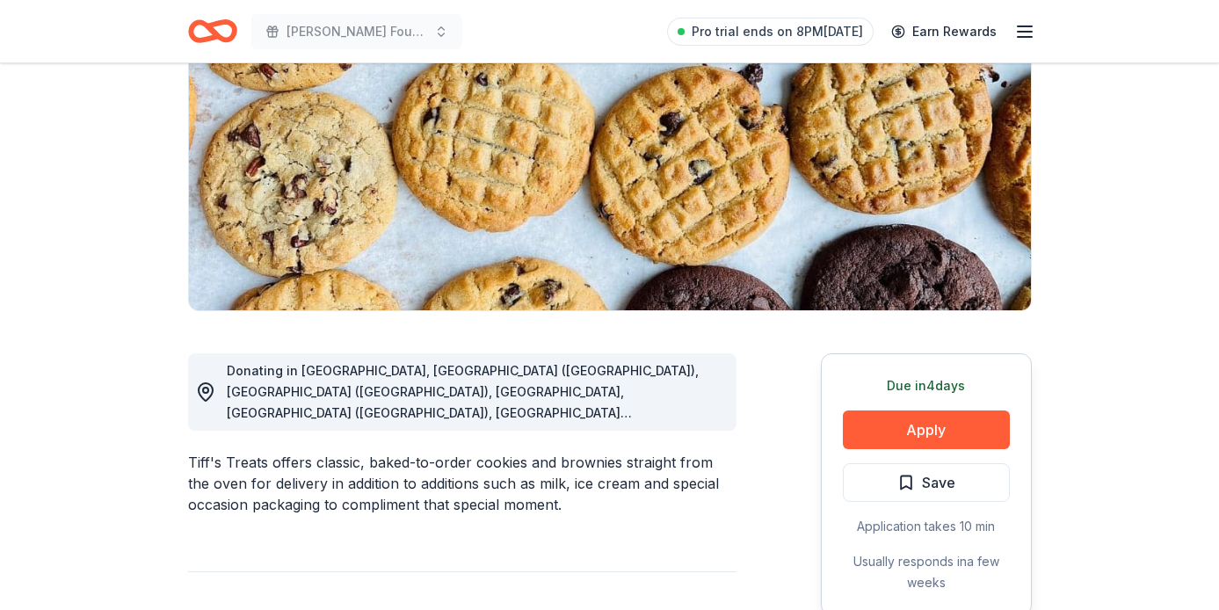
scroll to position [244, 0]
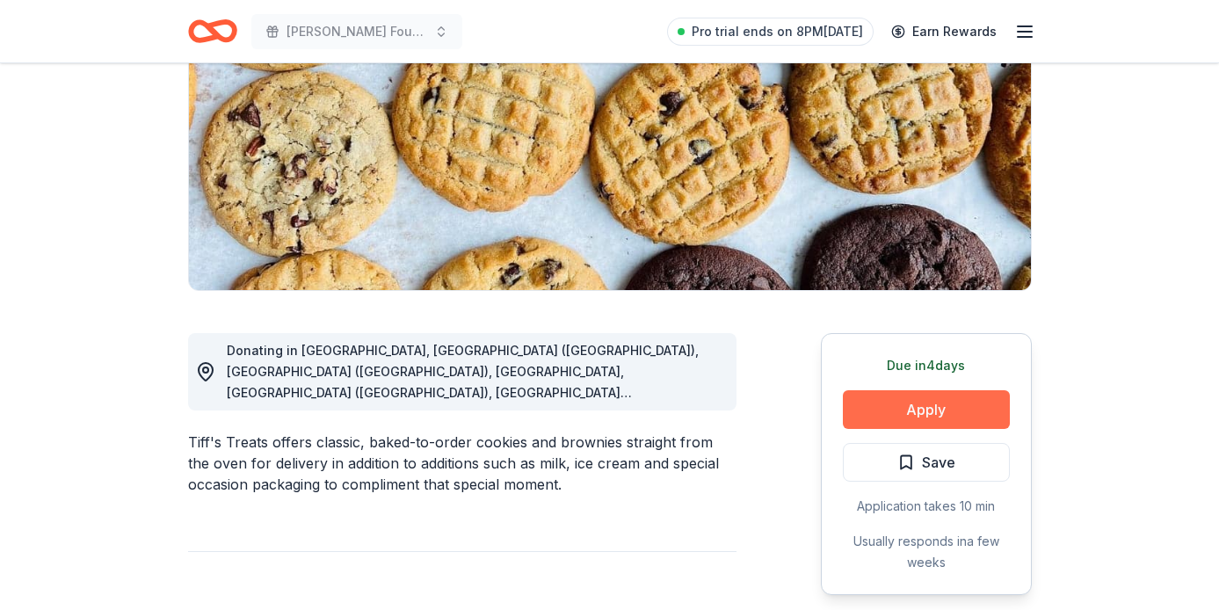
click at [913, 414] on button "Apply" at bounding box center [926, 409] width 167 height 39
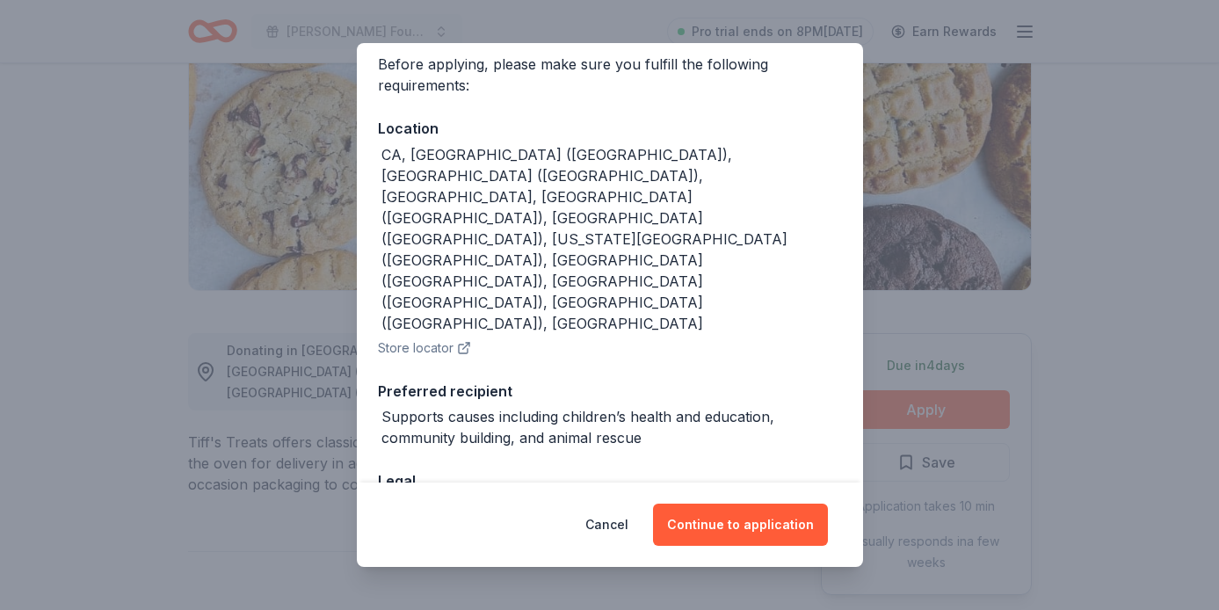
scroll to position [139, 0]
click at [726, 525] on button "Continue to application" at bounding box center [740, 525] width 175 height 42
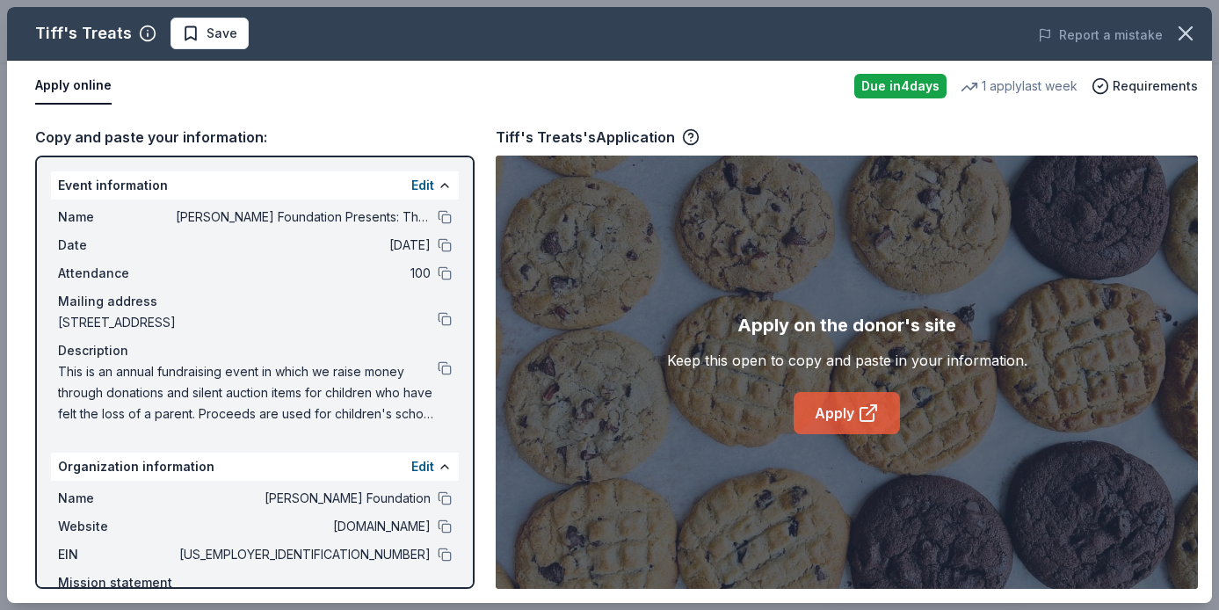
click at [823, 401] on link "Apply" at bounding box center [847, 413] width 106 height 42
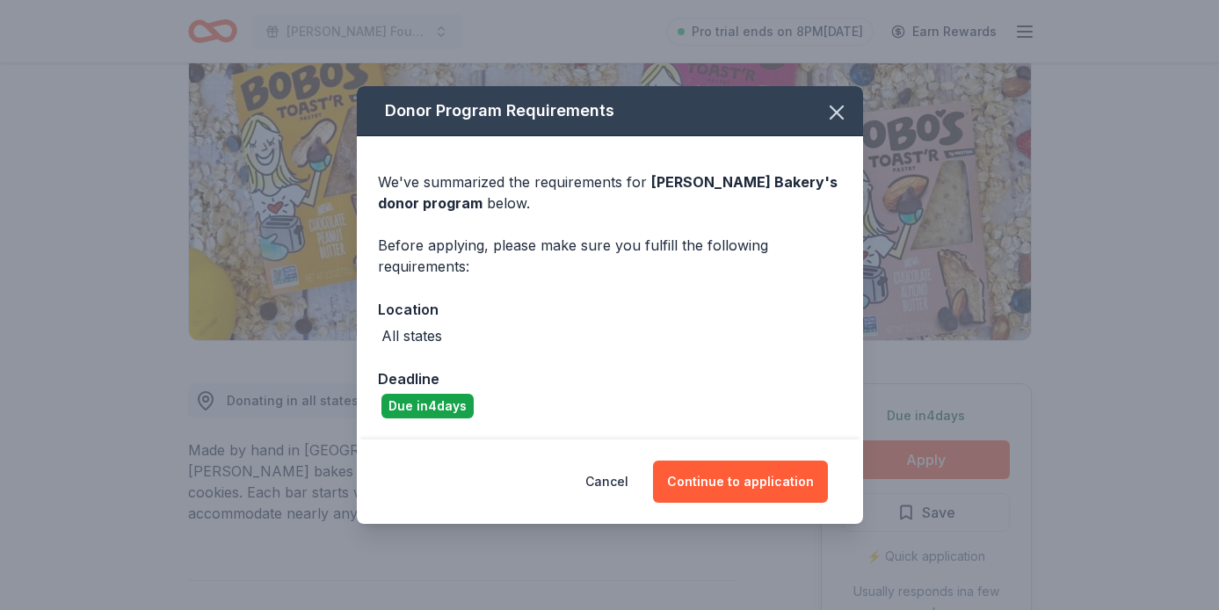
scroll to position [193, 0]
click at [752, 485] on button "Continue to application" at bounding box center [740, 482] width 175 height 42
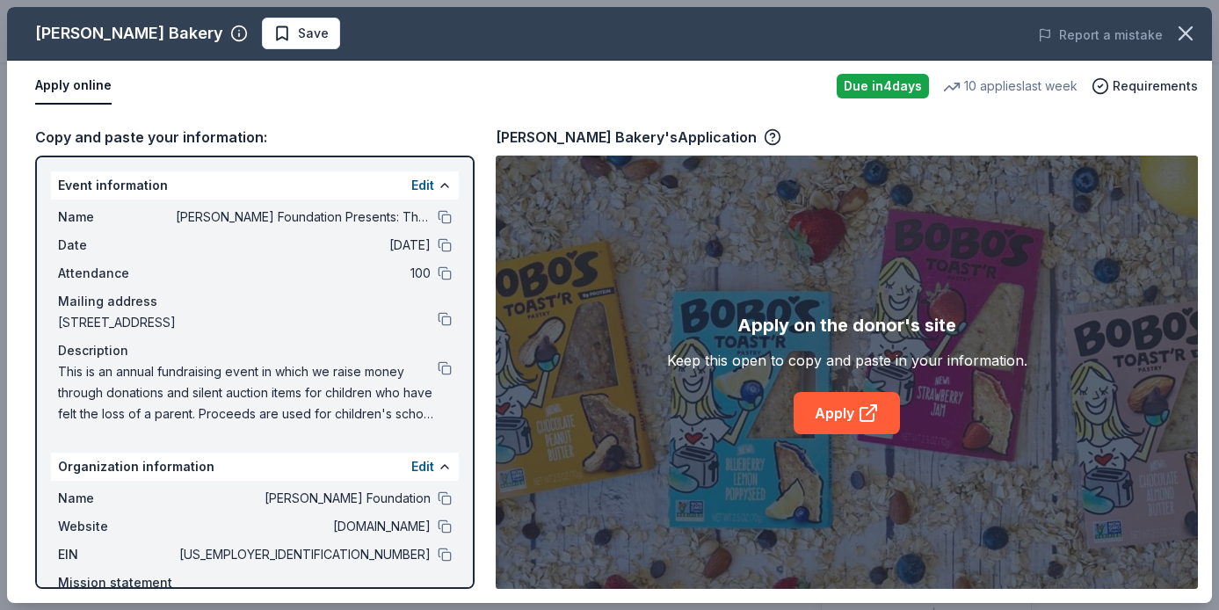
scroll to position [69, 0]
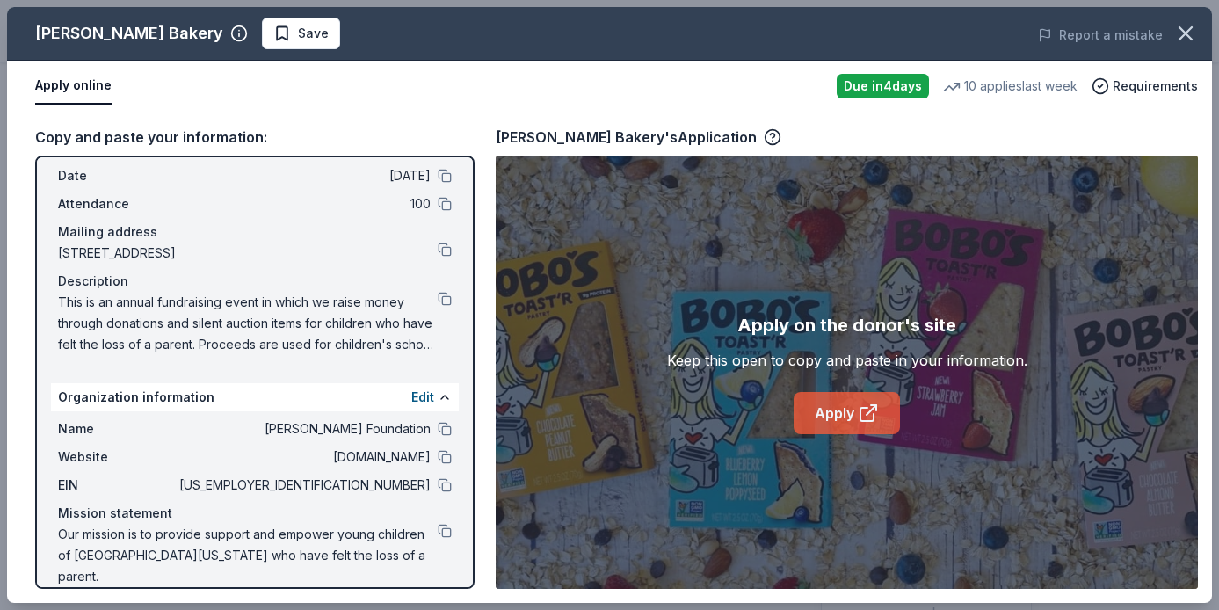
click at [829, 407] on link "Apply" at bounding box center [847, 413] width 106 height 42
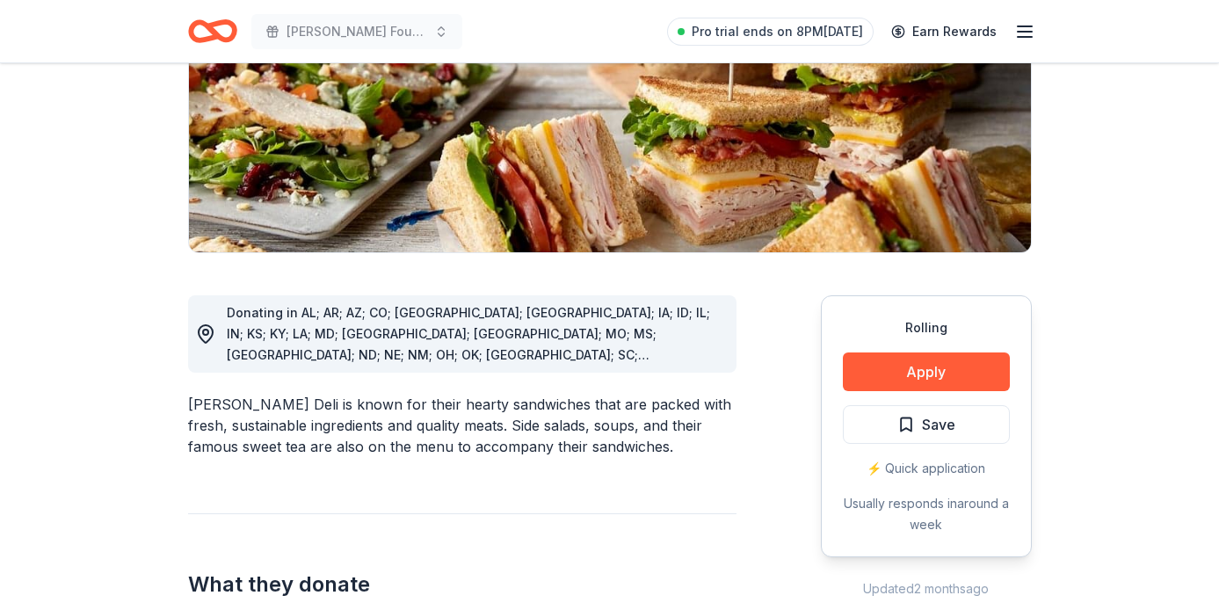
scroll to position [295, 0]
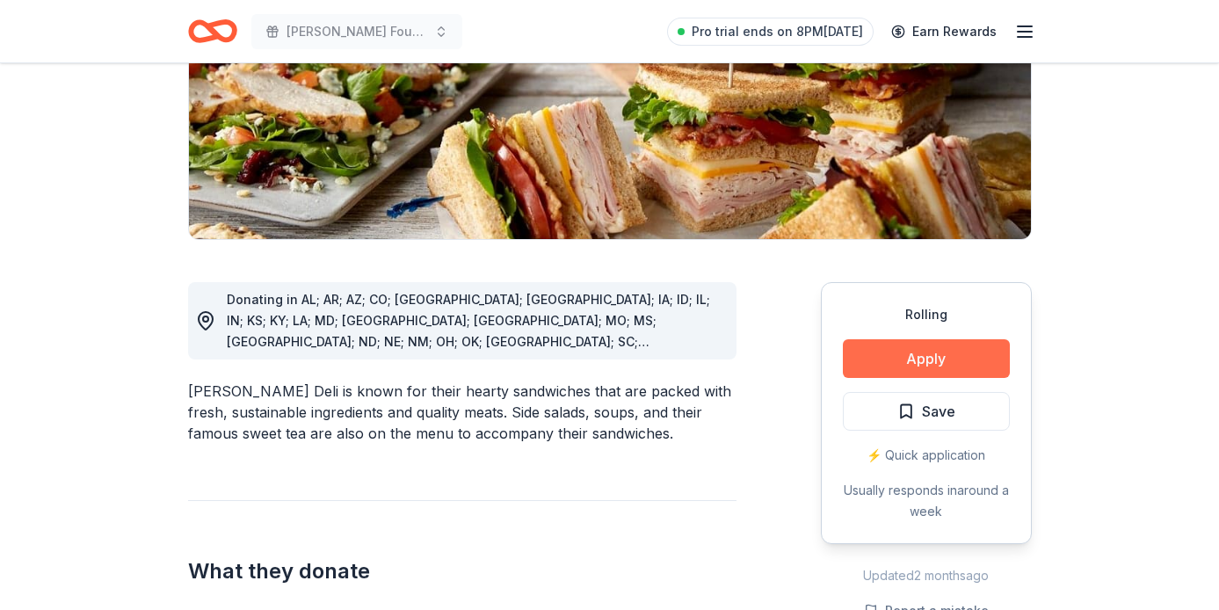
click at [950, 348] on button "Apply" at bounding box center [926, 358] width 167 height 39
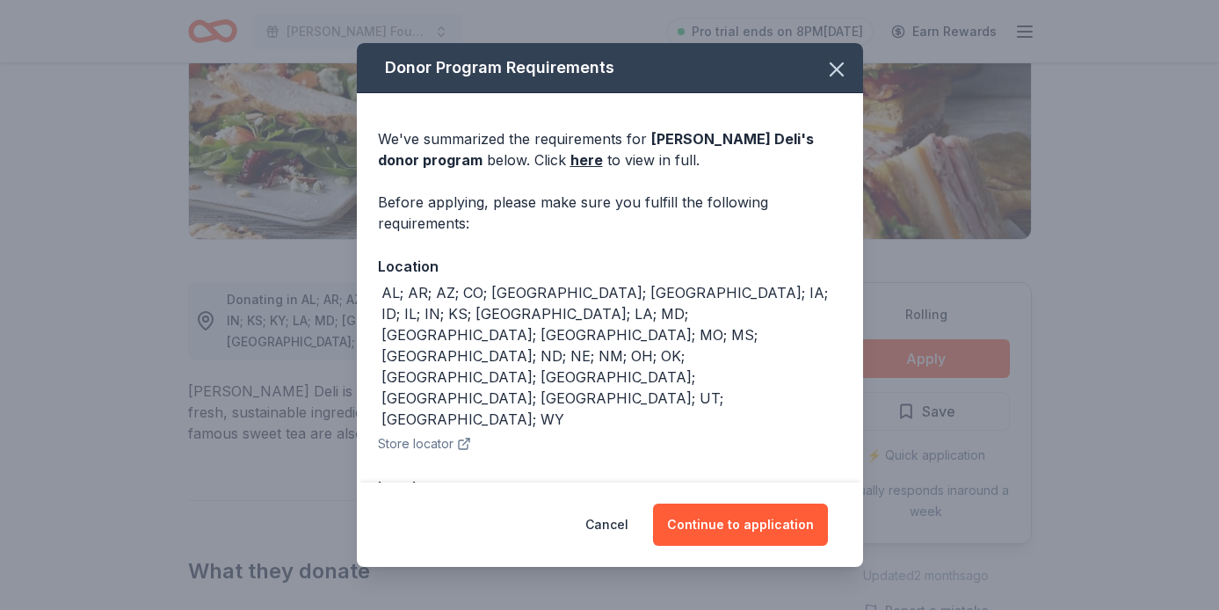
scroll to position [28, 0]
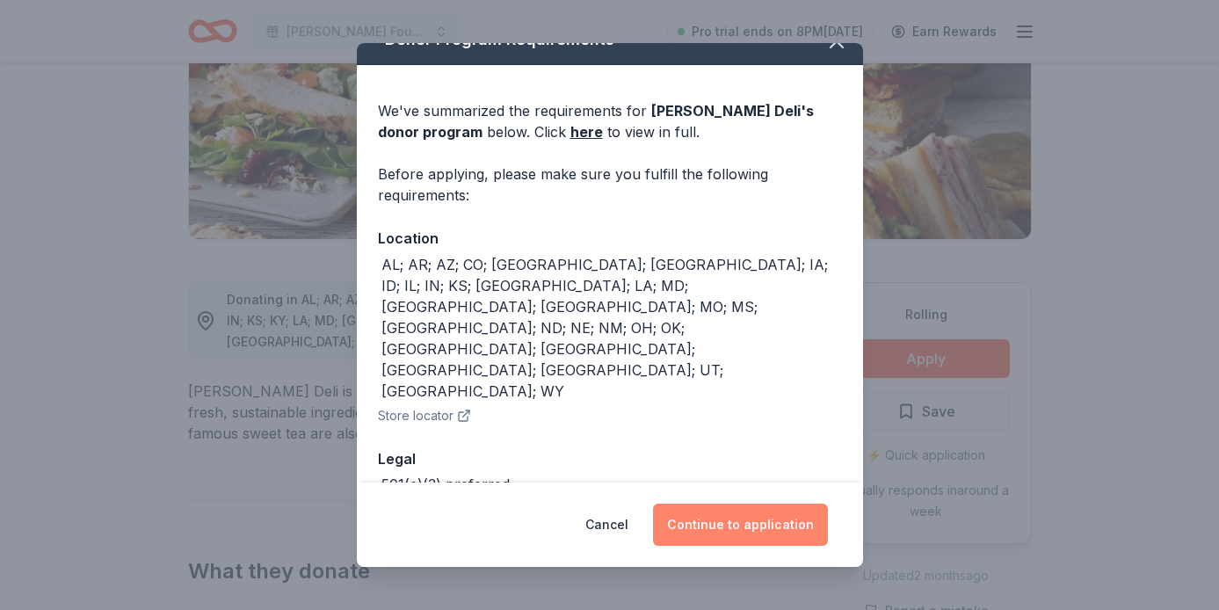
click at [728, 532] on button "Continue to application" at bounding box center [740, 525] width 175 height 42
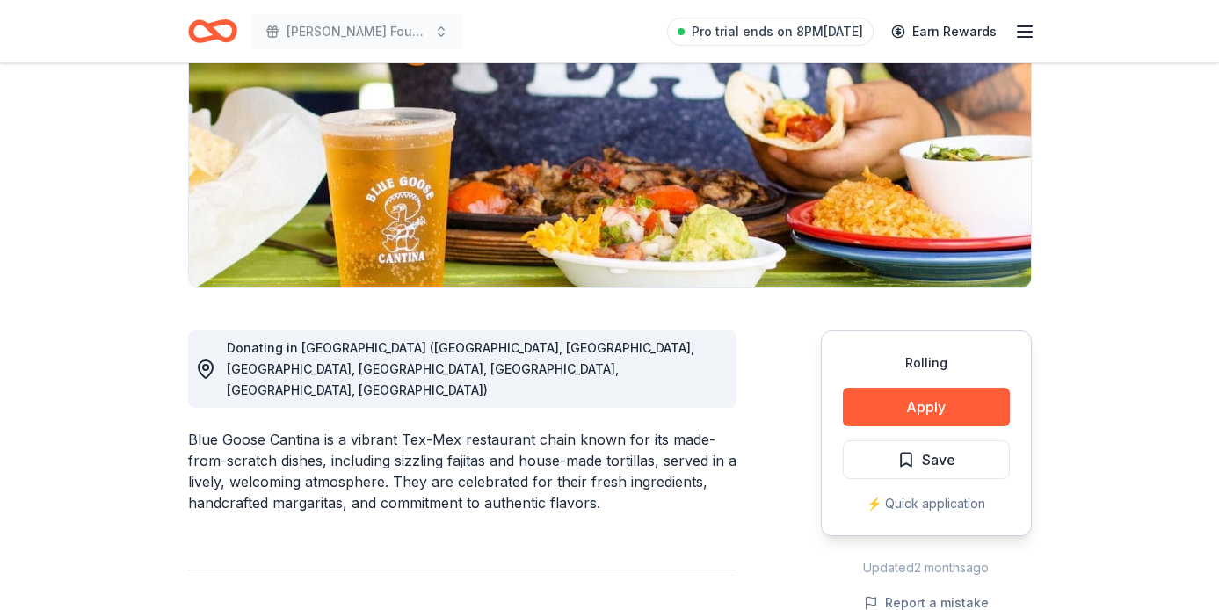
scroll to position [343, 0]
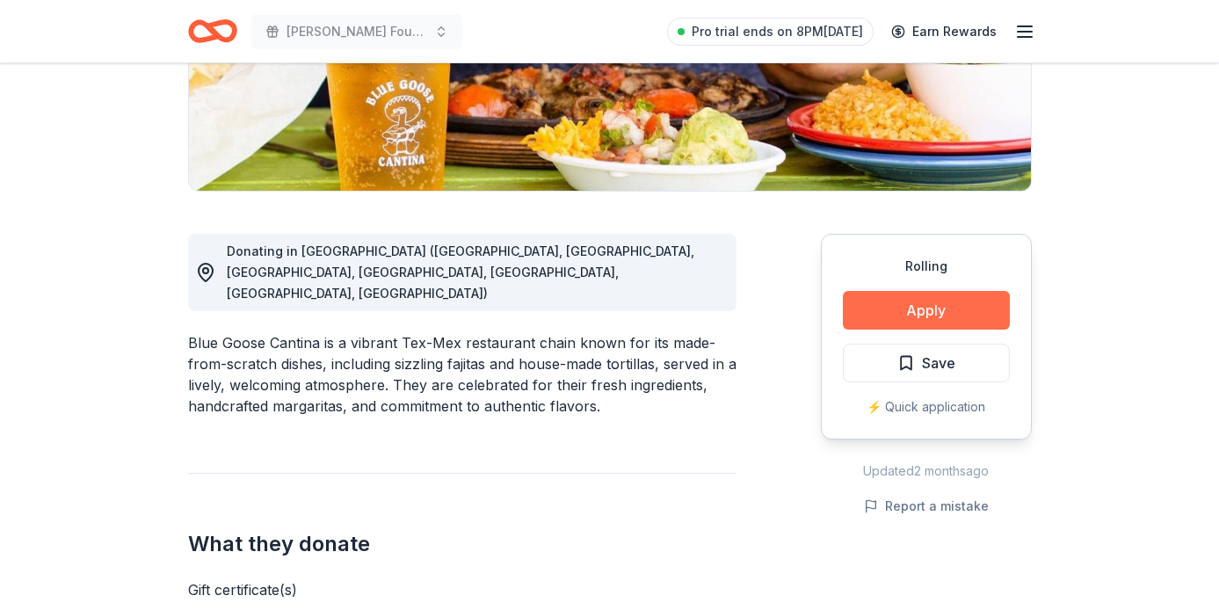
click at [873, 309] on button "Apply" at bounding box center [926, 310] width 167 height 39
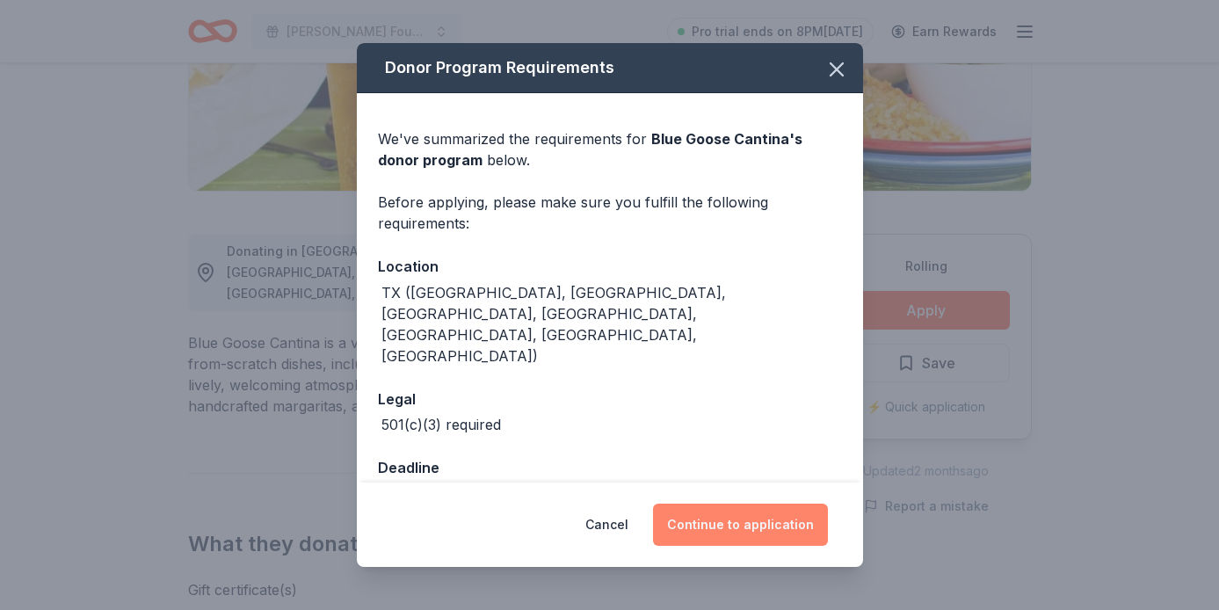
click at [724, 513] on button "Continue to application" at bounding box center [740, 525] width 175 height 42
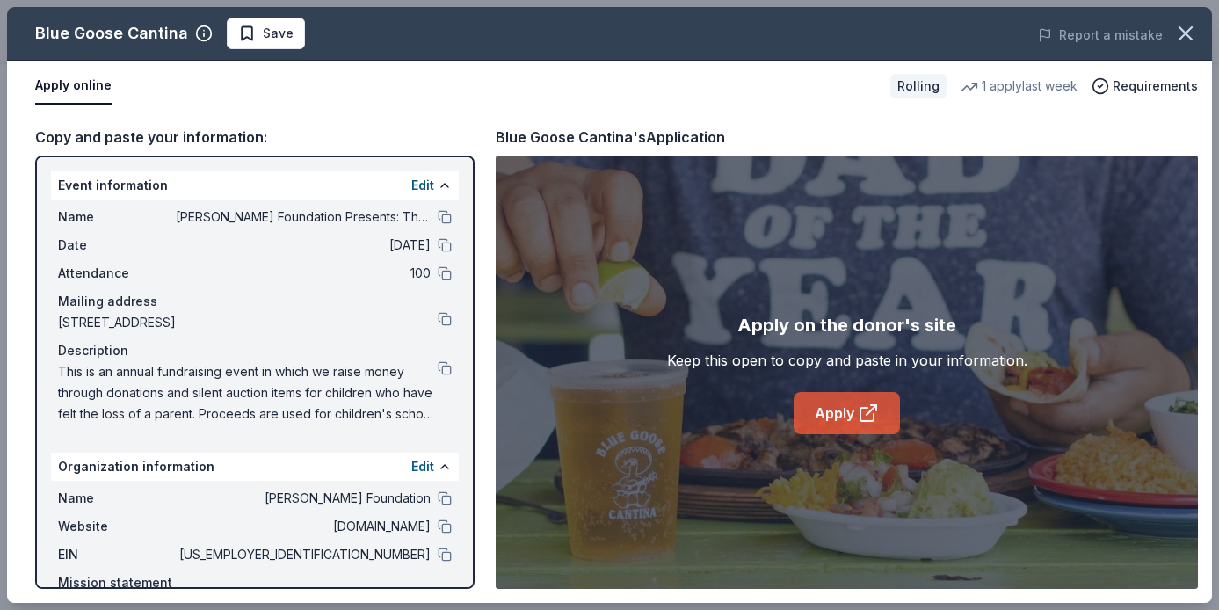
click at [848, 420] on link "Apply" at bounding box center [847, 413] width 106 height 42
click at [440, 557] on button at bounding box center [445, 555] width 14 height 14
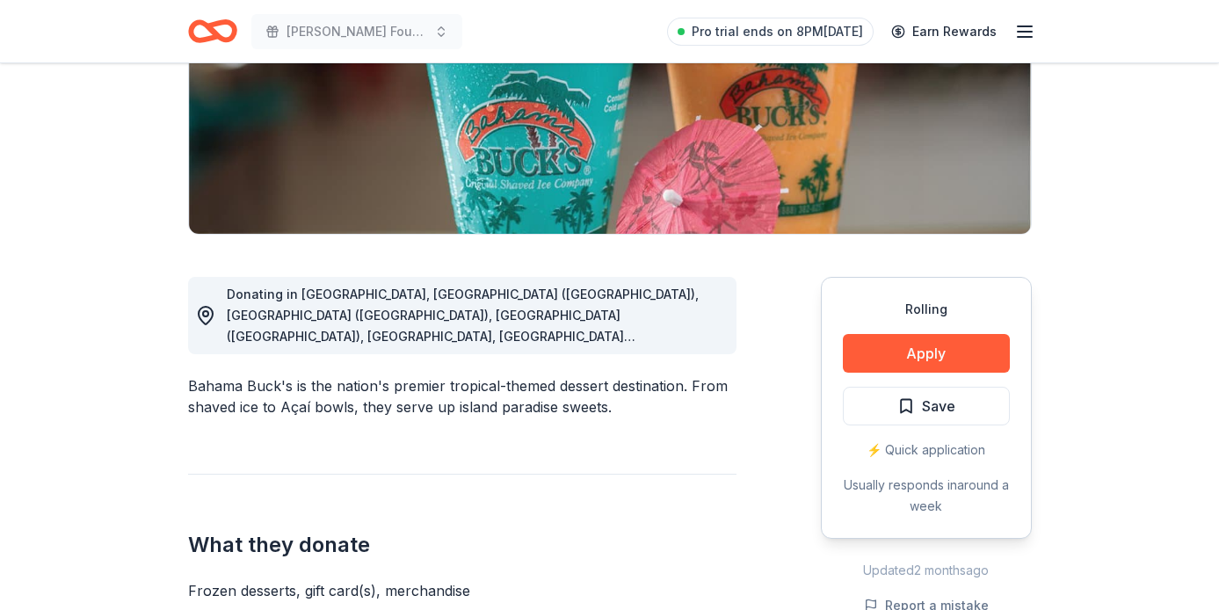
scroll to position [327, 0]
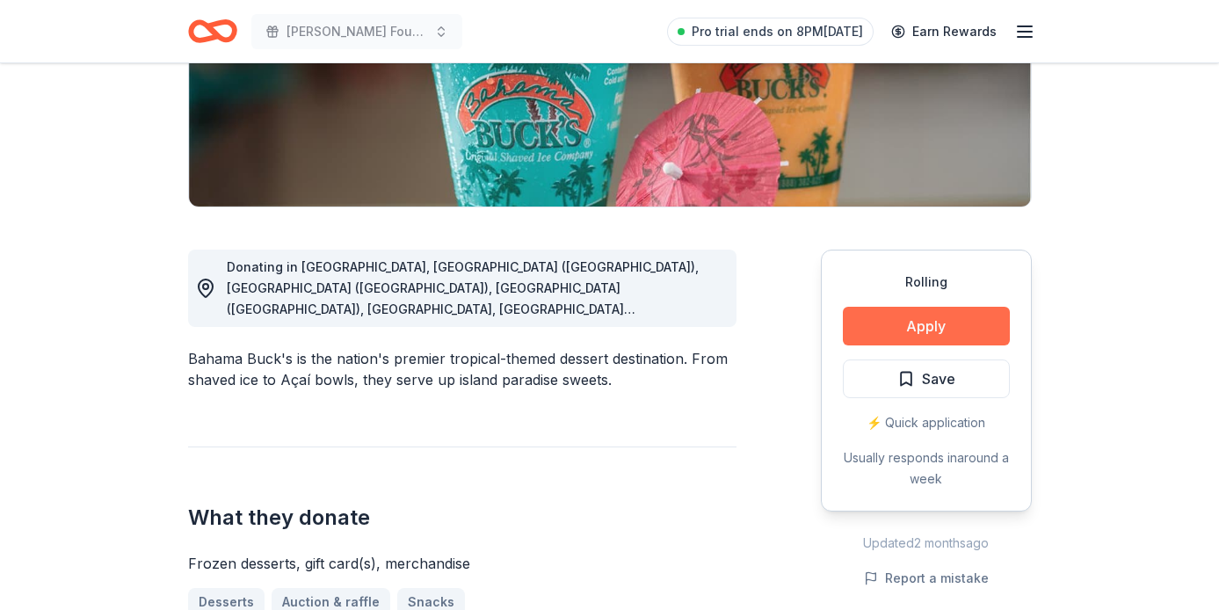
click at [875, 325] on button "Apply" at bounding box center [926, 326] width 167 height 39
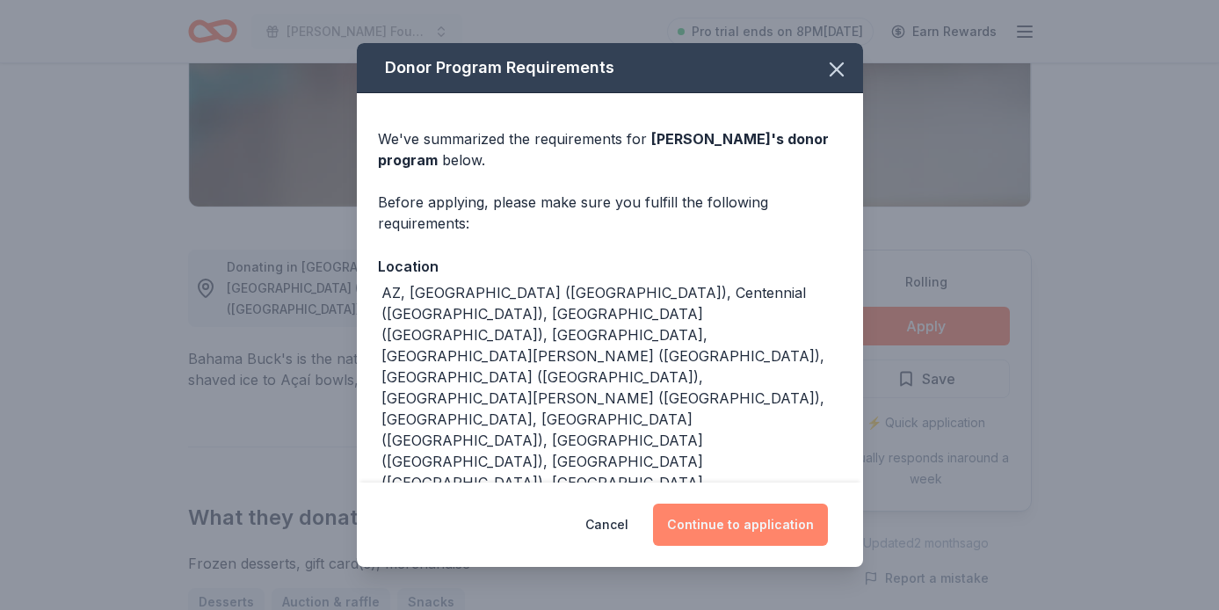
click at [744, 523] on button "Continue to application" at bounding box center [740, 525] width 175 height 42
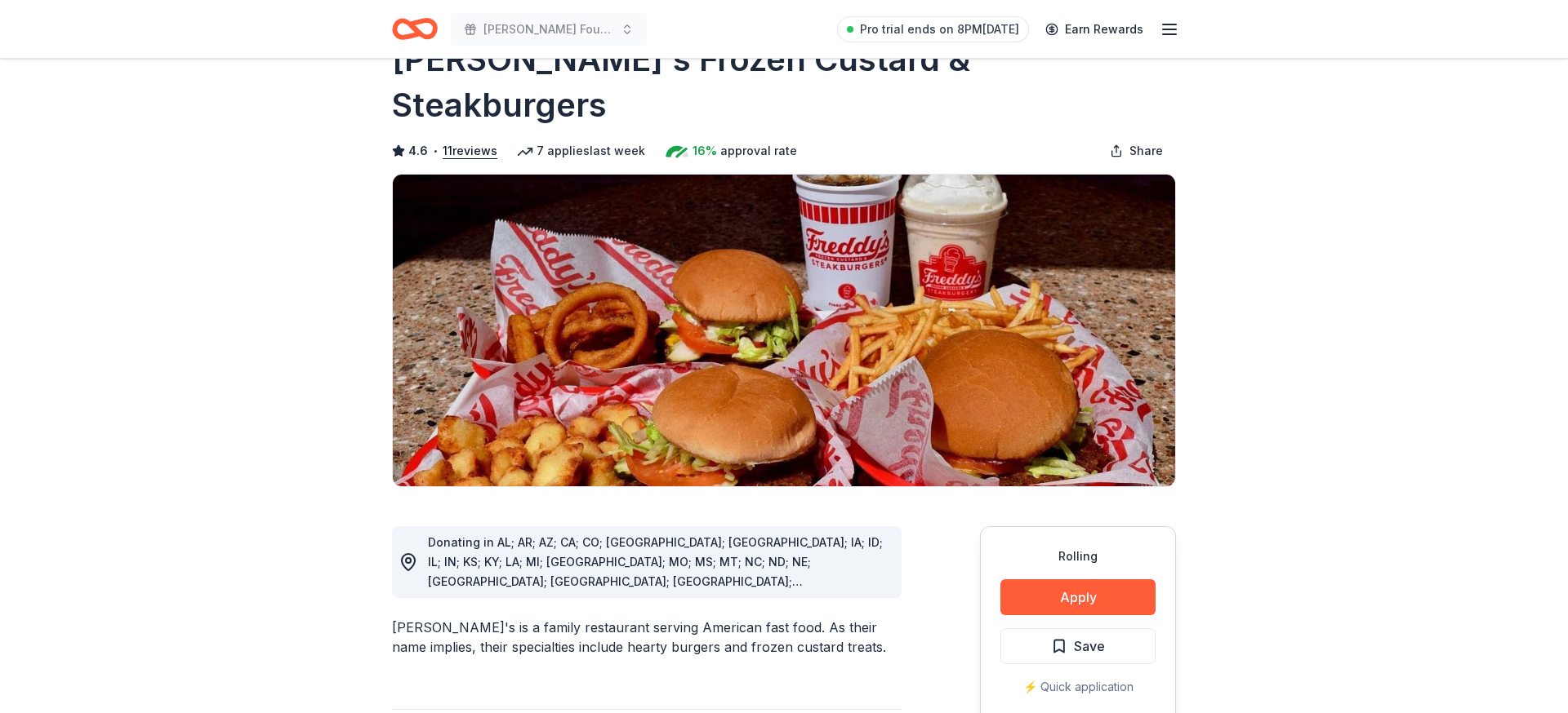
scroll to position [80, 0]
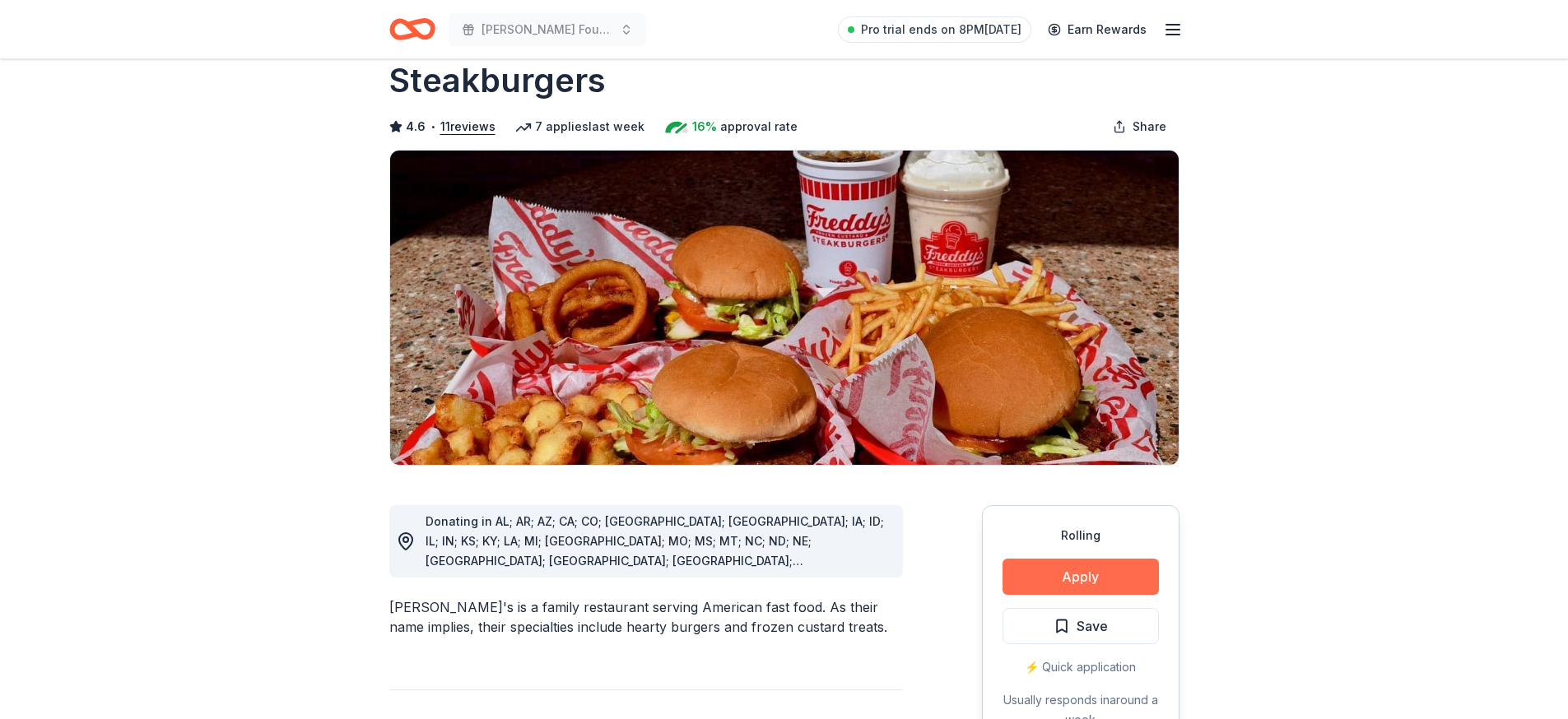
click at [1070, 559] on button "Apply" at bounding box center [1080, 577] width 156 height 37
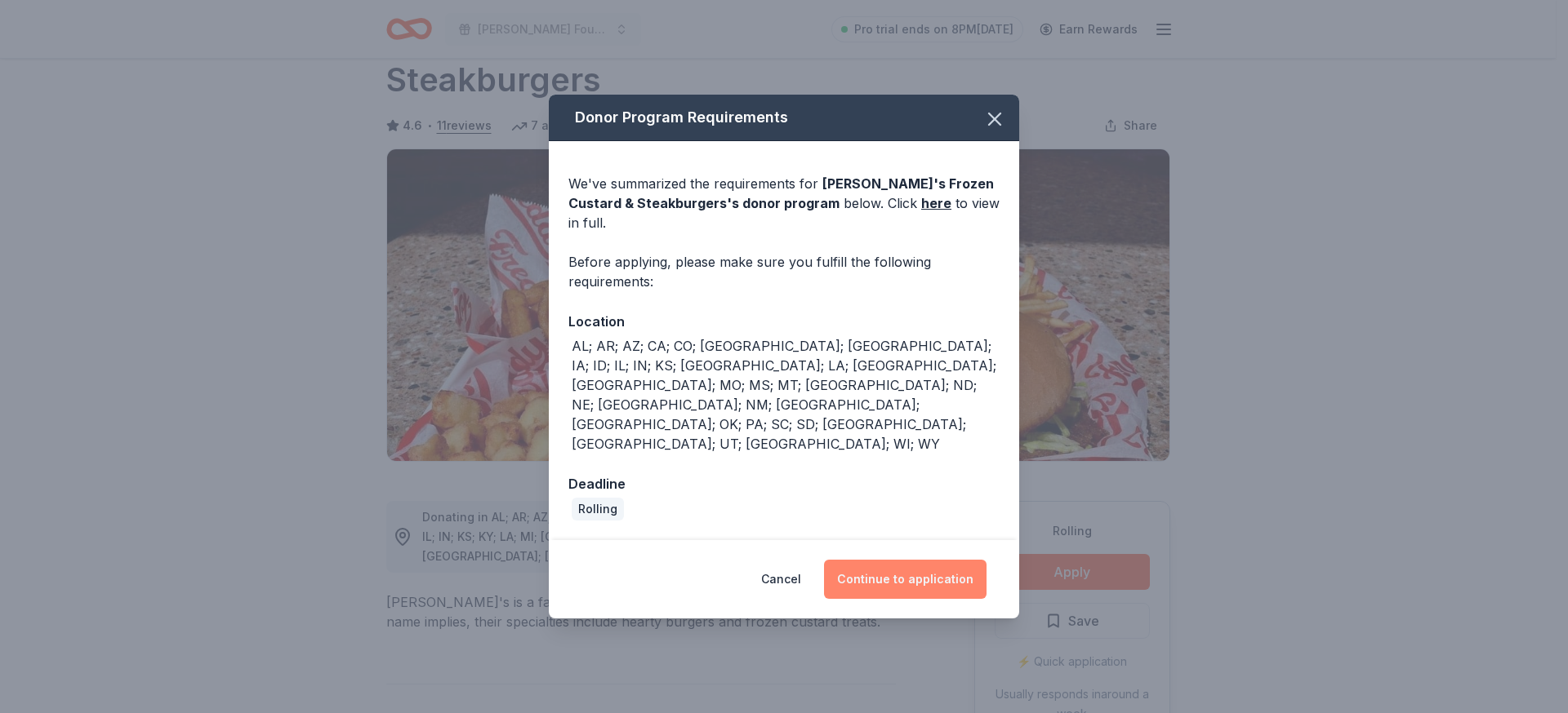
click at [942, 560] on button "Continue to application" at bounding box center [905, 579] width 163 height 39
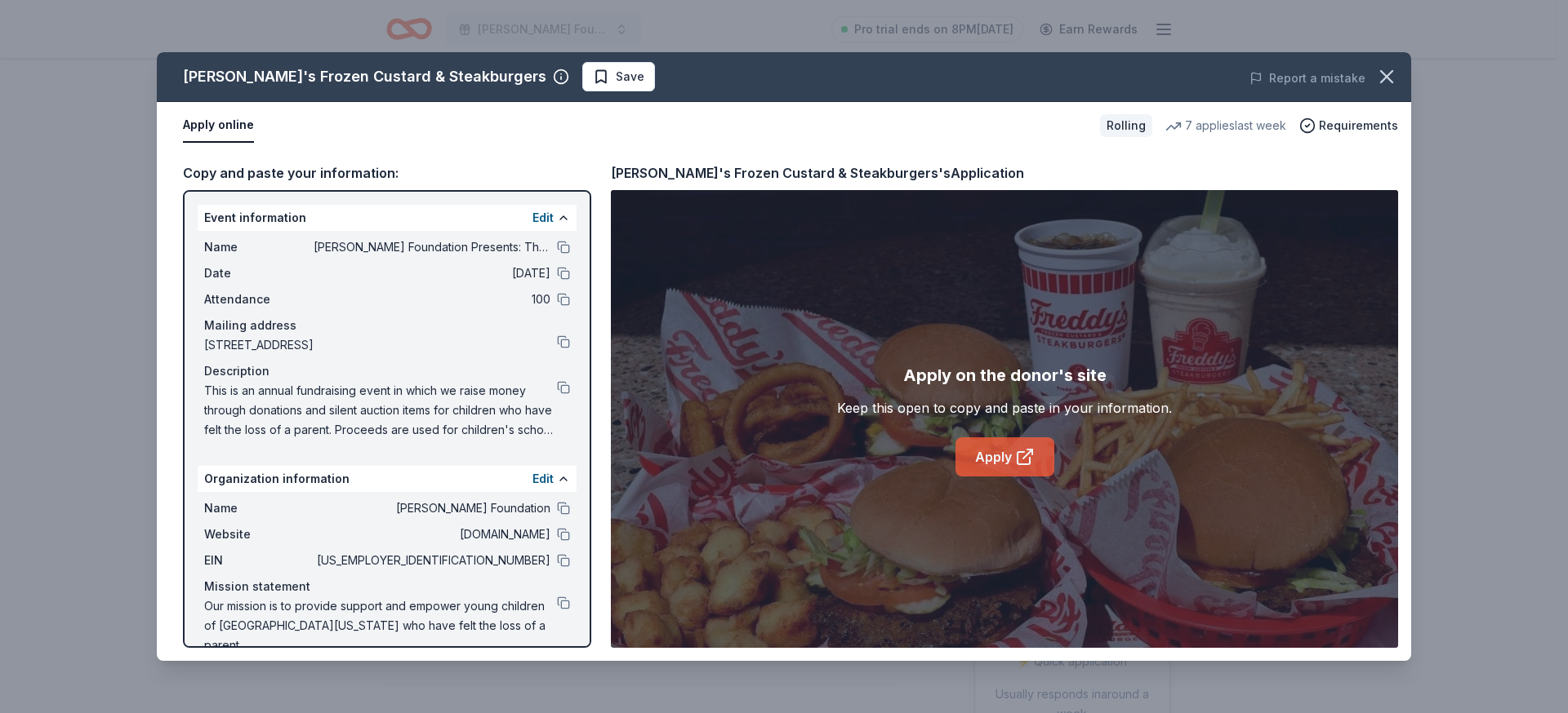
click at [998, 465] on link "Apply" at bounding box center [1005, 457] width 98 height 39
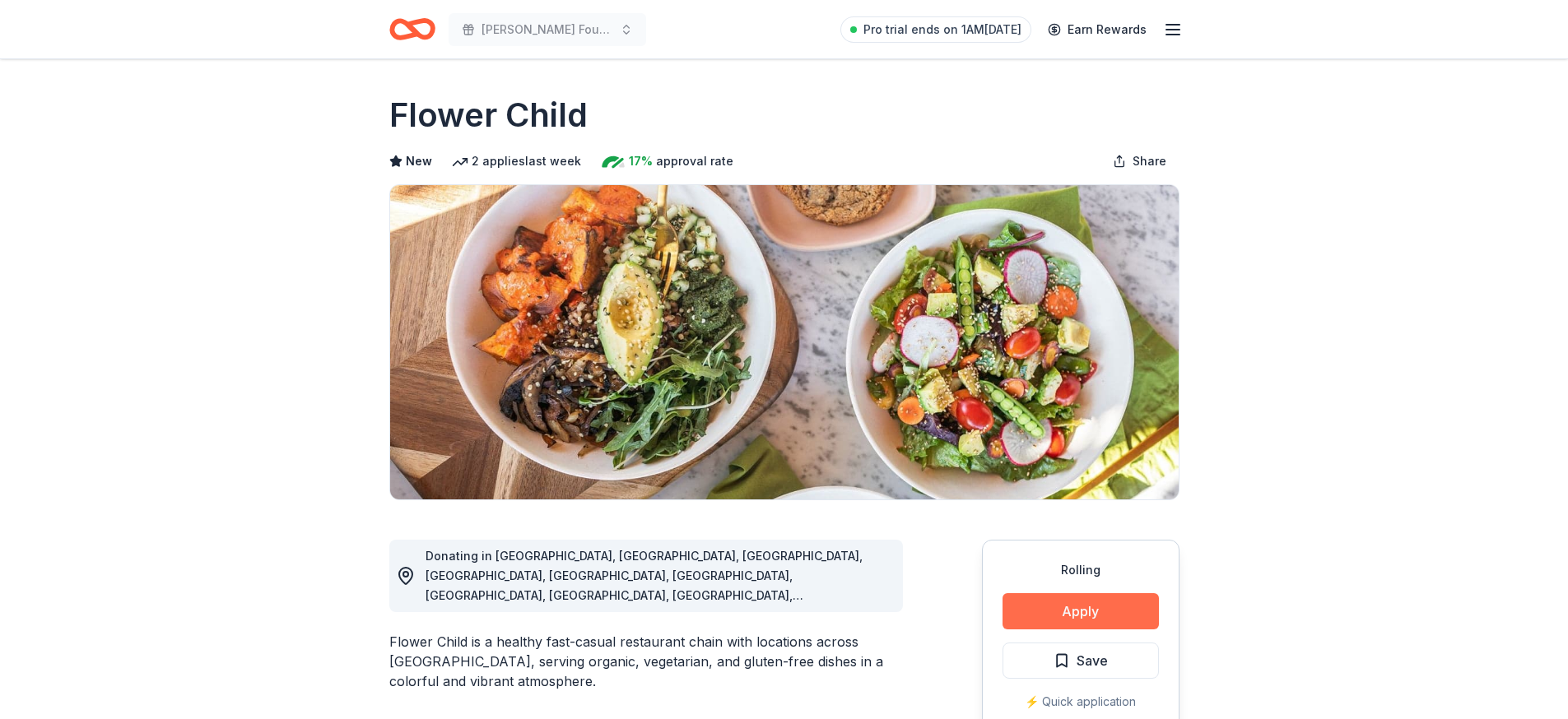
click at [1064, 615] on button "Apply" at bounding box center [1080, 611] width 156 height 37
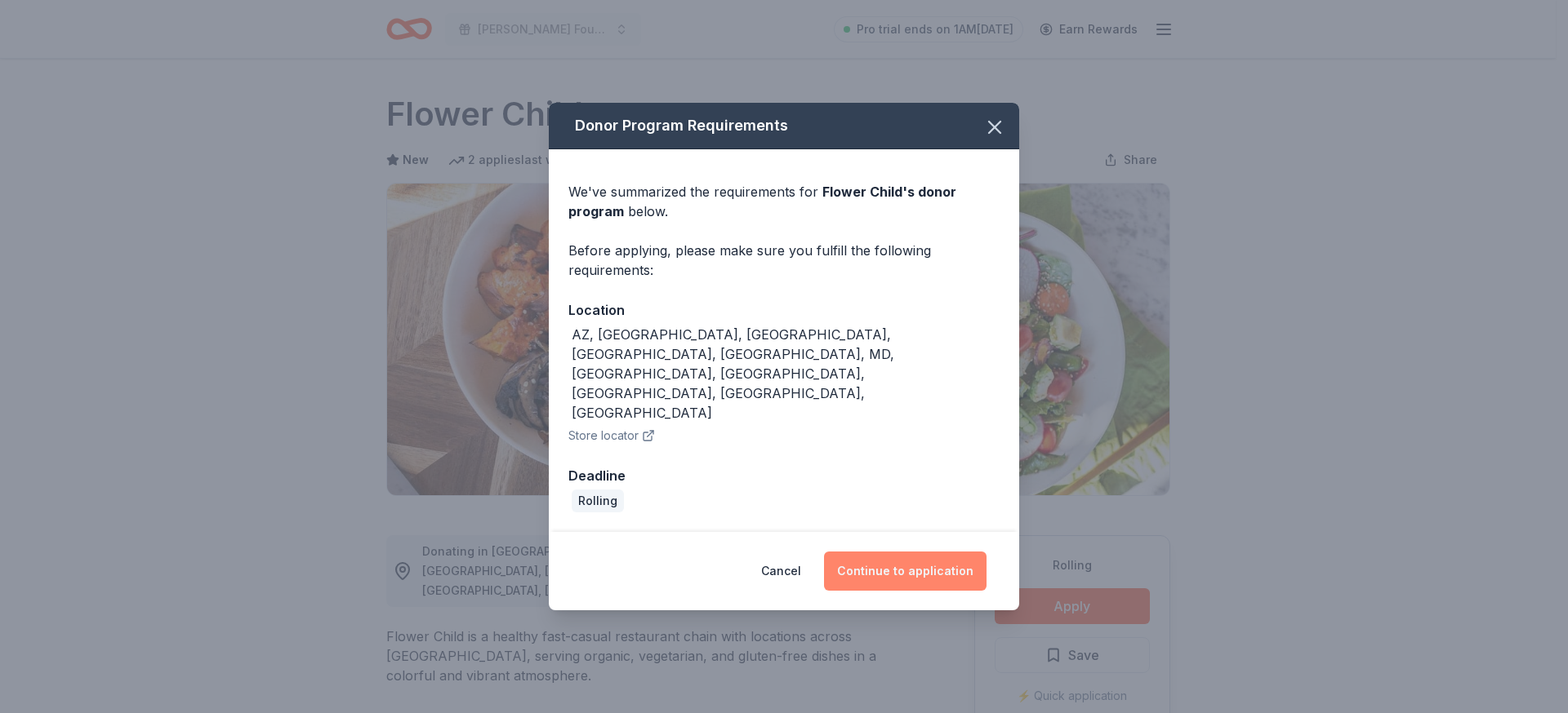
click at [895, 551] on button "Continue to application" at bounding box center [905, 571] width 163 height 39
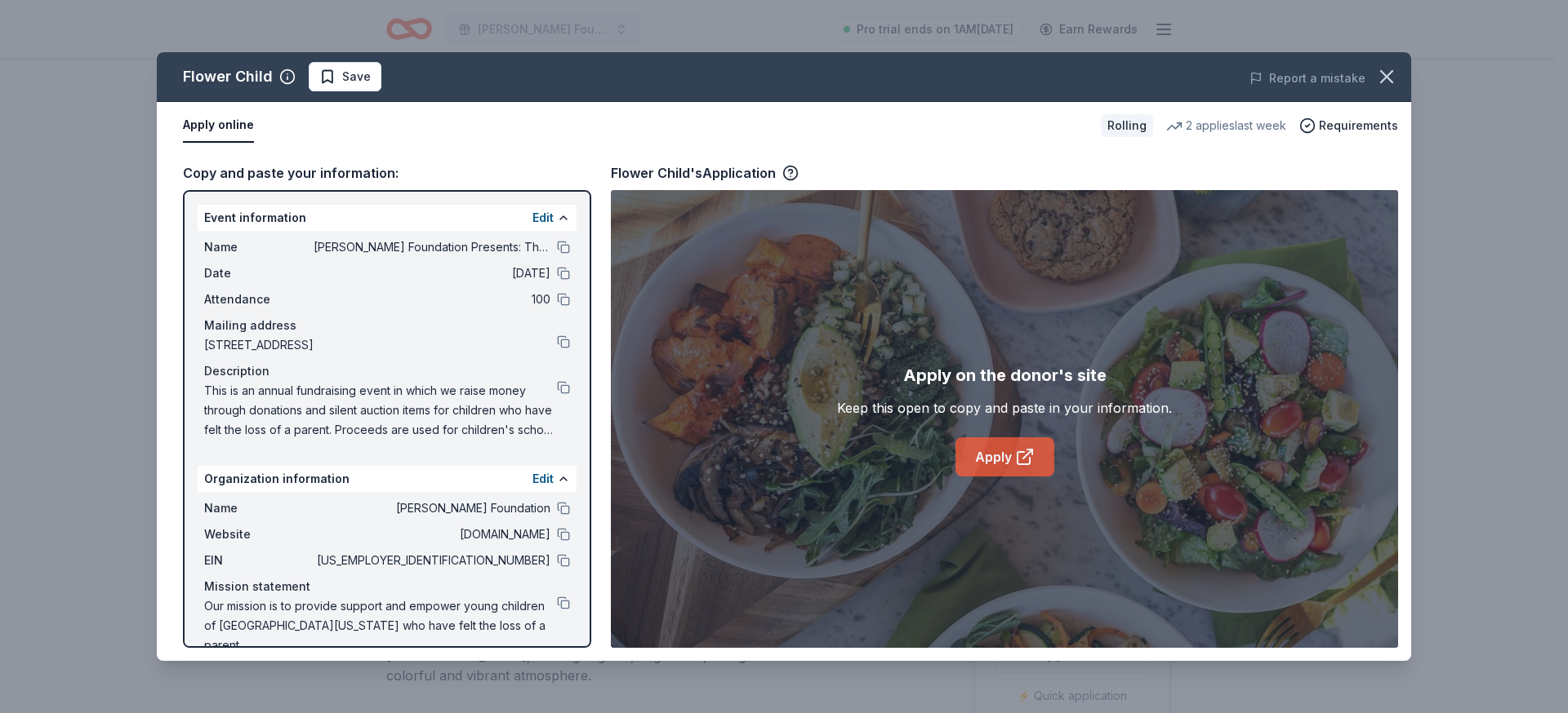
click at [996, 455] on link "Apply" at bounding box center [1005, 457] width 98 height 39
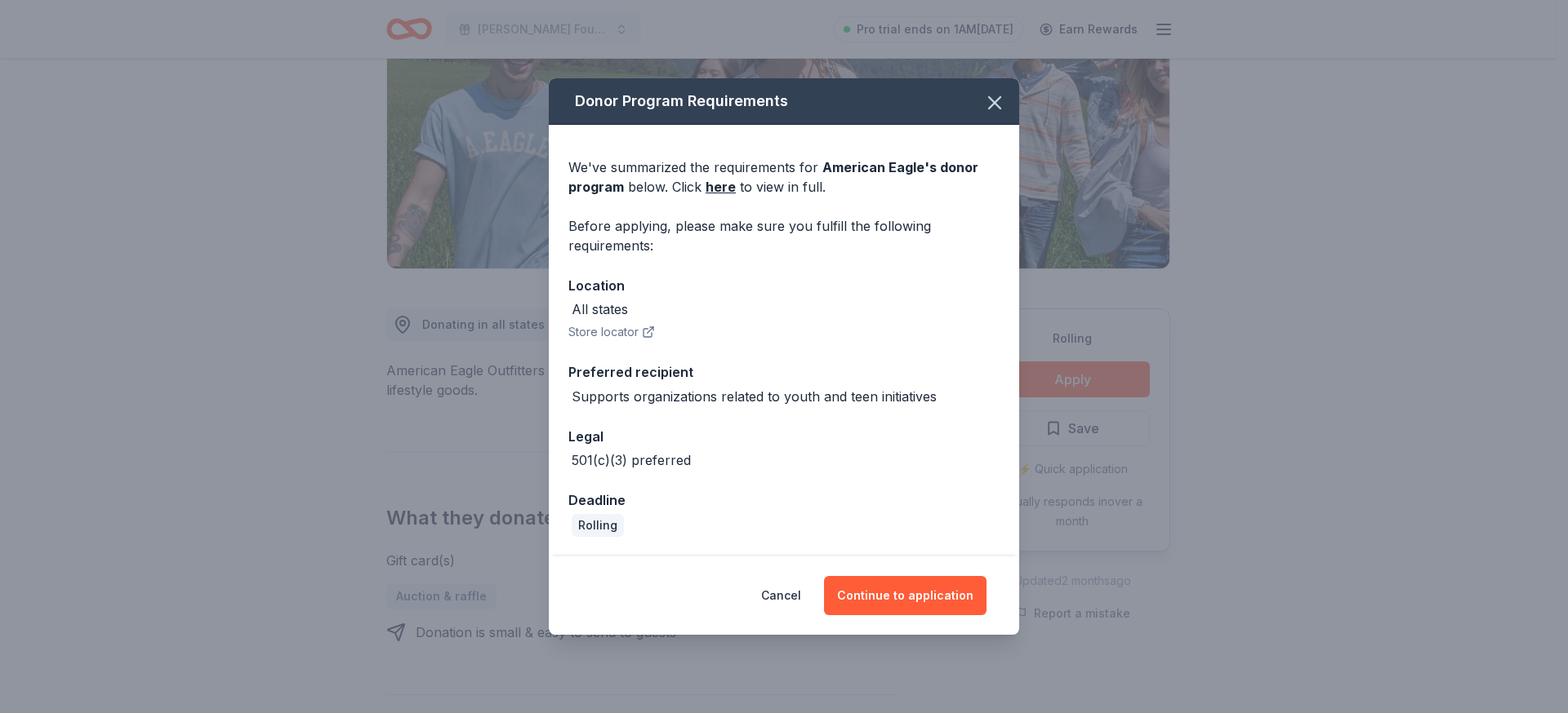
scroll to position [227, 0]
click at [876, 598] on button "Continue to application" at bounding box center [905, 596] width 163 height 39
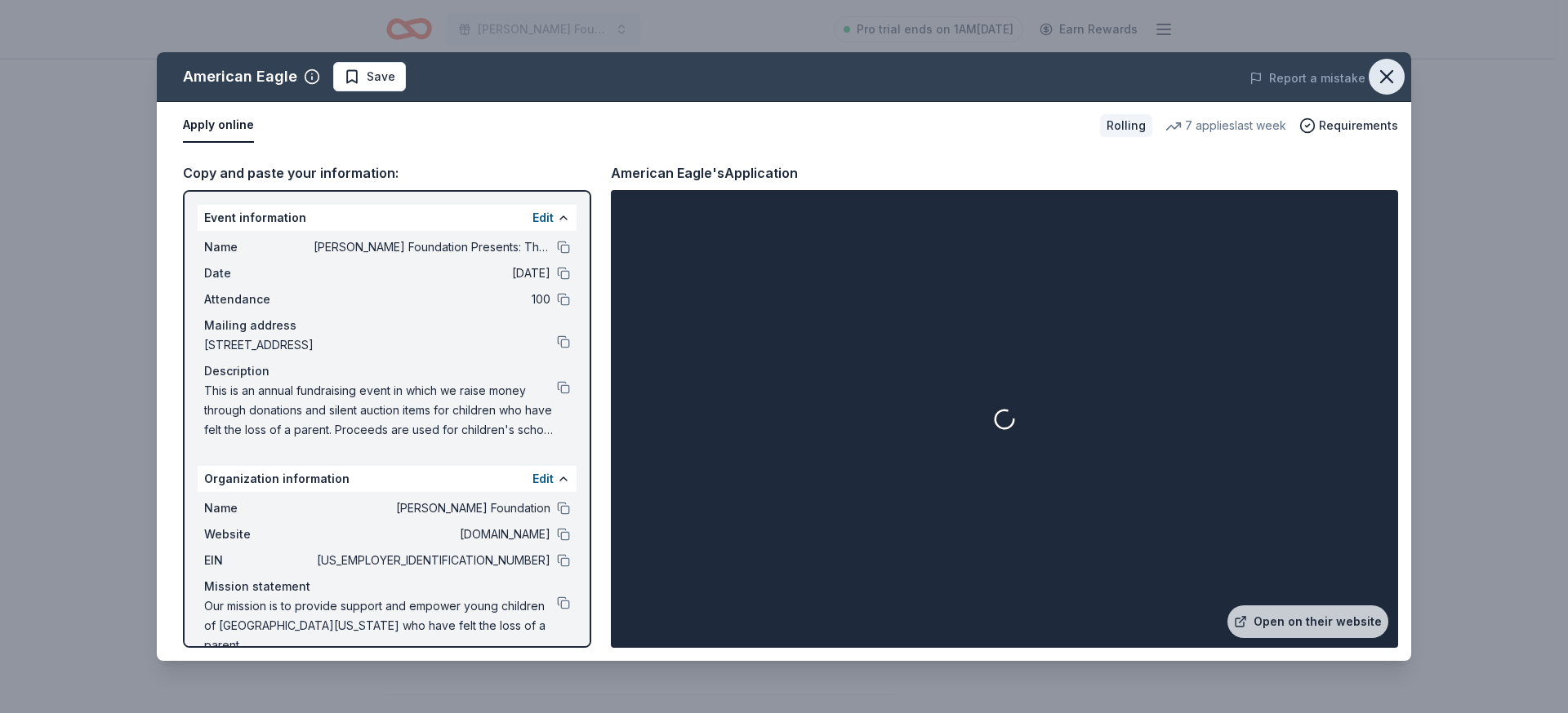
click at [1387, 75] on icon "button" at bounding box center [1387, 76] width 11 height 11
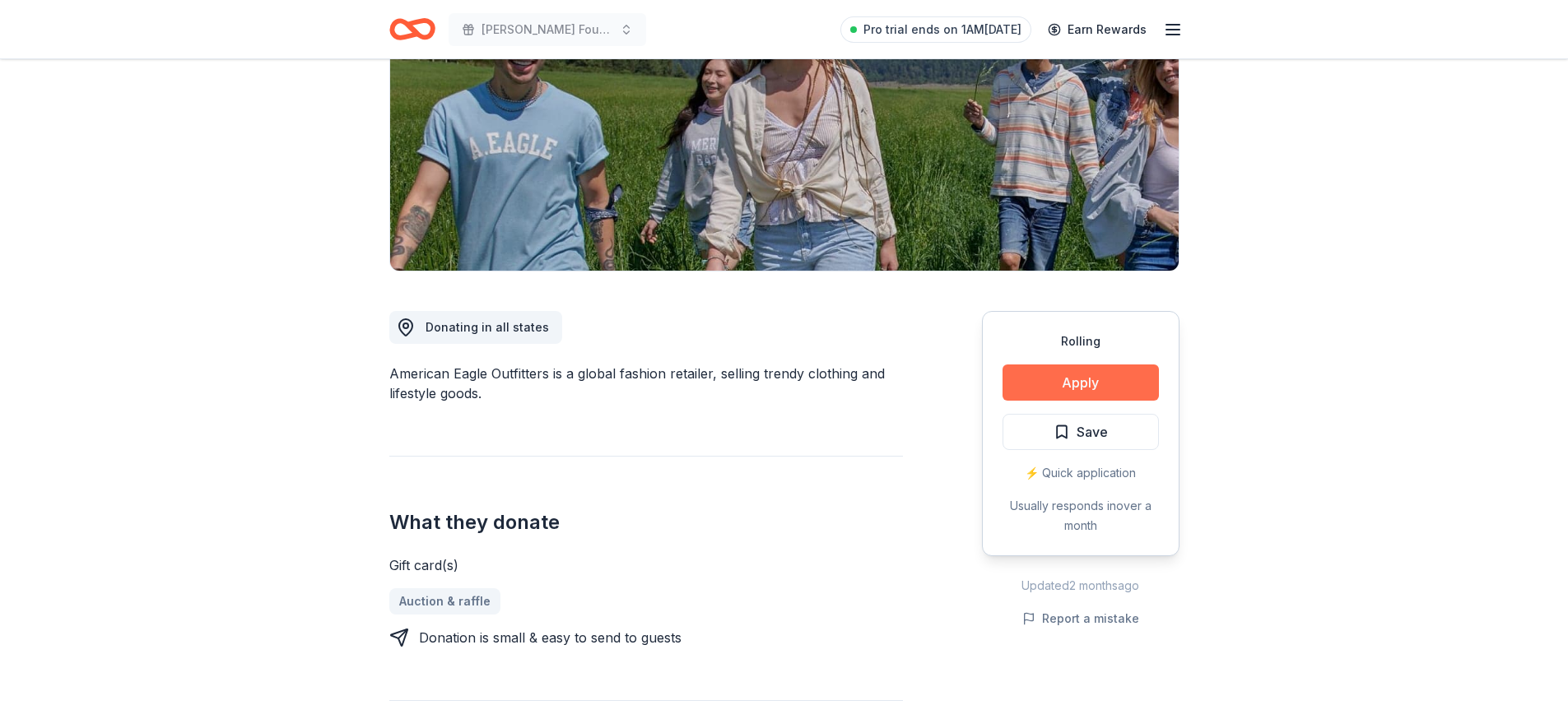
click at [1086, 386] on button "Apply" at bounding box center [1080, 382] width 156 height 37
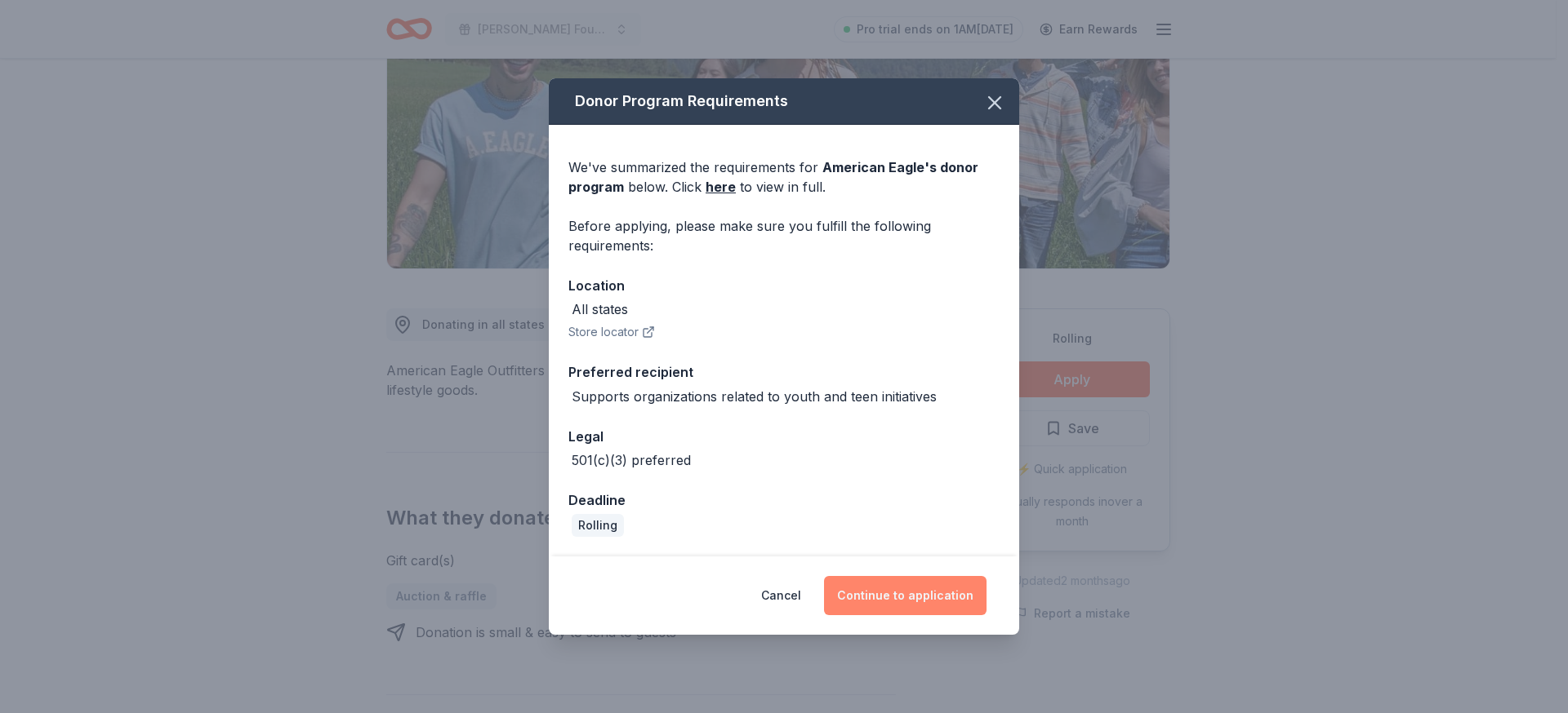
click at [911, 596] on button "Continue to application" at bounding box center [905, 596] width 163 height 39
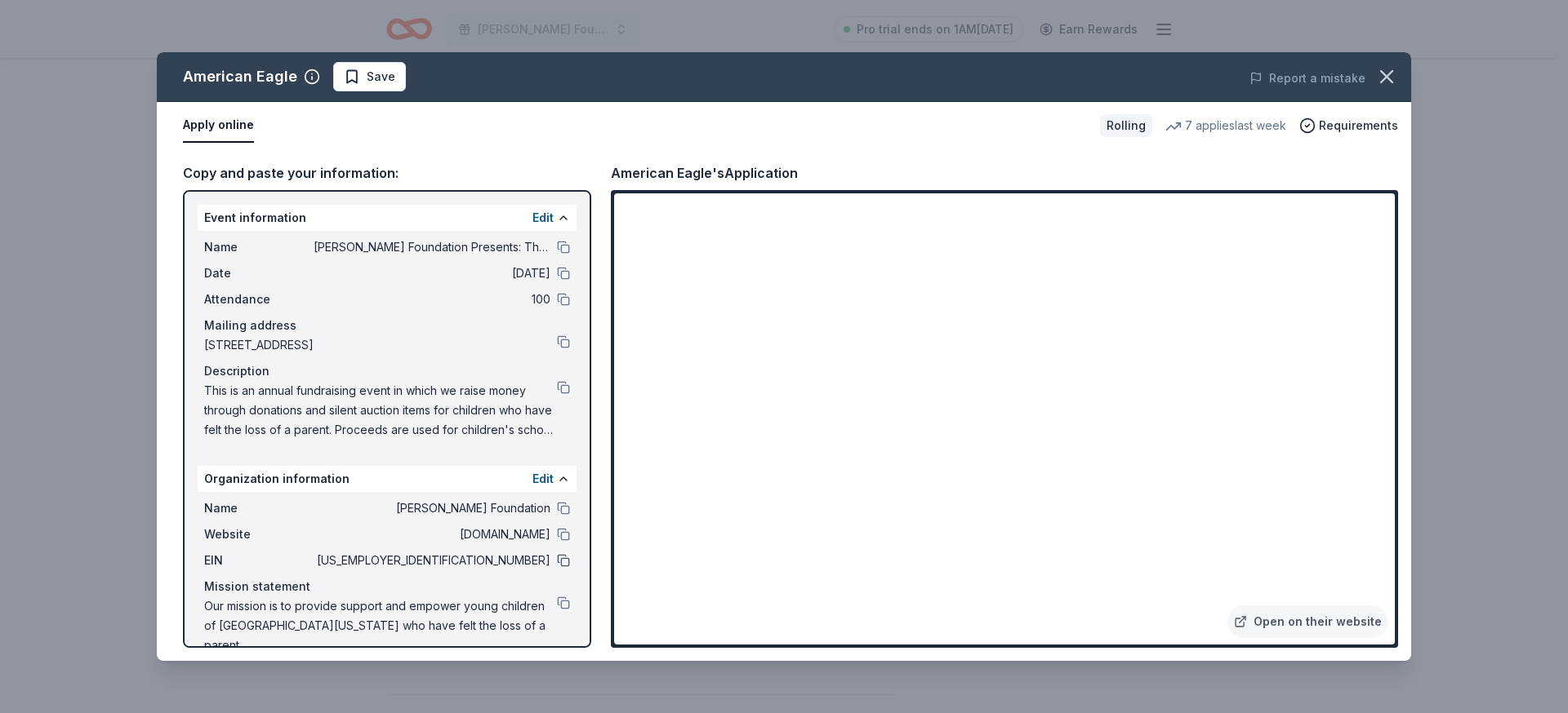
click at [557, 557] on button at bounding box center [564, 561] width 13 height 13
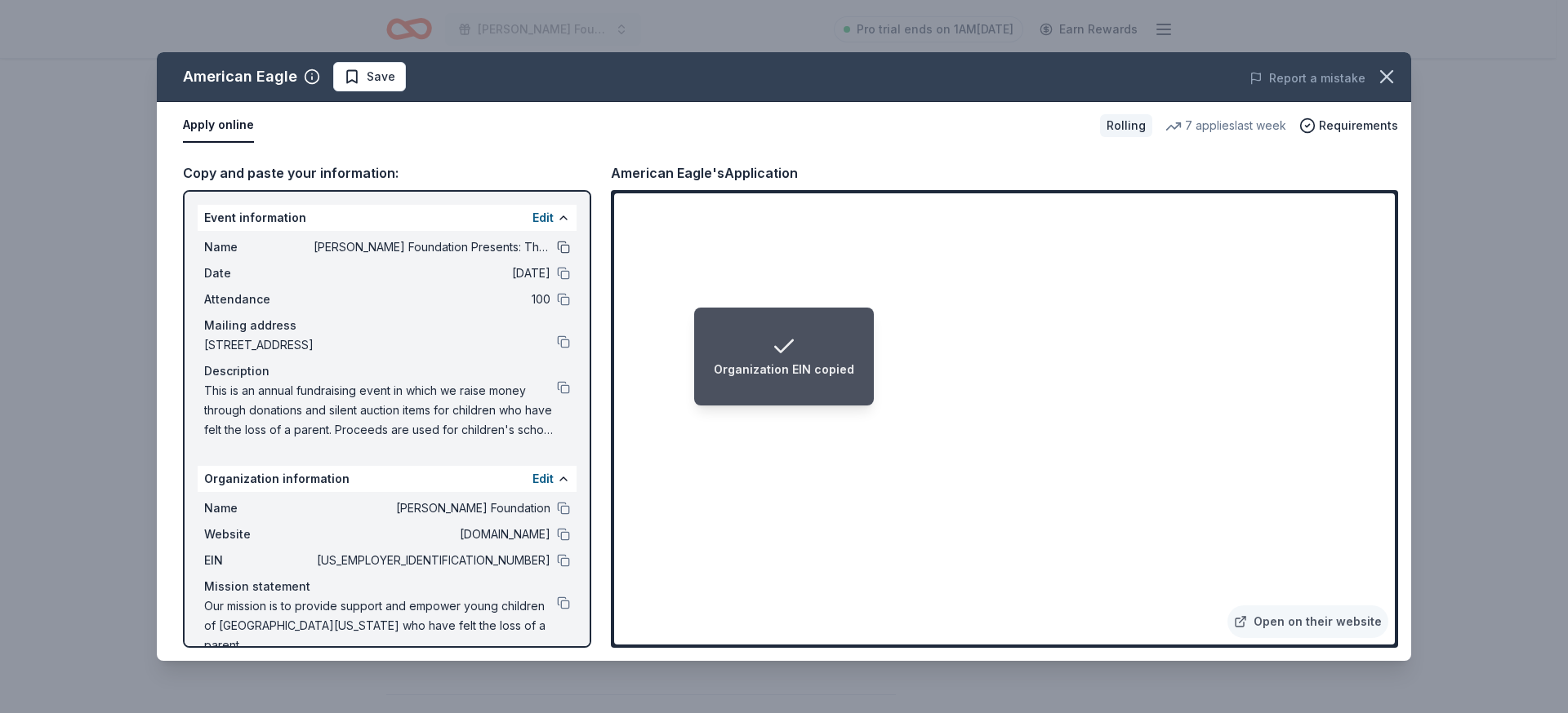
click at [557, 250] on button at bounding box center [564, 247] width 13 height 13
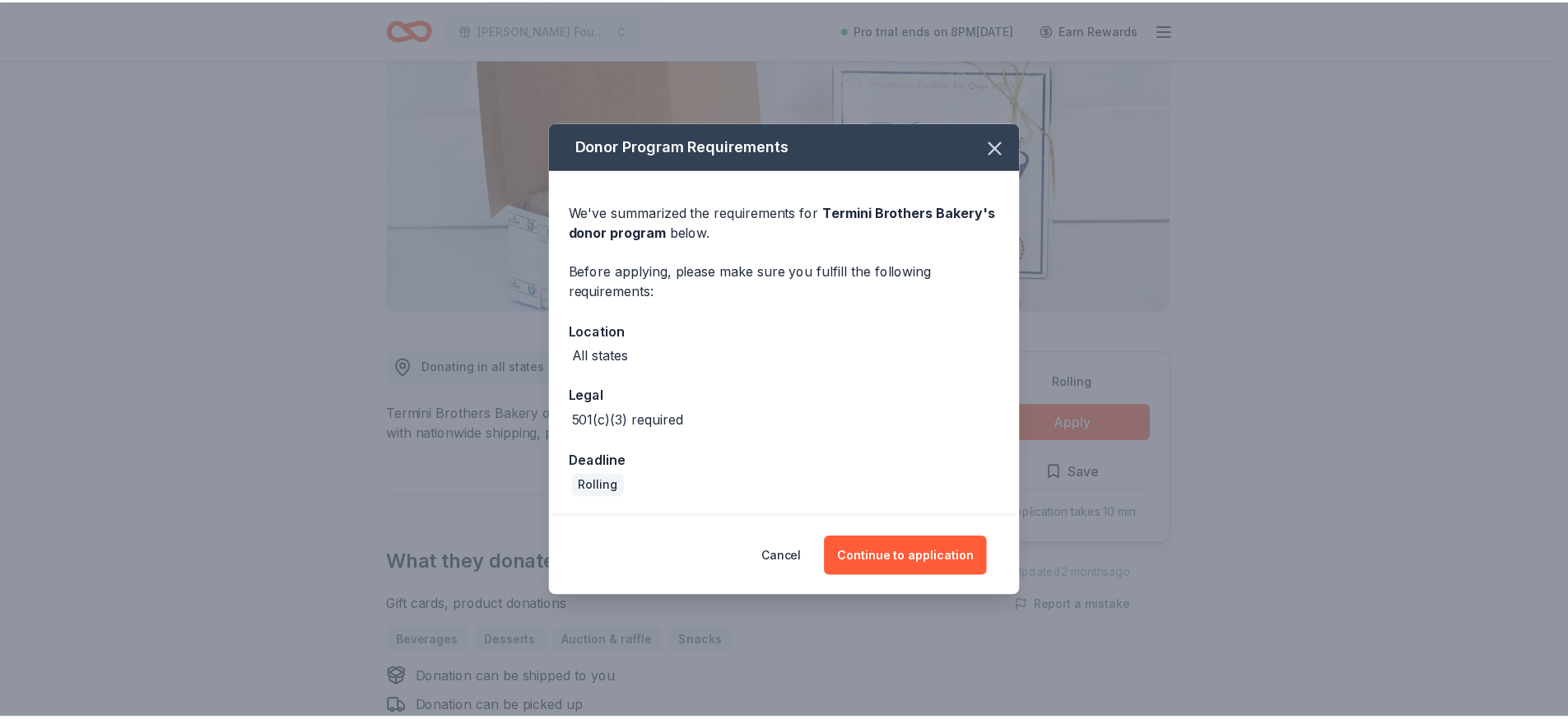
scroll to position [188, 0]
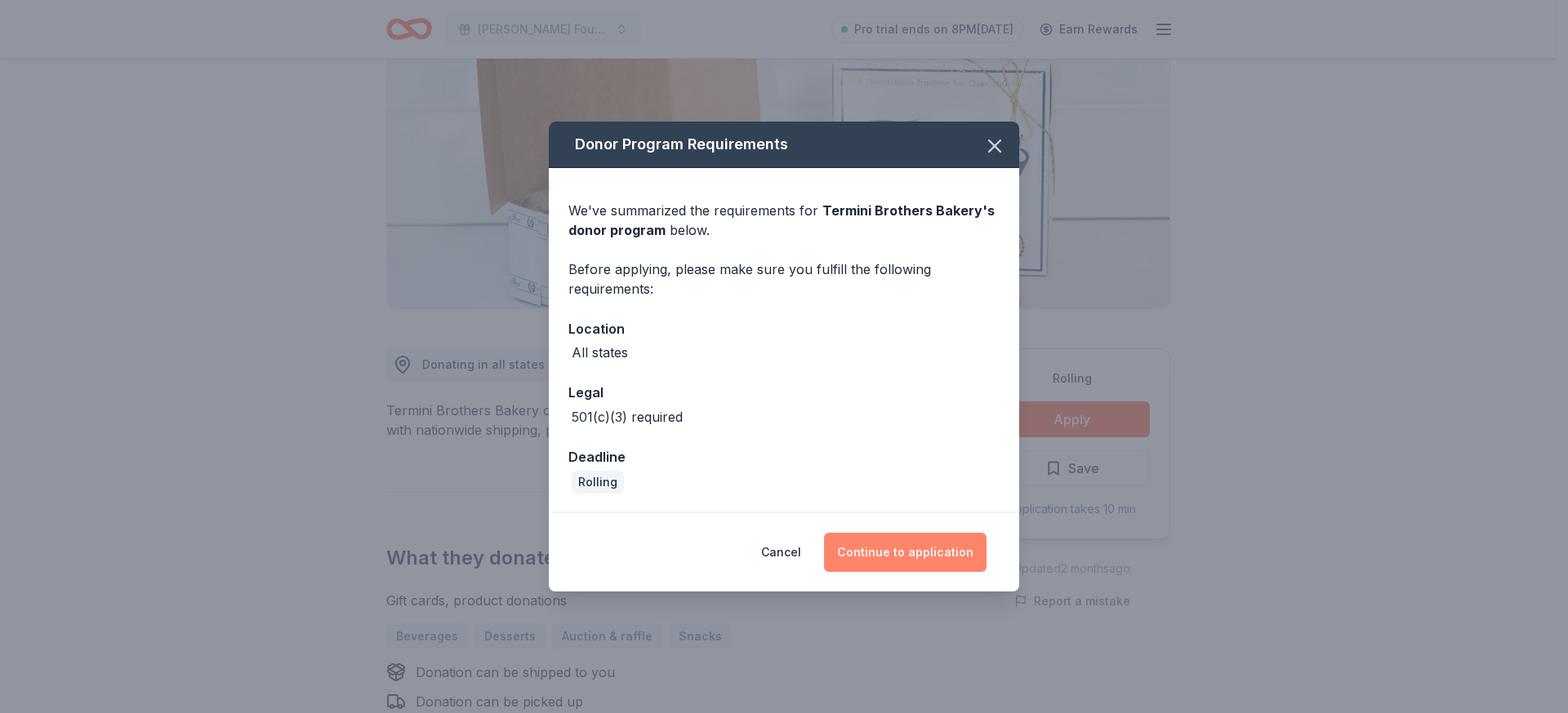
click at [872, 547] on button "Continue to application" at bounding box center [905, 552] width 163 height 39
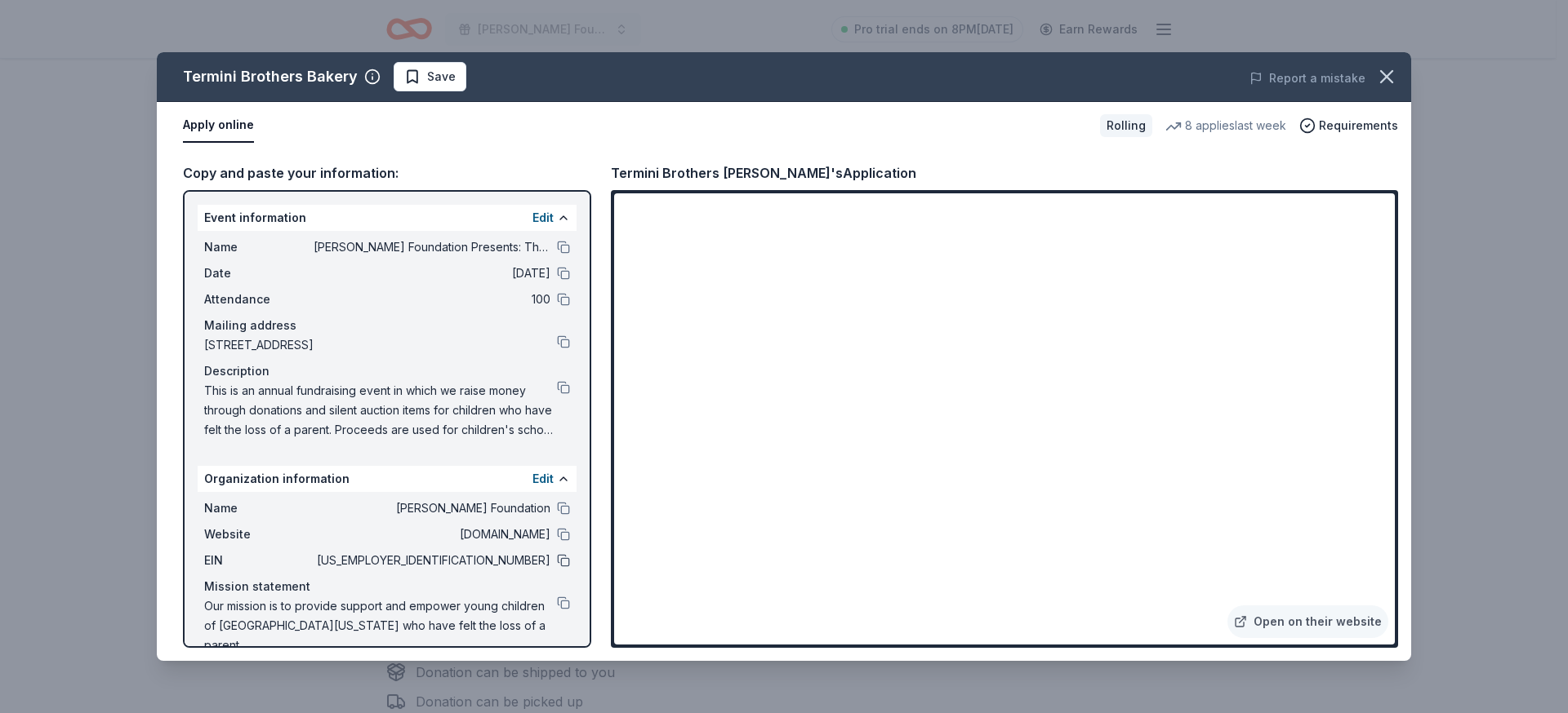
click at [557, 563] on button at bounding box center [564, 561] width 13 height 13
click at [1389, 78] on icon "button" at bounding box center [1387, 76] width 11 height 11
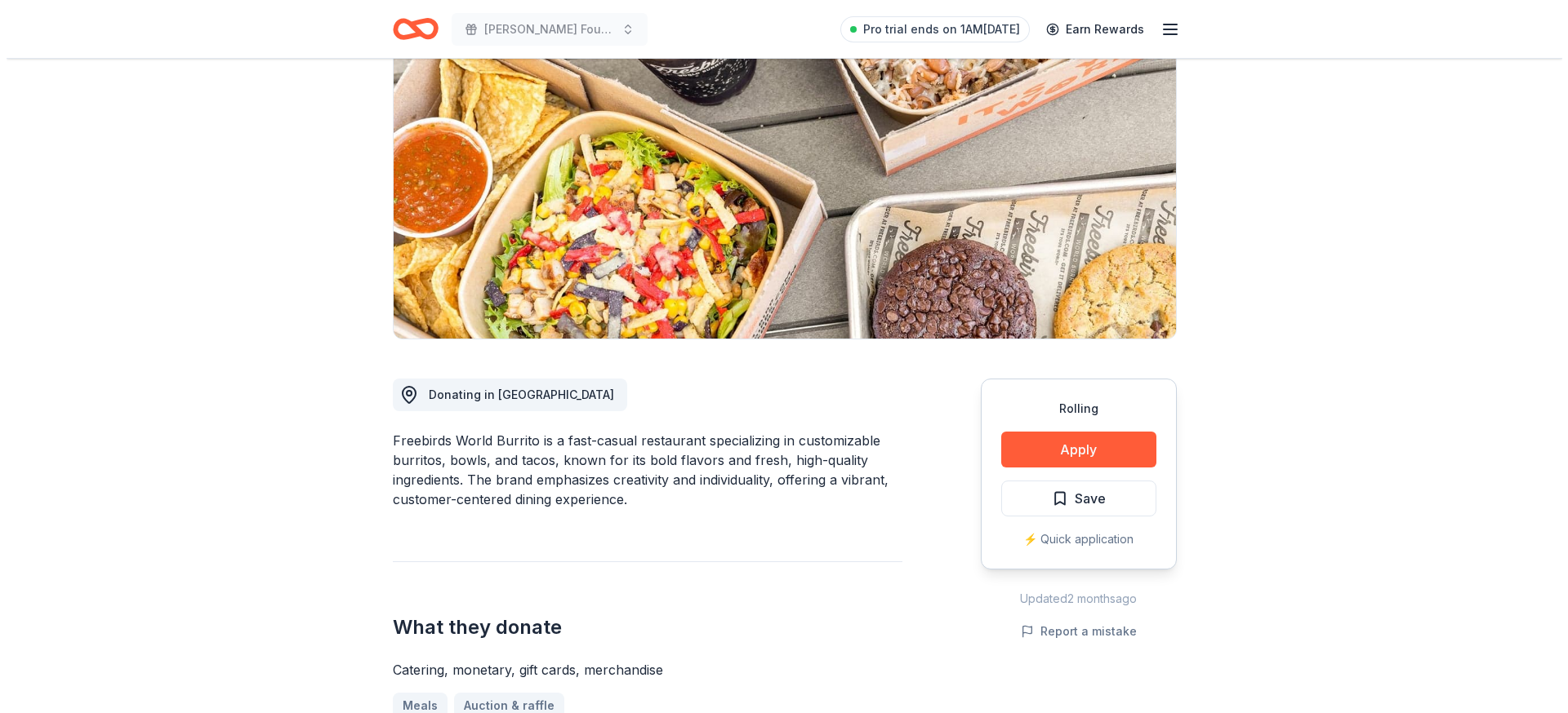
scroll to position [170, 0]
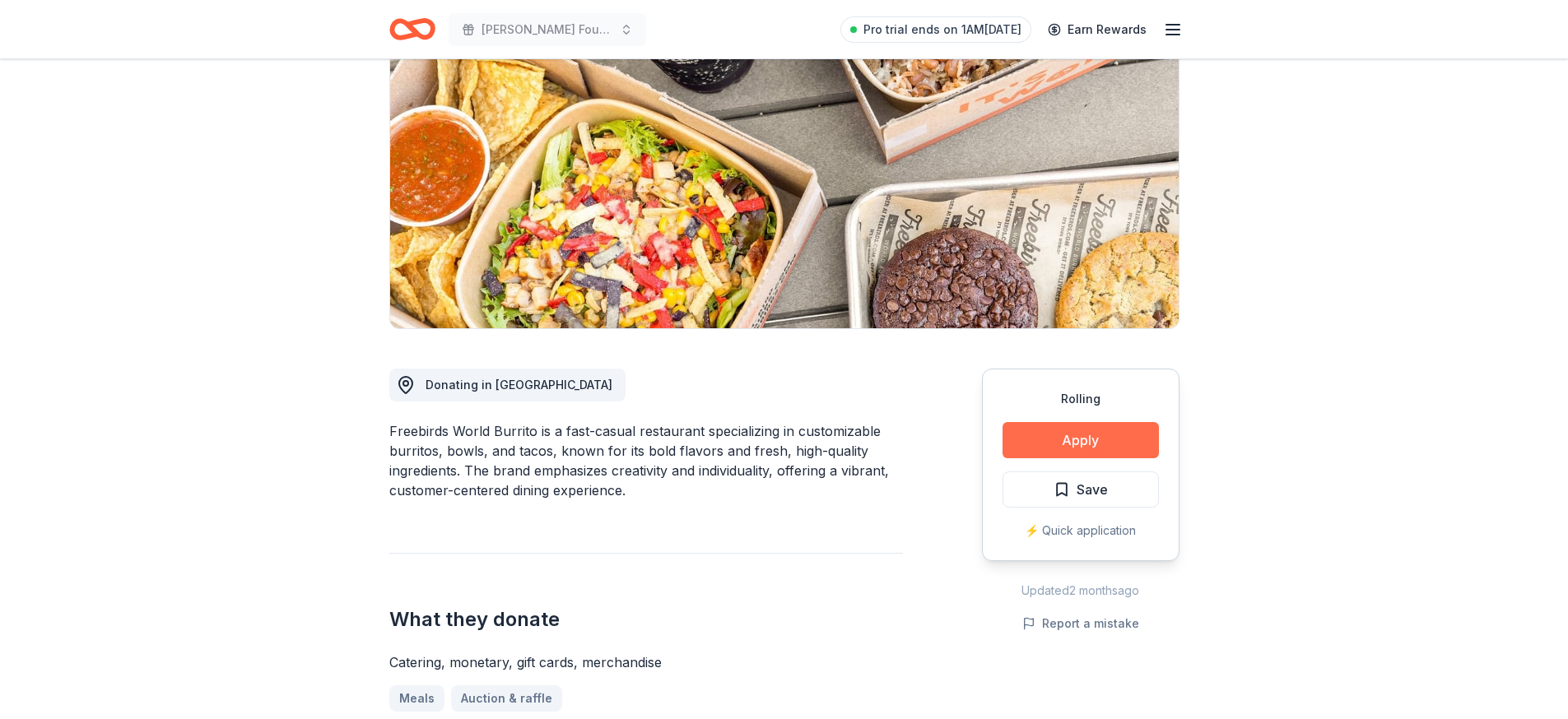
click at [1087, 438] on button "Apply" at bounding box center [1080, 440] width 156 height 37
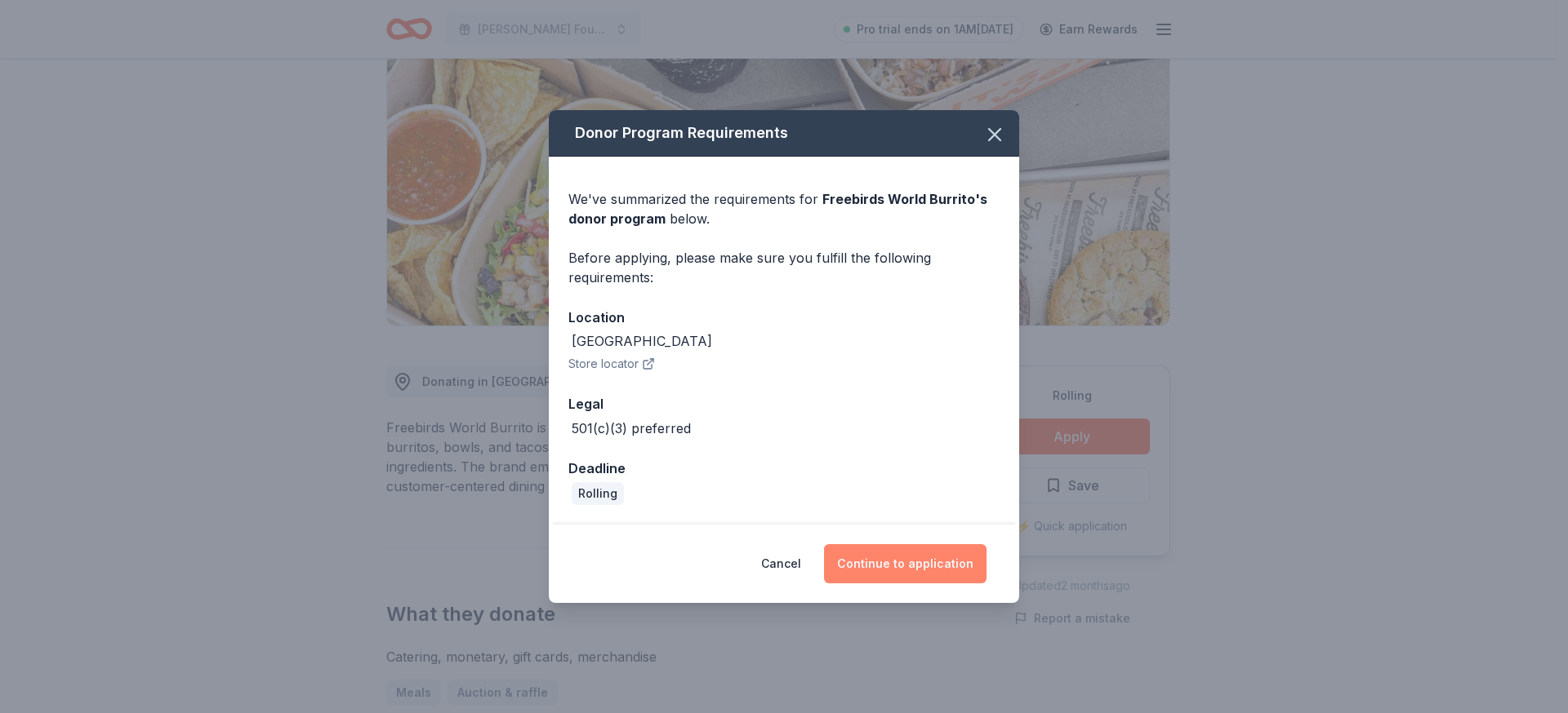
click at [908, 558] on button "Continue to application" at bounding box center [905, 564] width 163 height 39
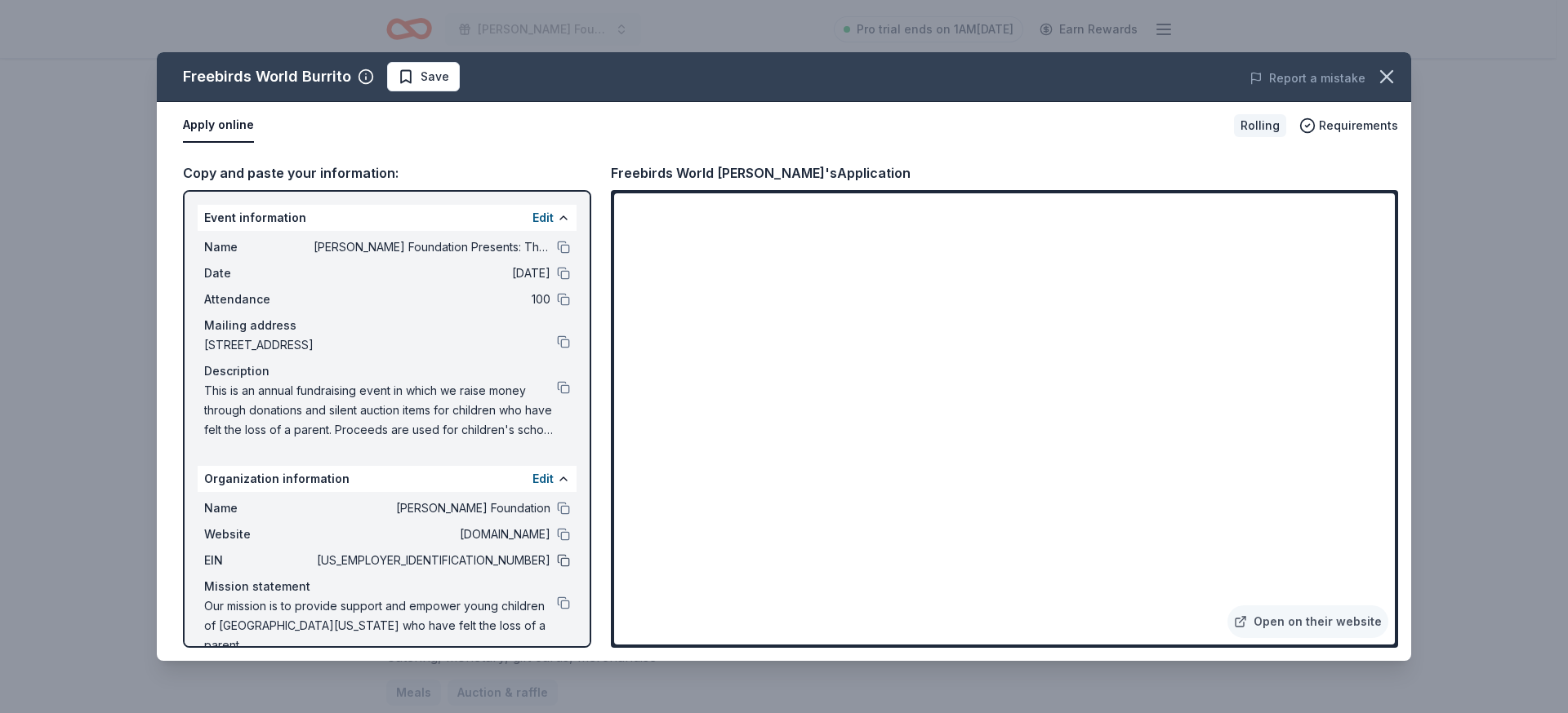
click at [557, 560] on button at bounding box center [564, 561] width 13 height 13
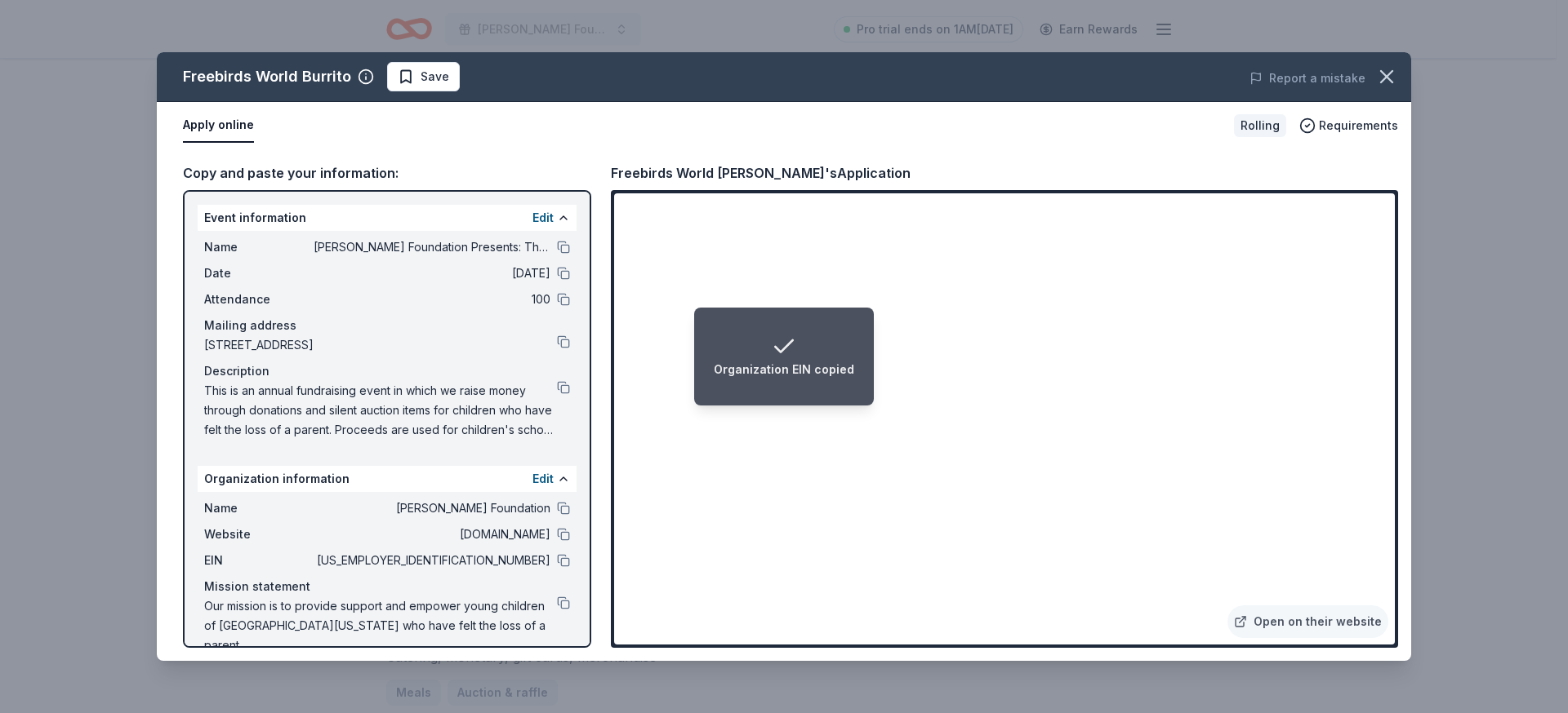
click at [718, 365] on div "Organization EIN copied" at bounding box center [783, 369] width 140 height 19
click at [864, 362] on li "Organization EIN copied" at bounding box center [783, 356] width 179 height 98
